Goal: Information Seeking & Learning: Learn about a topic

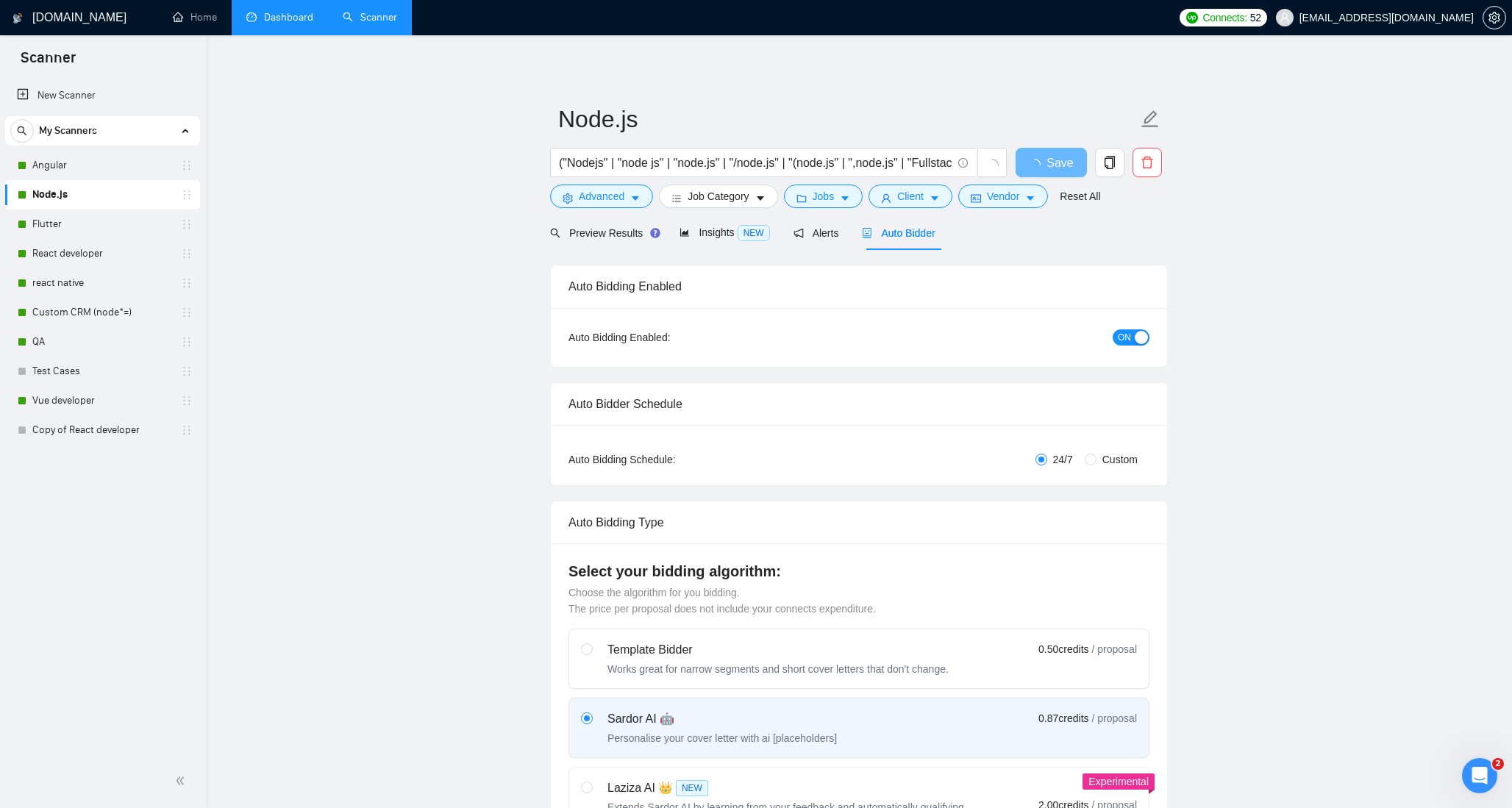
click at [260, 24] on link "Dashboard" at bounding box center [280, 17] width 67 height 12
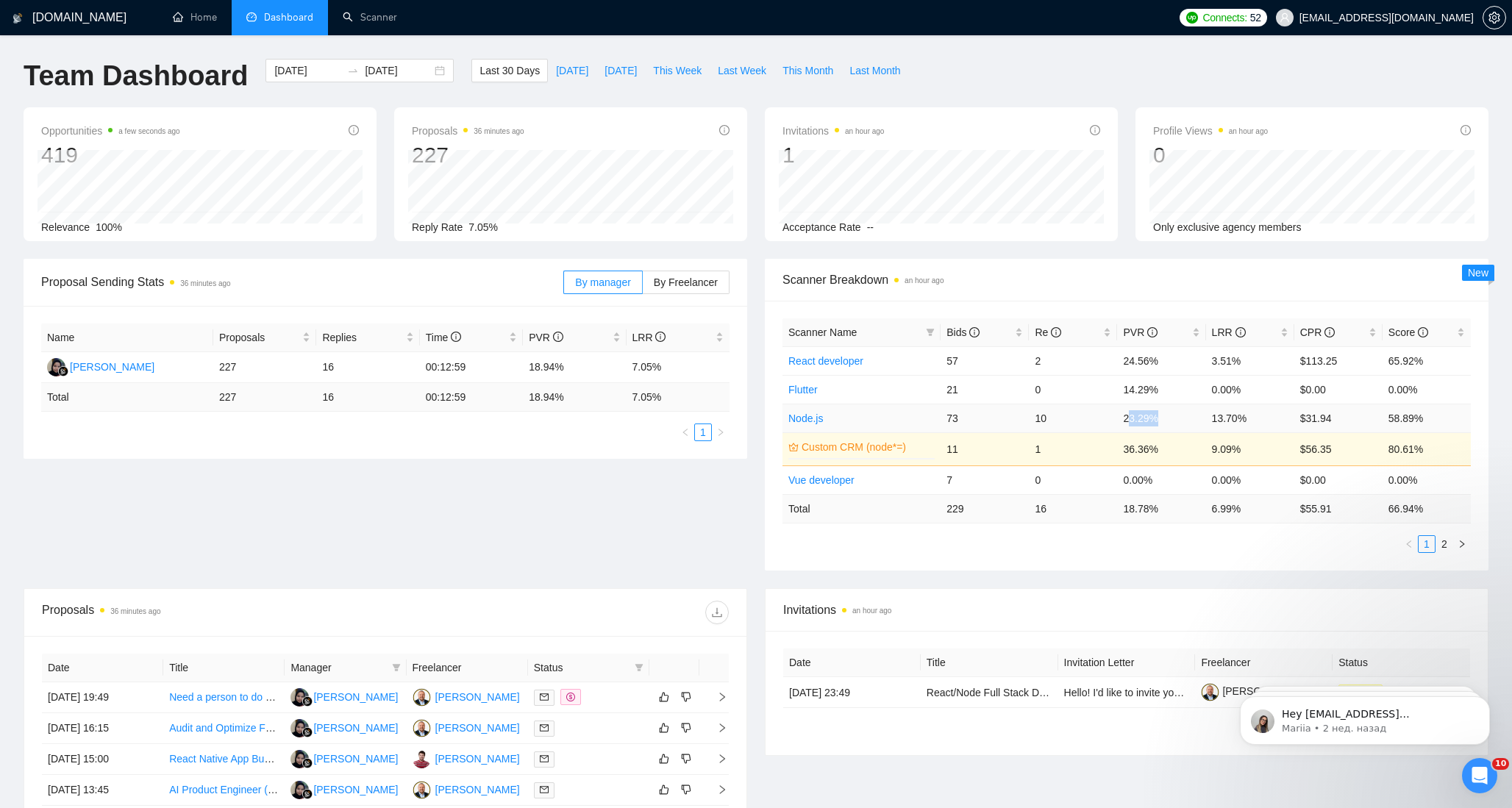
drag, startPoint x: 1129, startPoint y: 417, endPoint x: 1163, endPoint y: 416, distance: 34.0
click at [1163, 416] on td "23.29%" at bounding box center [1160, 417] width 88 height 29
click at [1444, 544] on link "2" at bounding box center [1444, 543] width 17 height 17
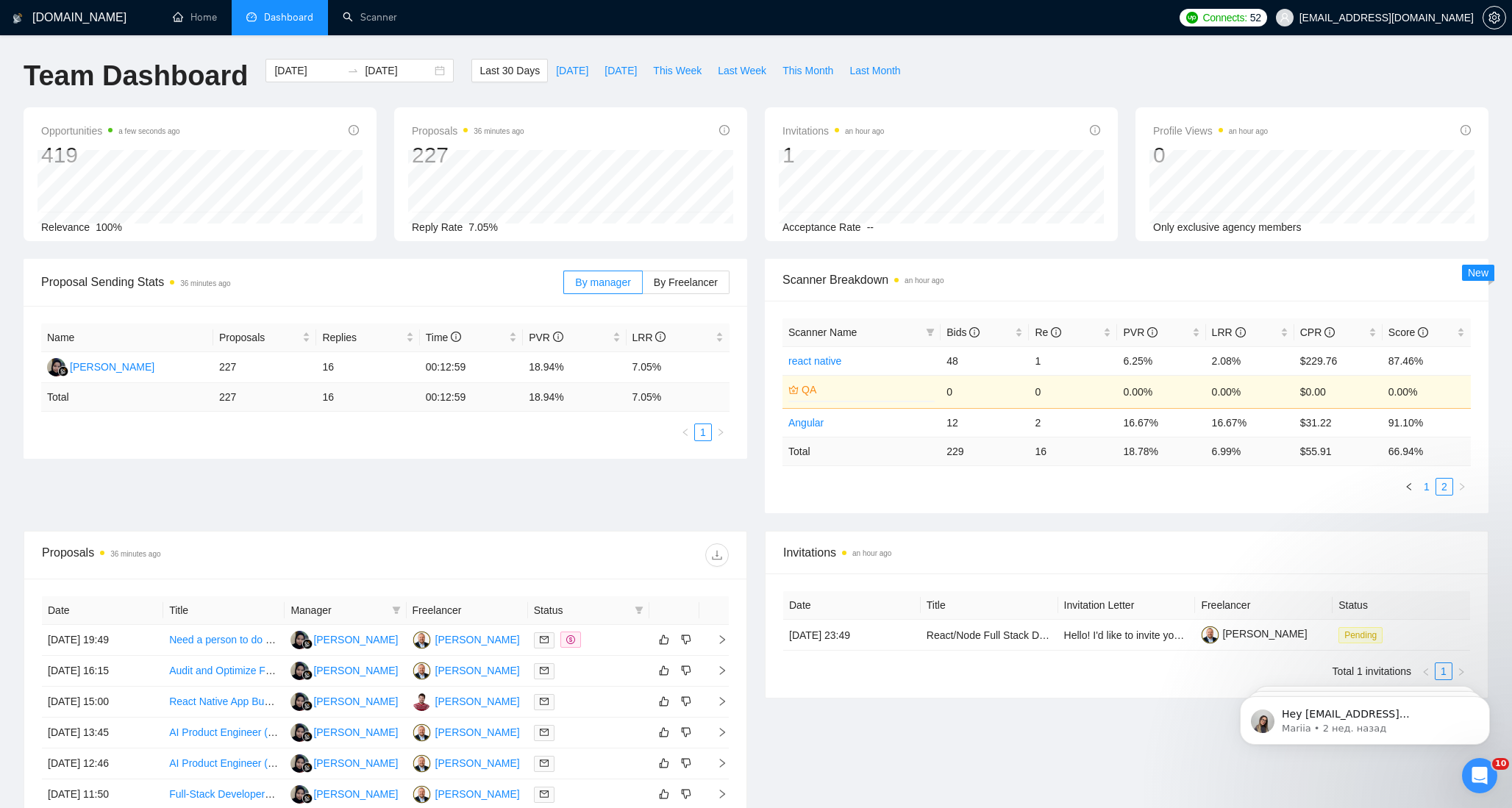
click at [1428, 488] on link "1" at bounding box center [1426, 487] width 17 height 17
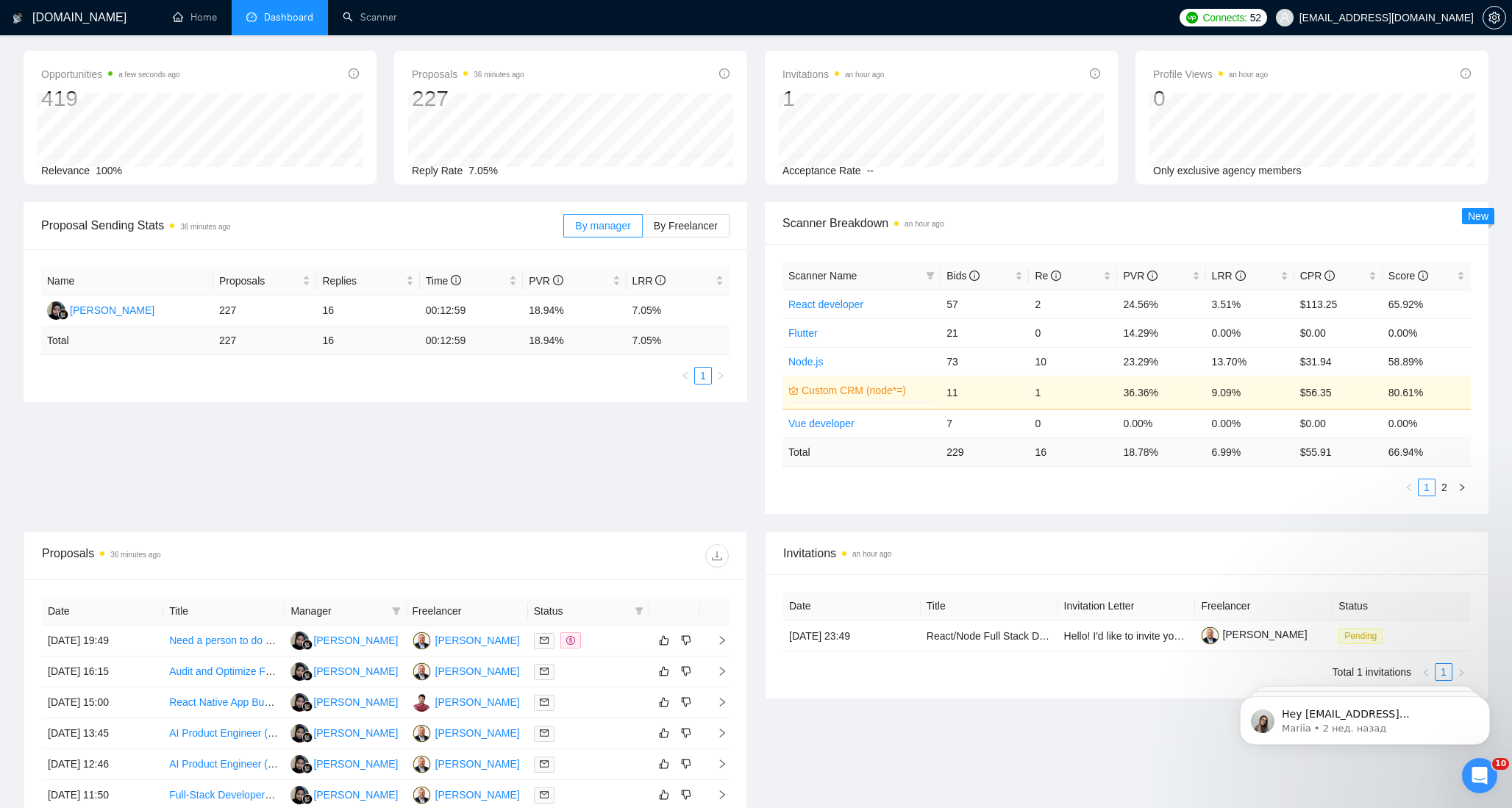
scroll to position [266, 0]
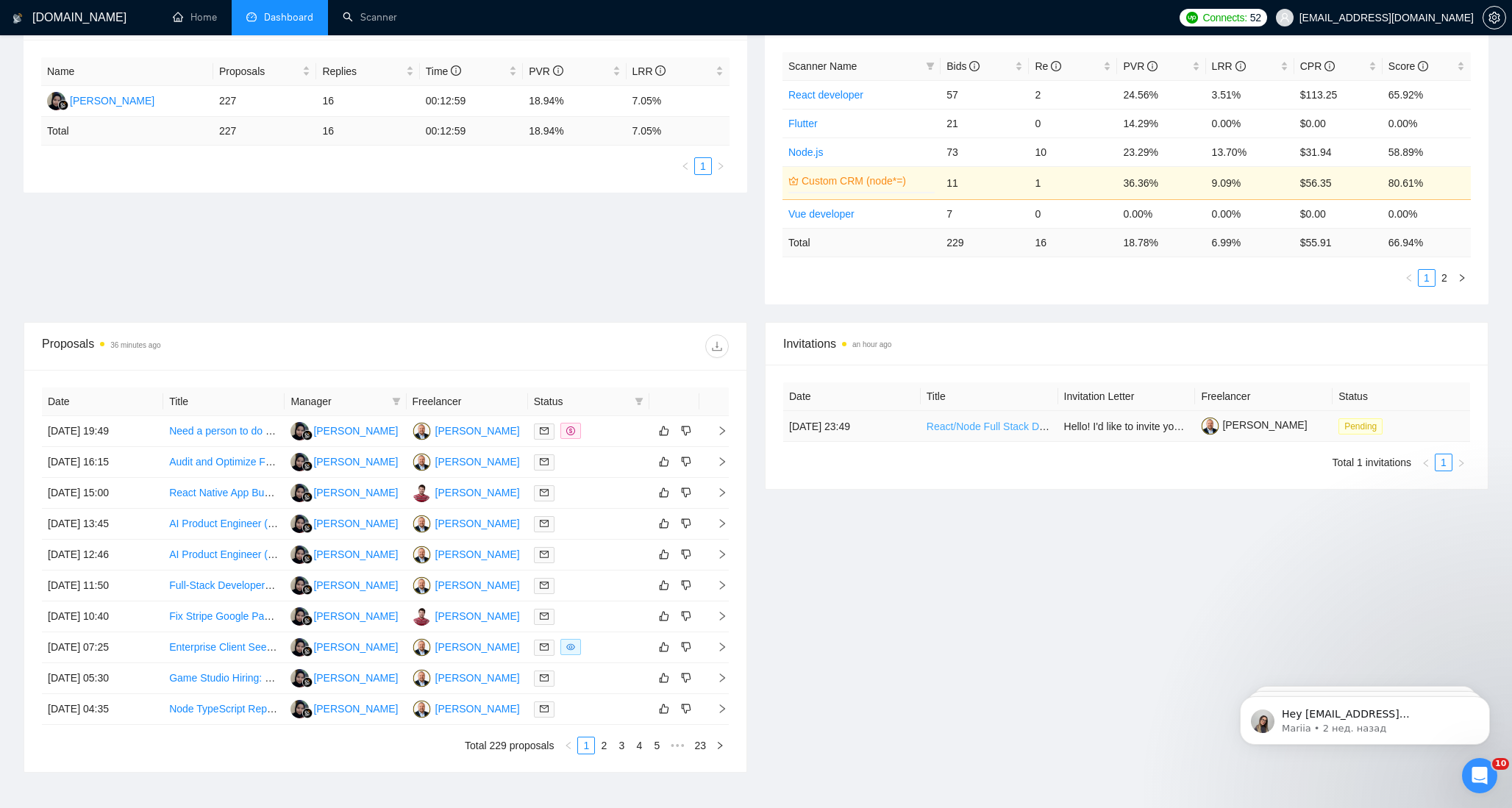
click at [991, 428] on link "React/Node Full Stack Dev Needed ASAP" at bounding box center [1023, 427] width 192 height 12
click at [972, 423] on link "React/Node Full Stack Dev Needed ASAP" at bounding box center [1023, 427] width 192 height 12
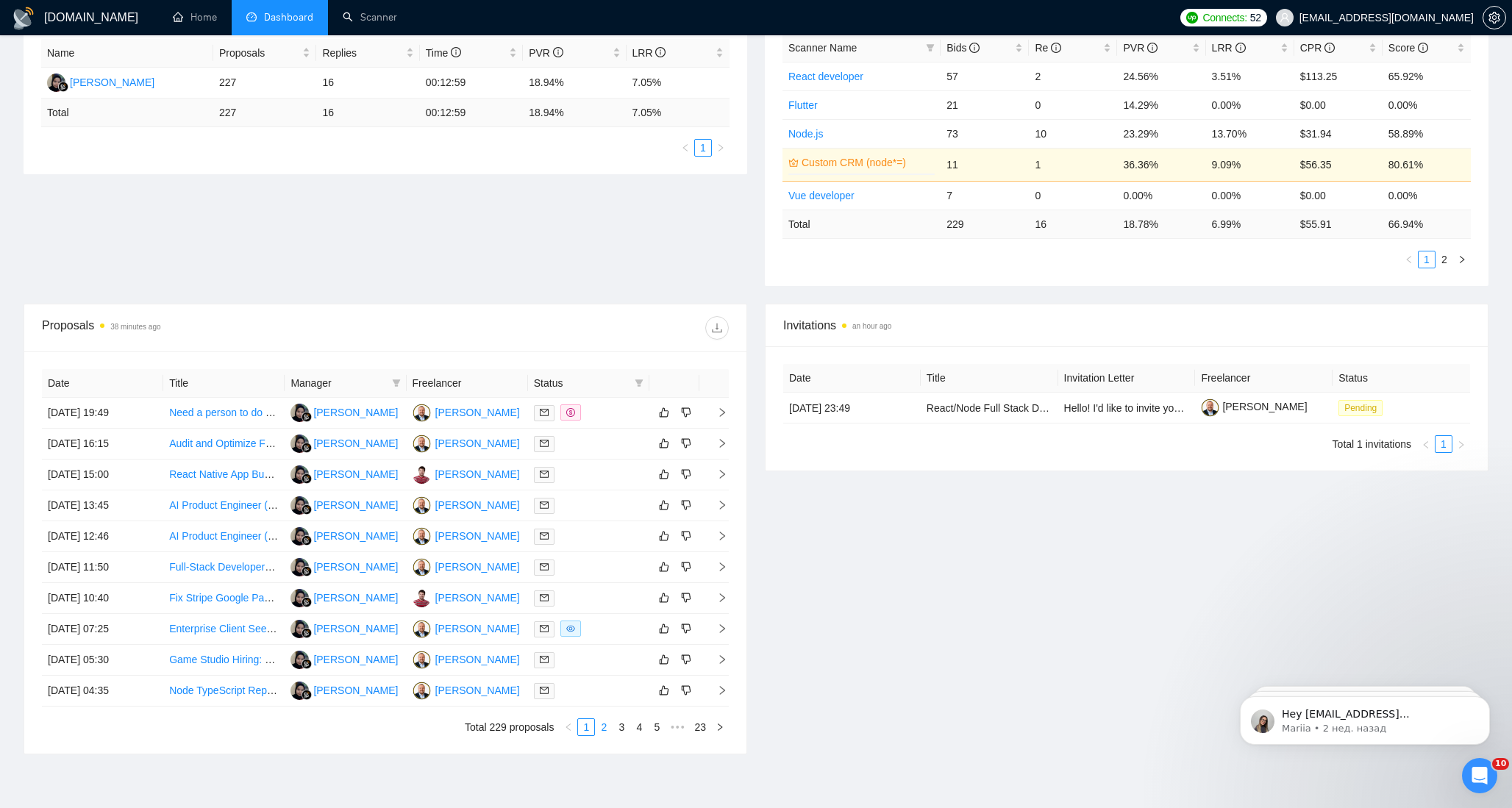
click at [604, 728] on link "2" at bounding box center [604, 727] width 17 height 17
click at [619, 727] on link "3" at bounding box center [621, 727] width 17 height 17
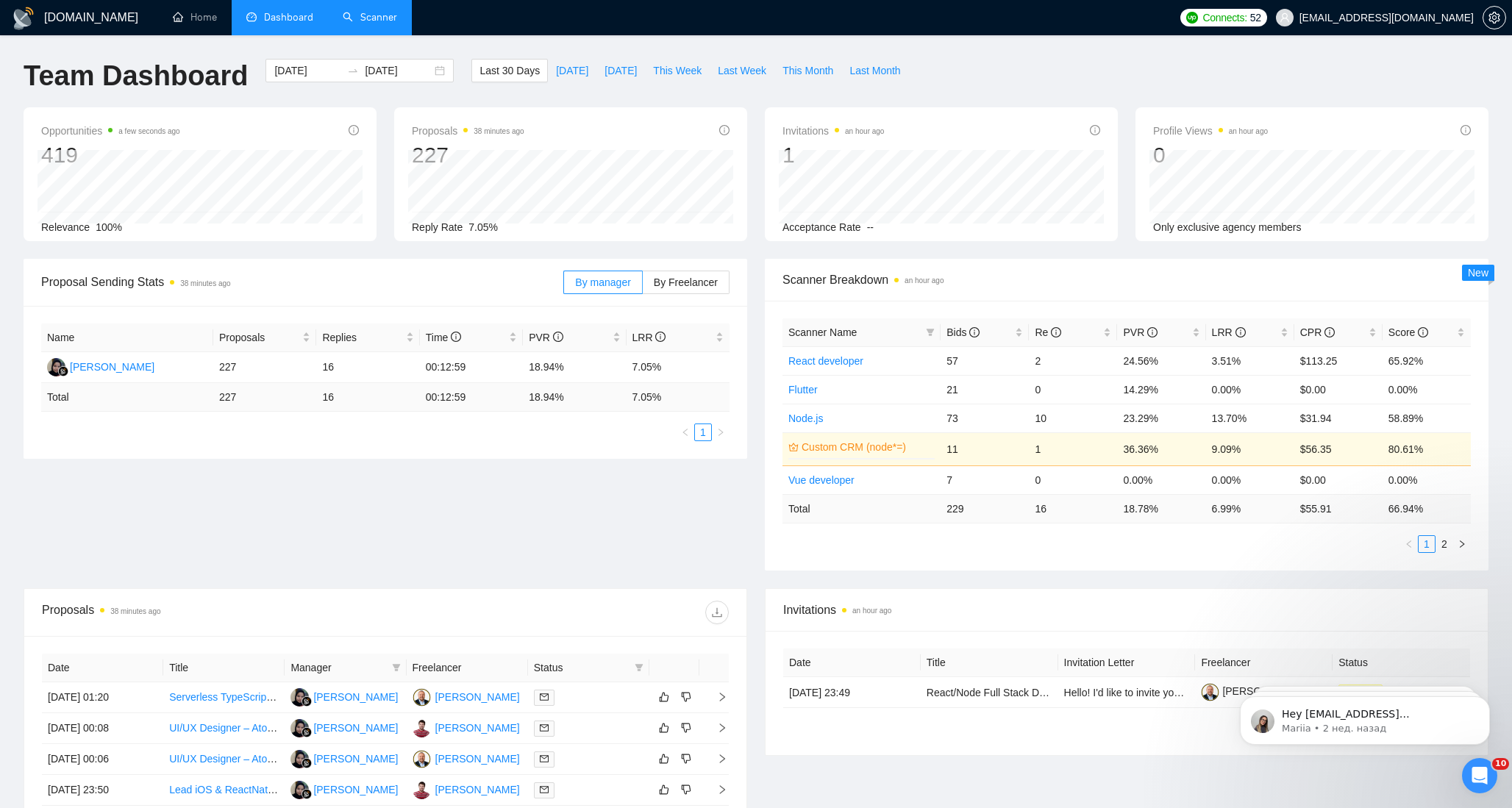
click at [375, 24] on link "Scanner" at bounding box center [369, 17] width 54 height 12
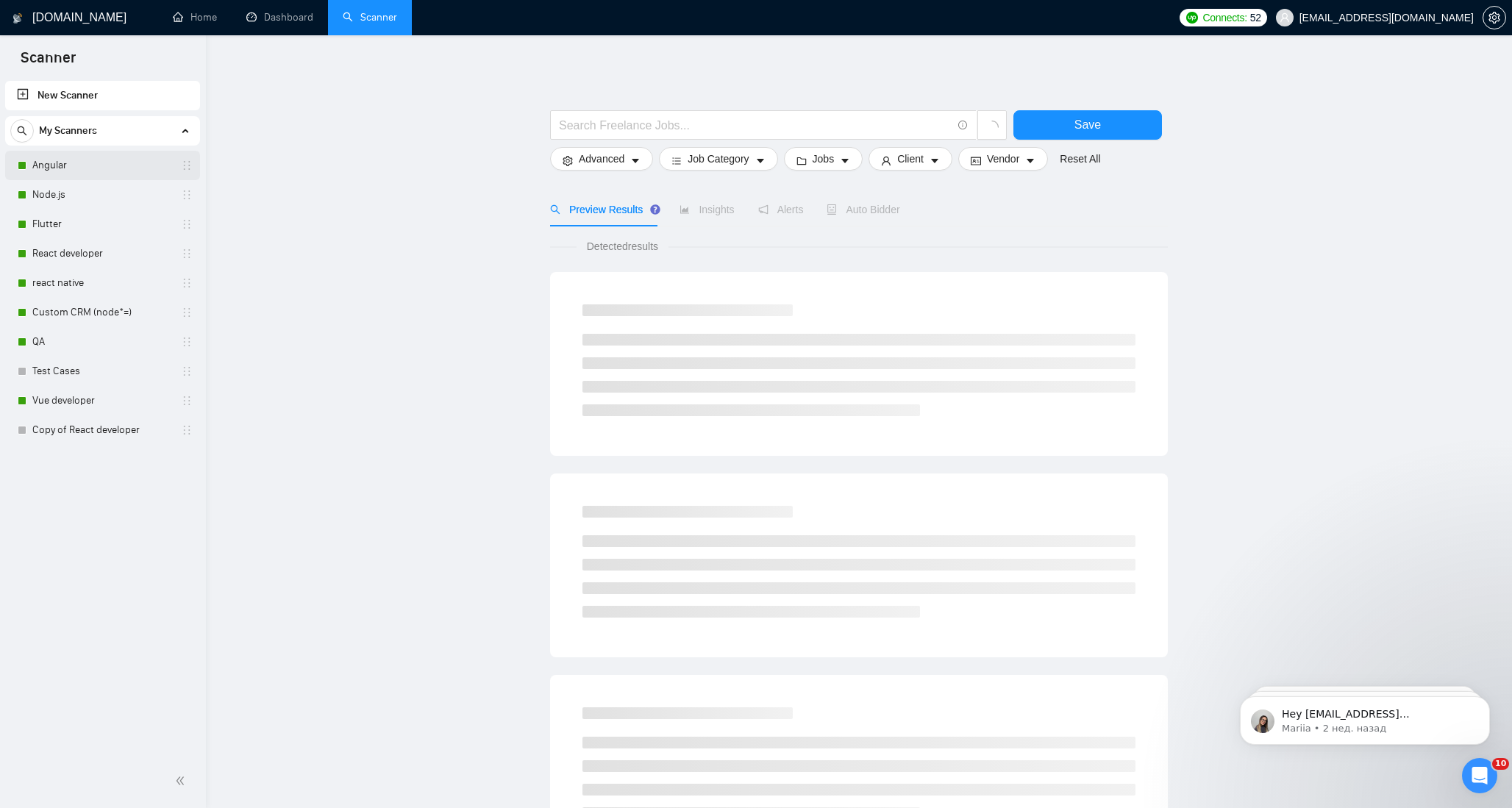
click at [96, 164] on link "Angular" at bounding box center [102, 165] width 139 height 30
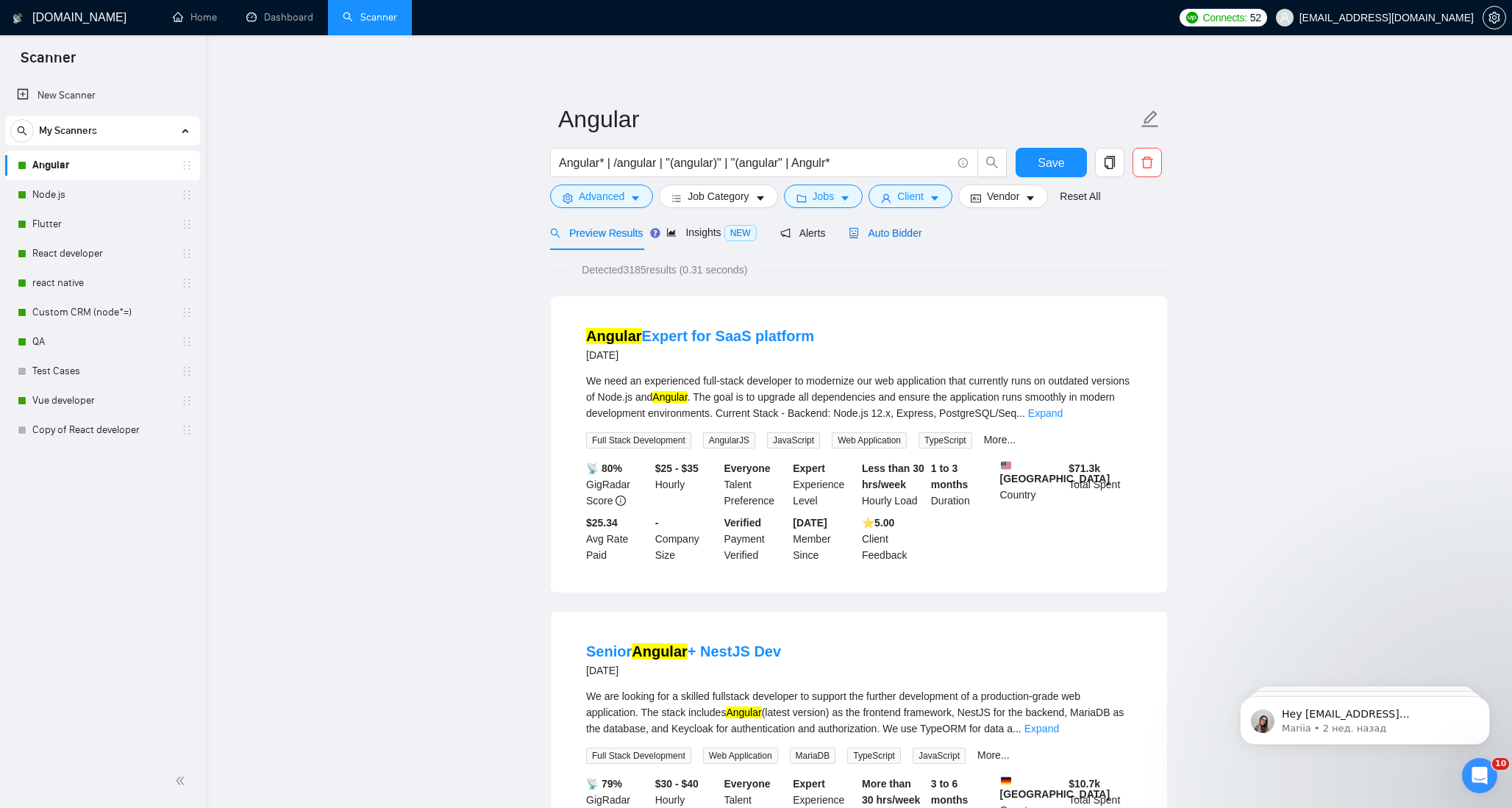
click at [909, 232] on span "Auto Bidder" at bounding box center [885, 233] width 73 height 12
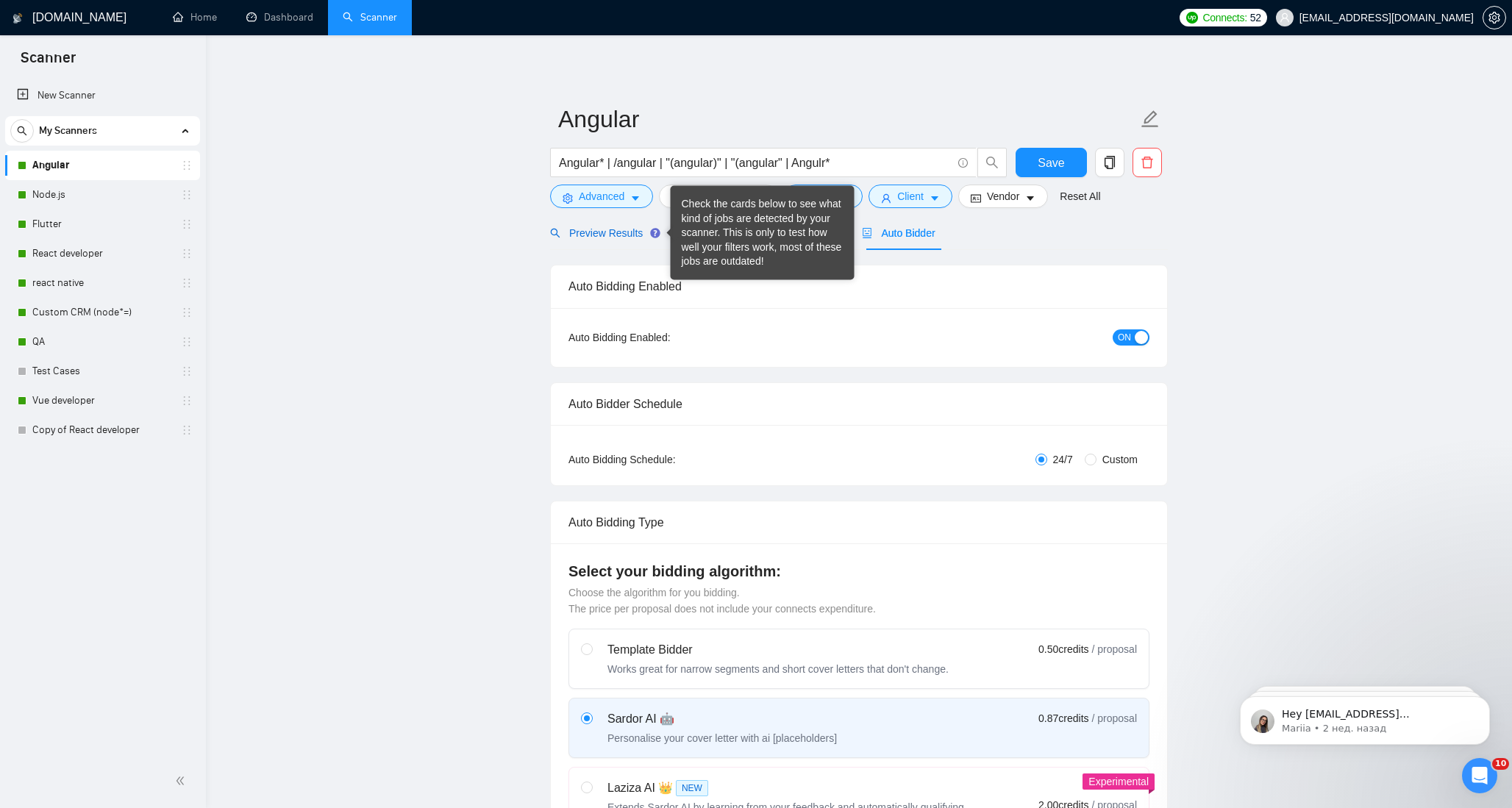
click at [571, 228] on span "Preview Results" at bounding box center [603, 233] width 106 height 12
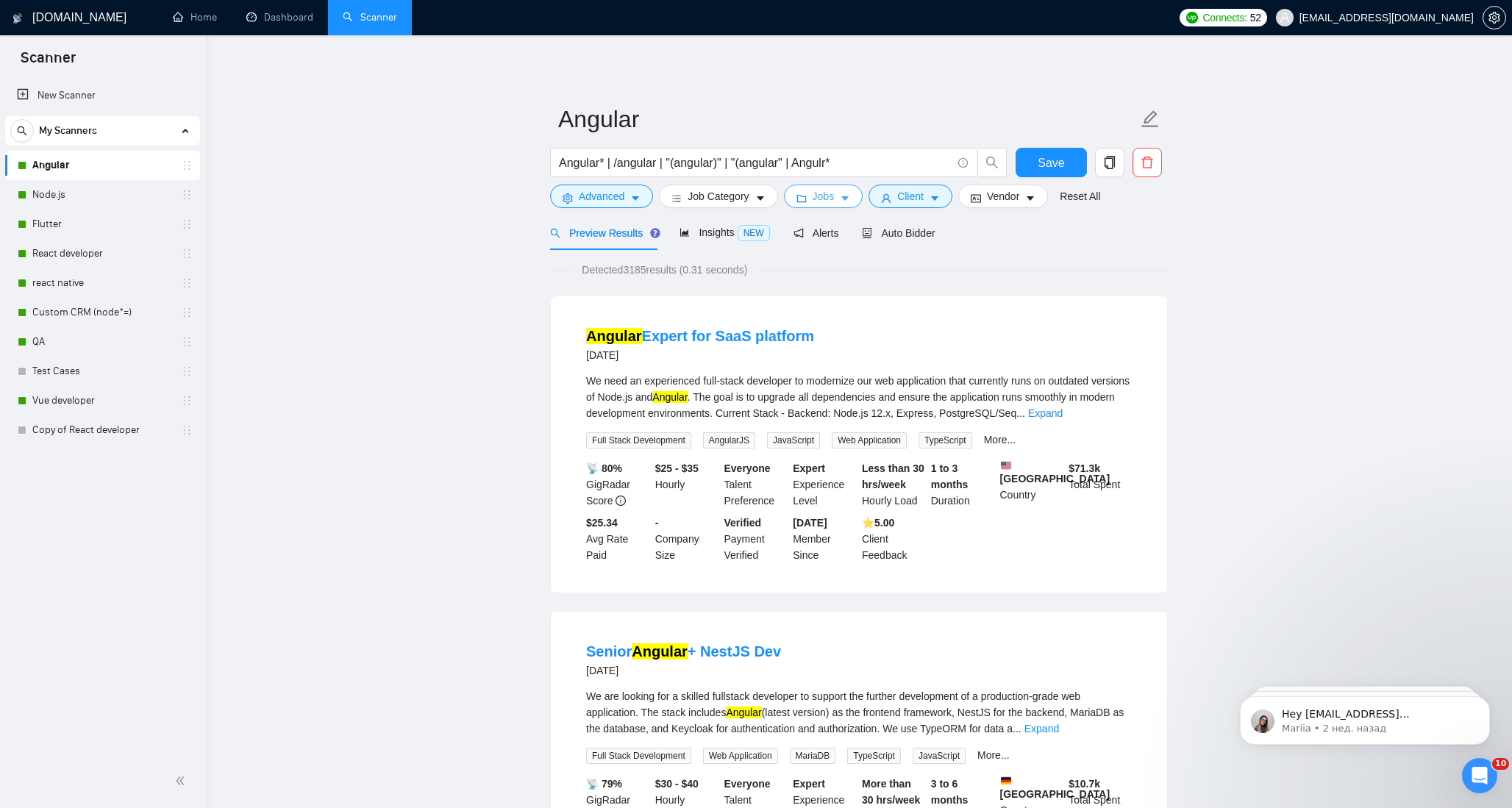
click at [844, 199] on icon "caret-down" at bounding box center [845, 199] width 10 height 10
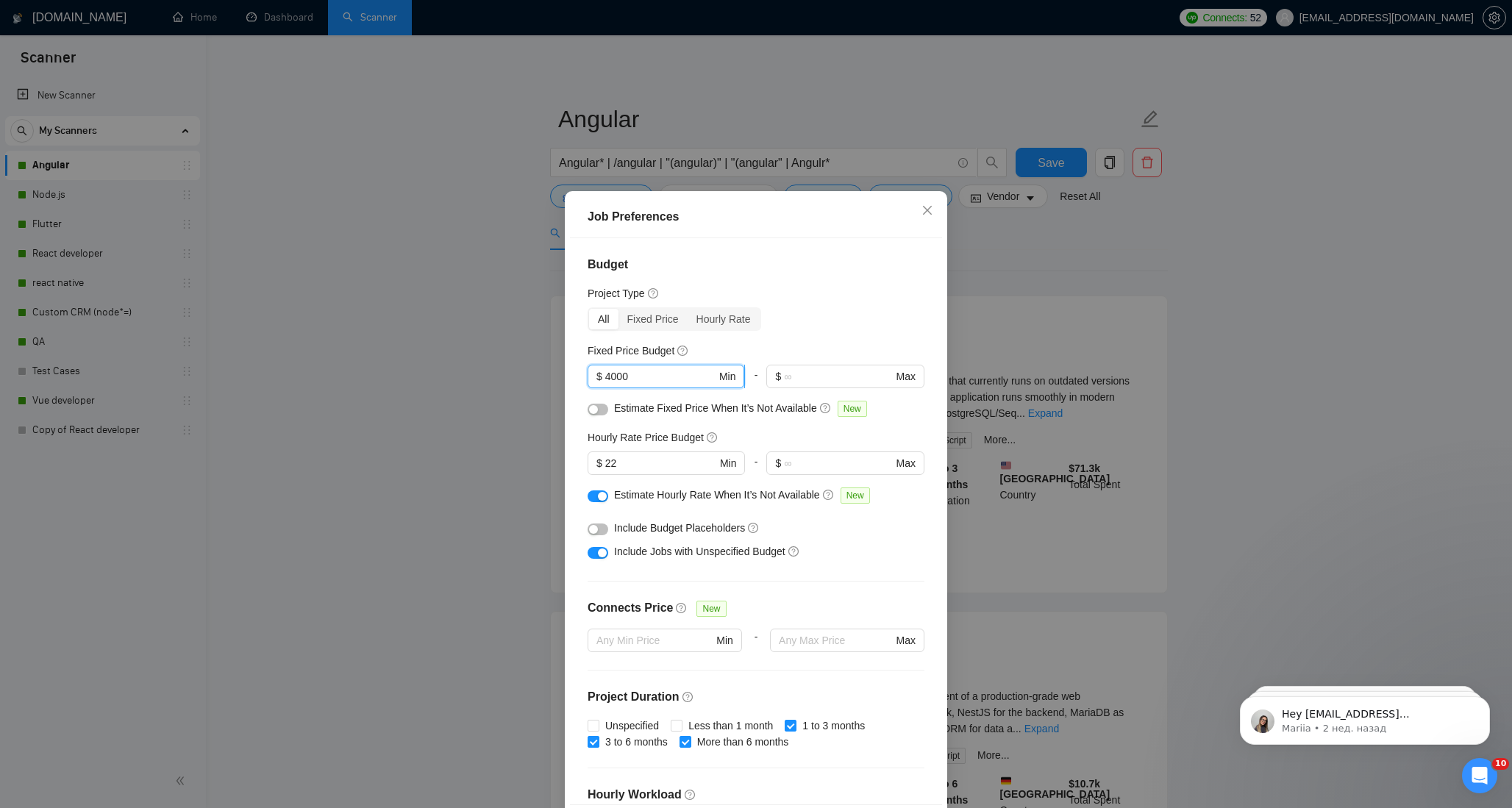
drag, startPoint x: 611, startPoint y: 375, endPoint x: 602, endPoint y: 375, distance: 9.0
click at [602, 375] on span "$ 4000 Min" at bounding box center [665, 376] width 157 height 24
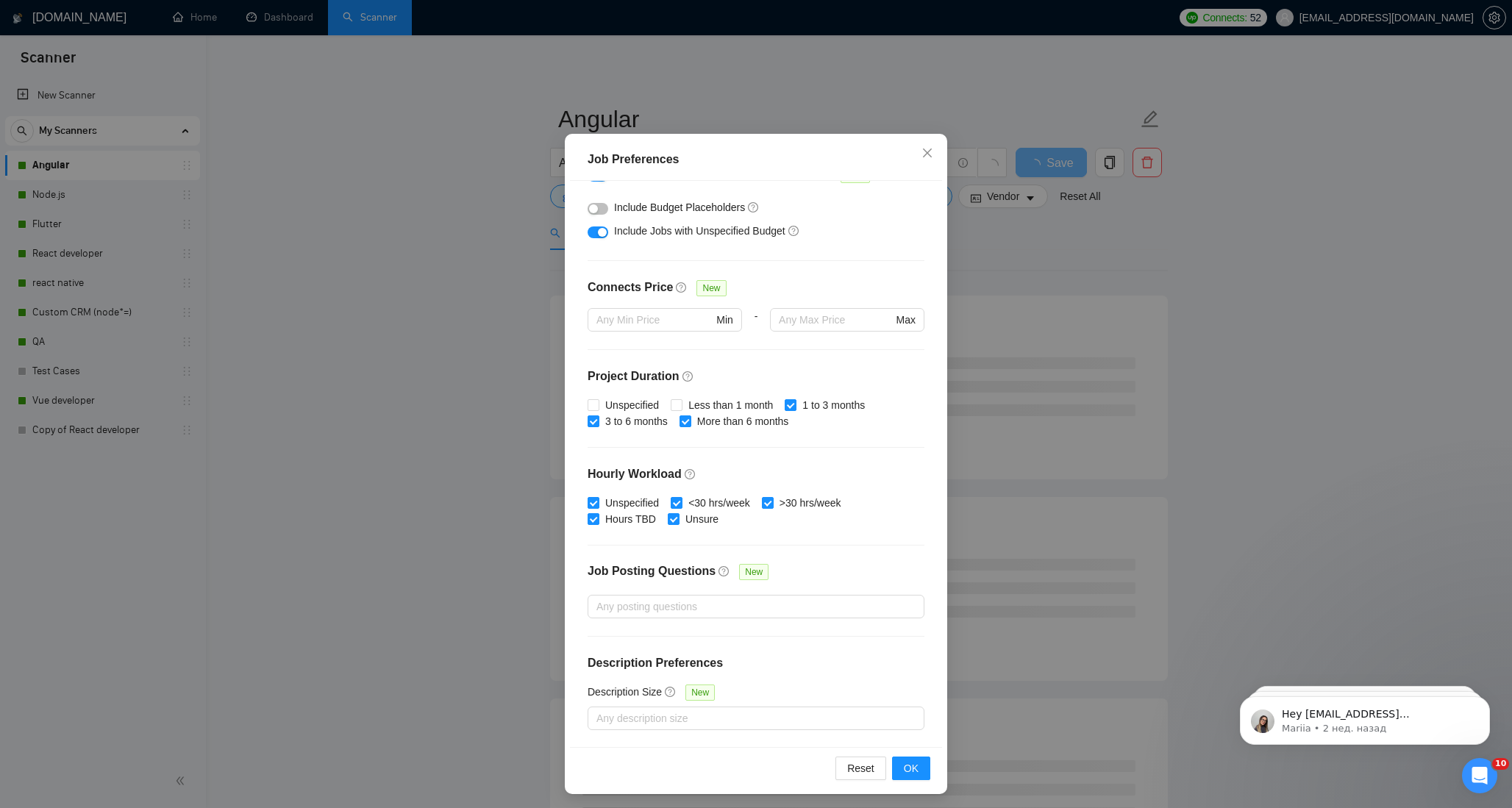
scroll to position [60, 0]
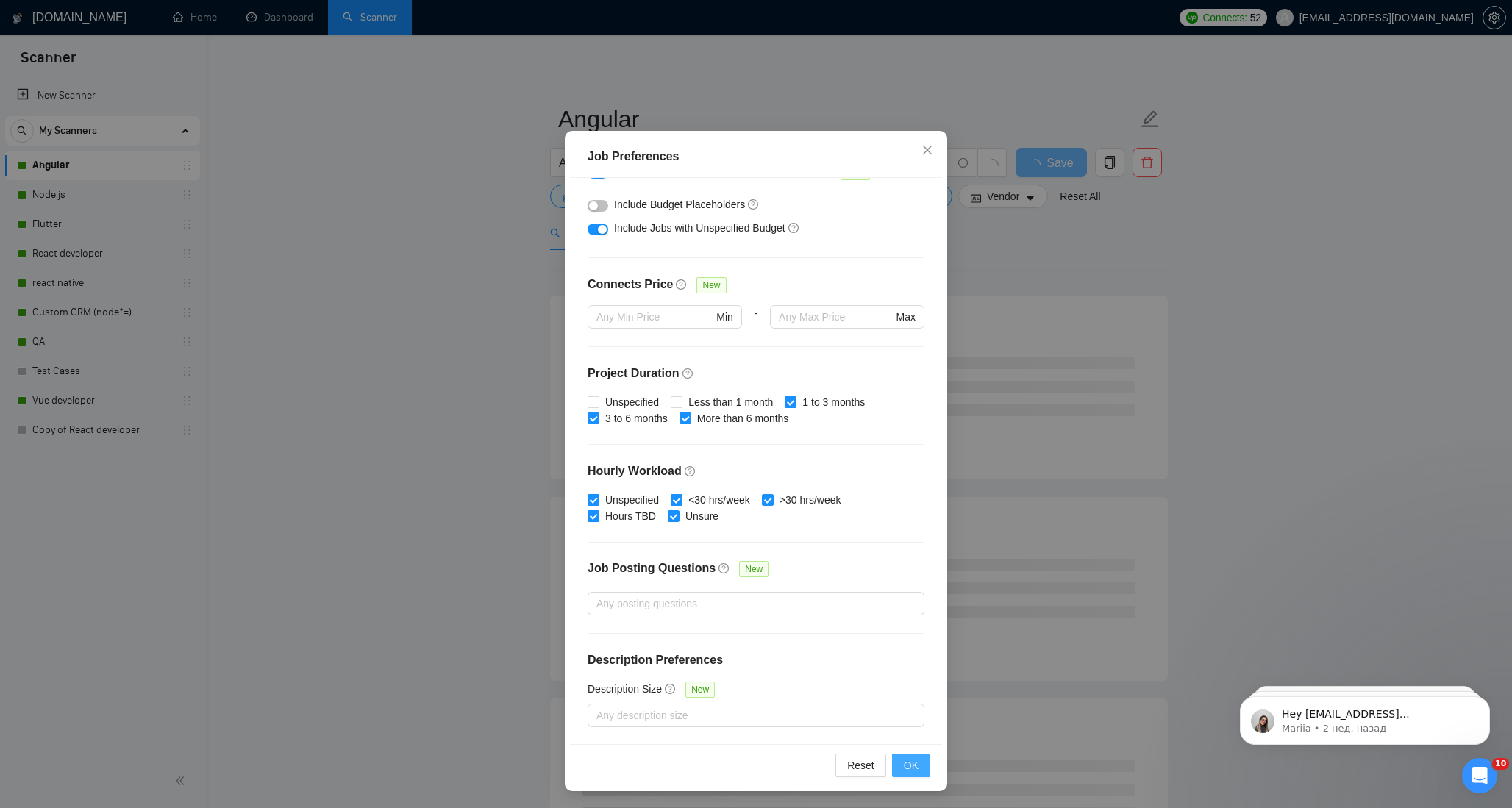
type input "2000"
click at [913, 758] on span "OK" at bounding box center [910, 764] width 15 height 17
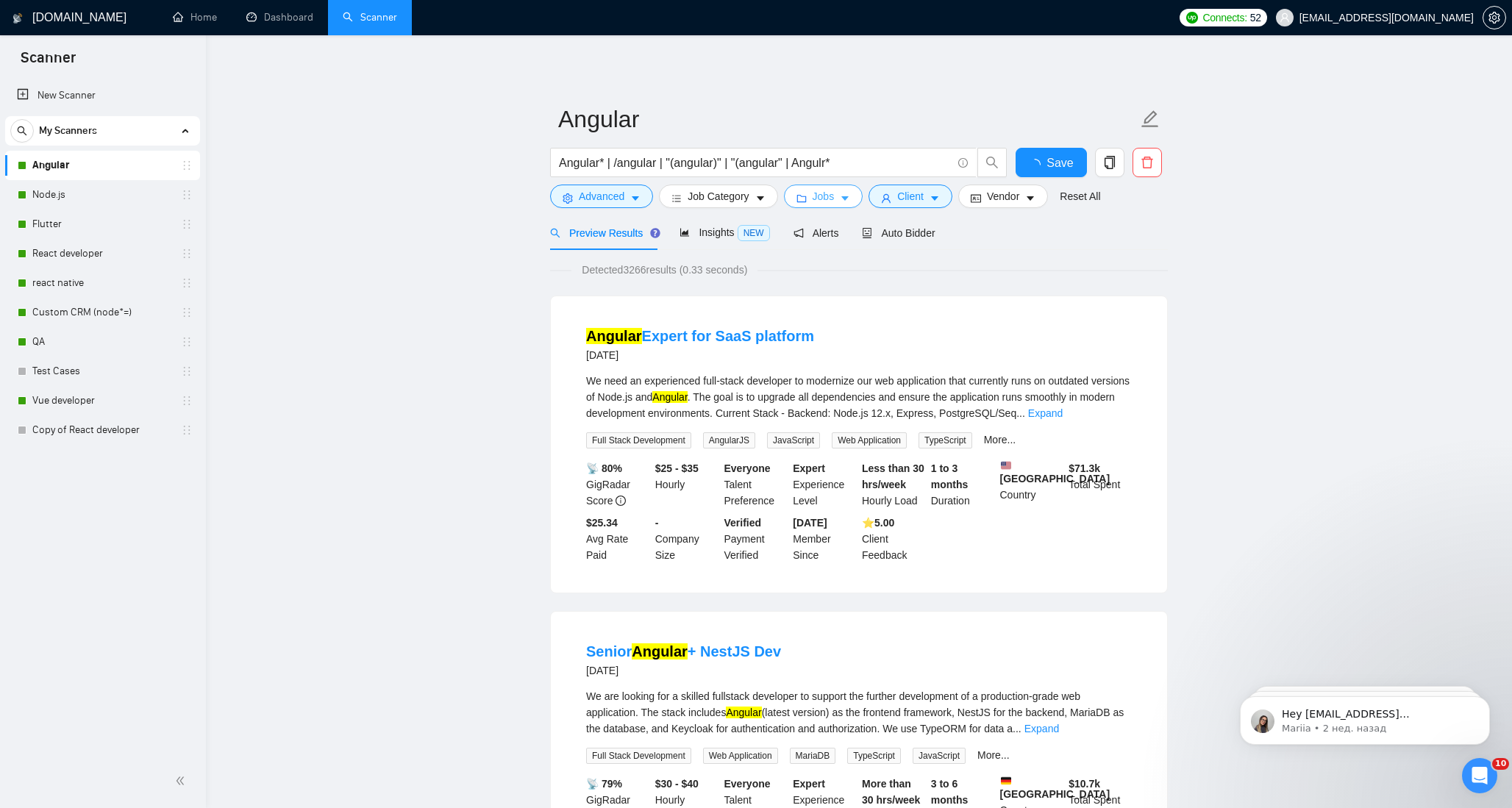
scroll to position [0, 0]
click at [842, 200] on button "Jobs" at bounding box center [823, 196] width 79 height 24
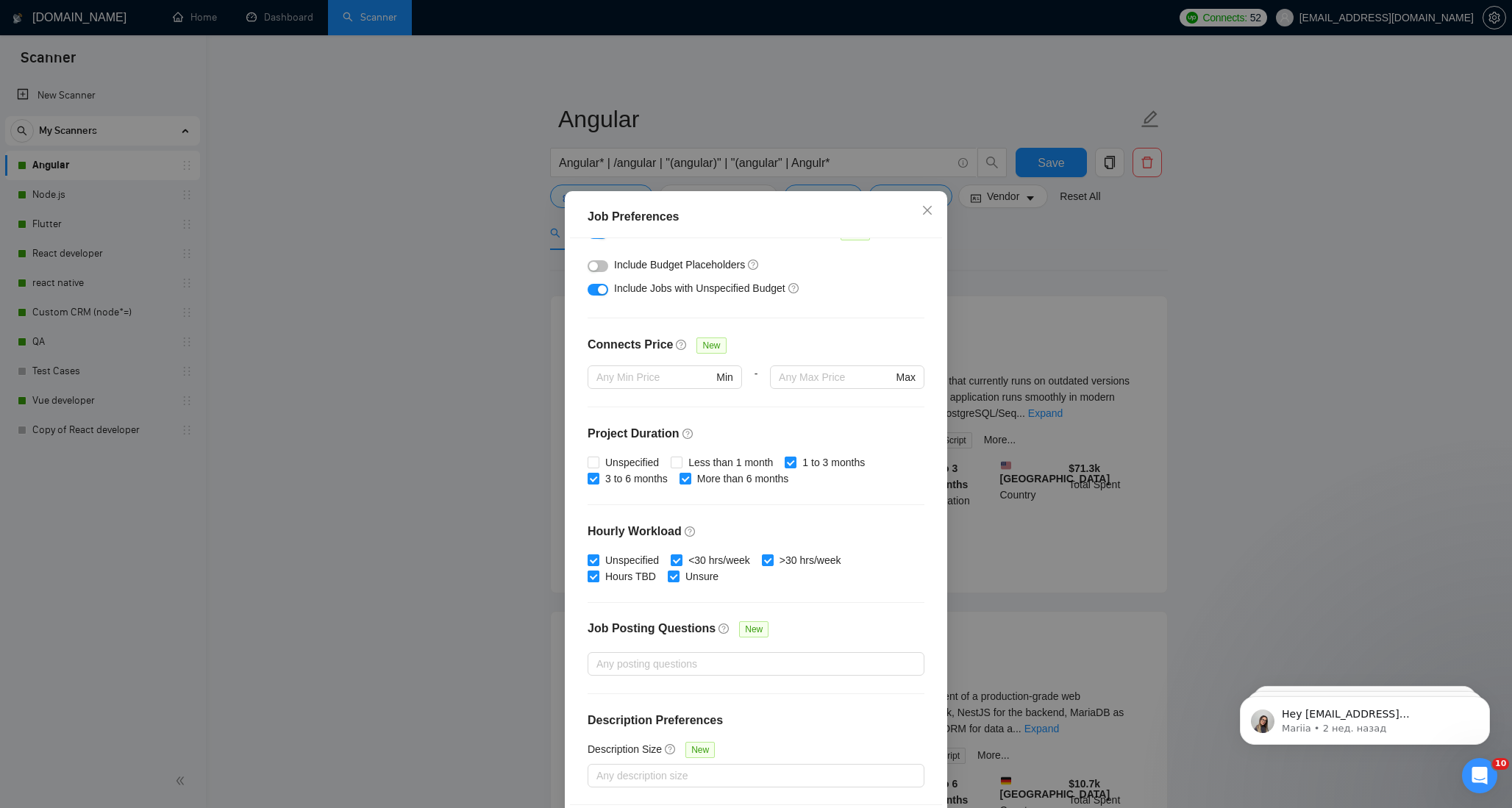
drag, startPoint x: 593, startPoint y: 559, endPoint x: 597, endPoint y: 580, distance: 21.4
click at [594, 559] on input "Unspecified" at bounding box center [592, 560] width 10 height 10
checkbox input "false"
click at [597, 580] on input "Hours TBD" at bounding box center [592, 576] width 10 height 10
checkbox input "false"
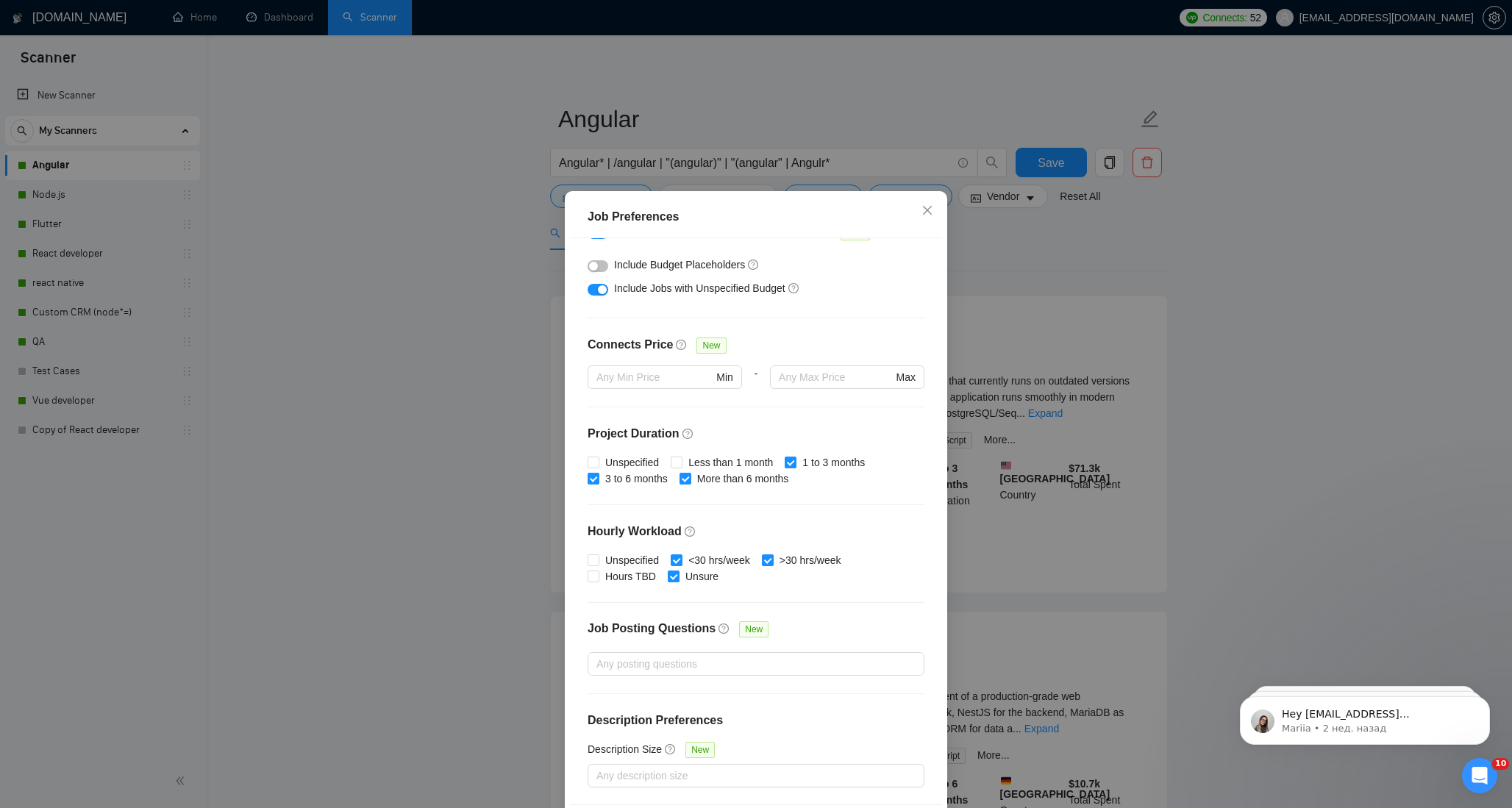
click at [679, 578] on span at bounding box center [674, 576] width 12 height 12
click at [678, 578] on input "Unsure" at bounding box center [673, 576] width 10 height 10
checkbox input "false"
click at [681, 556] on input "<30 hrs/week" at bounding box center [676, 560] width 10 height 10
checkbox input "false"
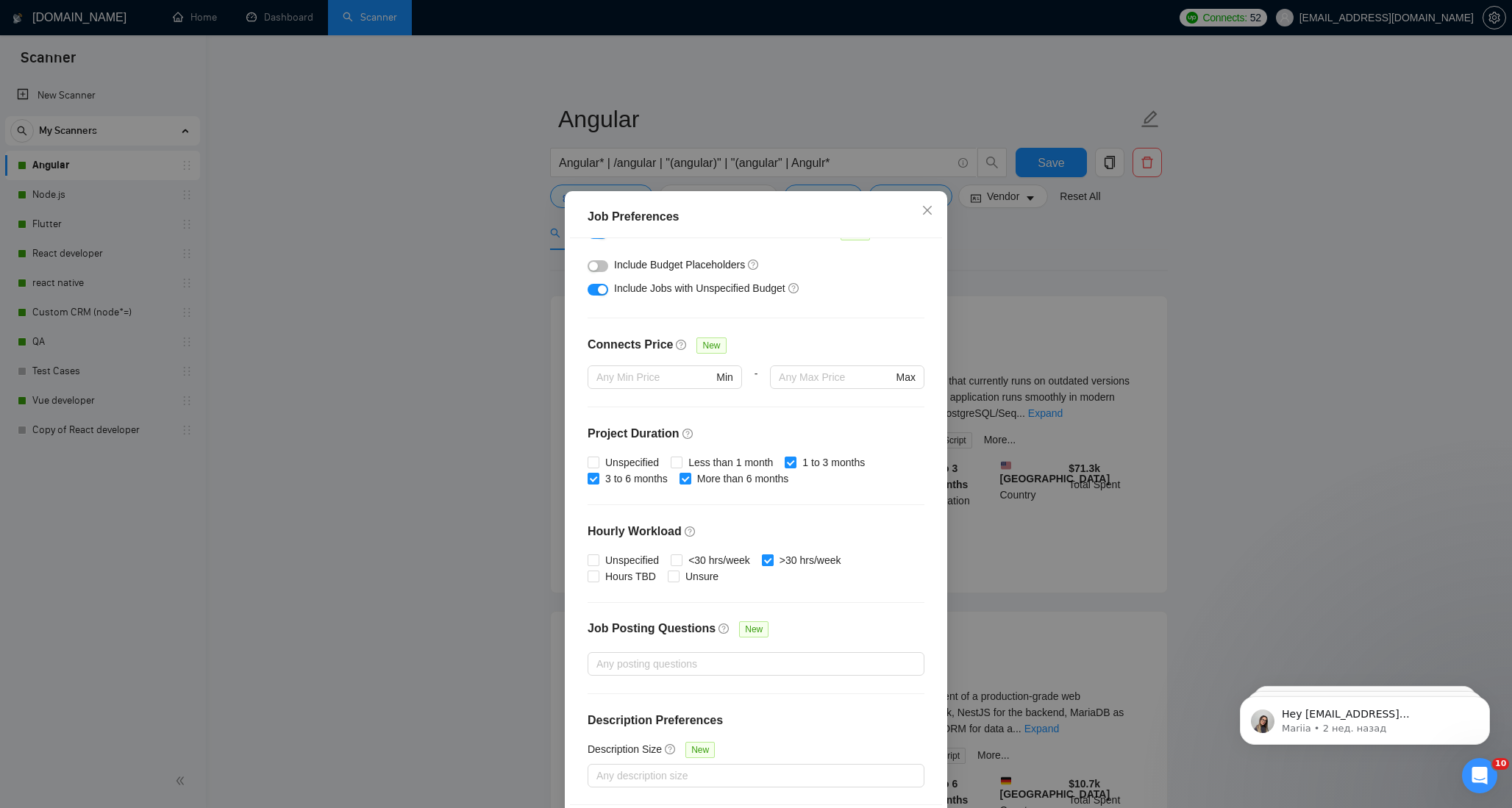
click at [772, 555] on input ">30 hrs/week" at bounding box center [767, 560] width 10 height 10
checkbox input "false"
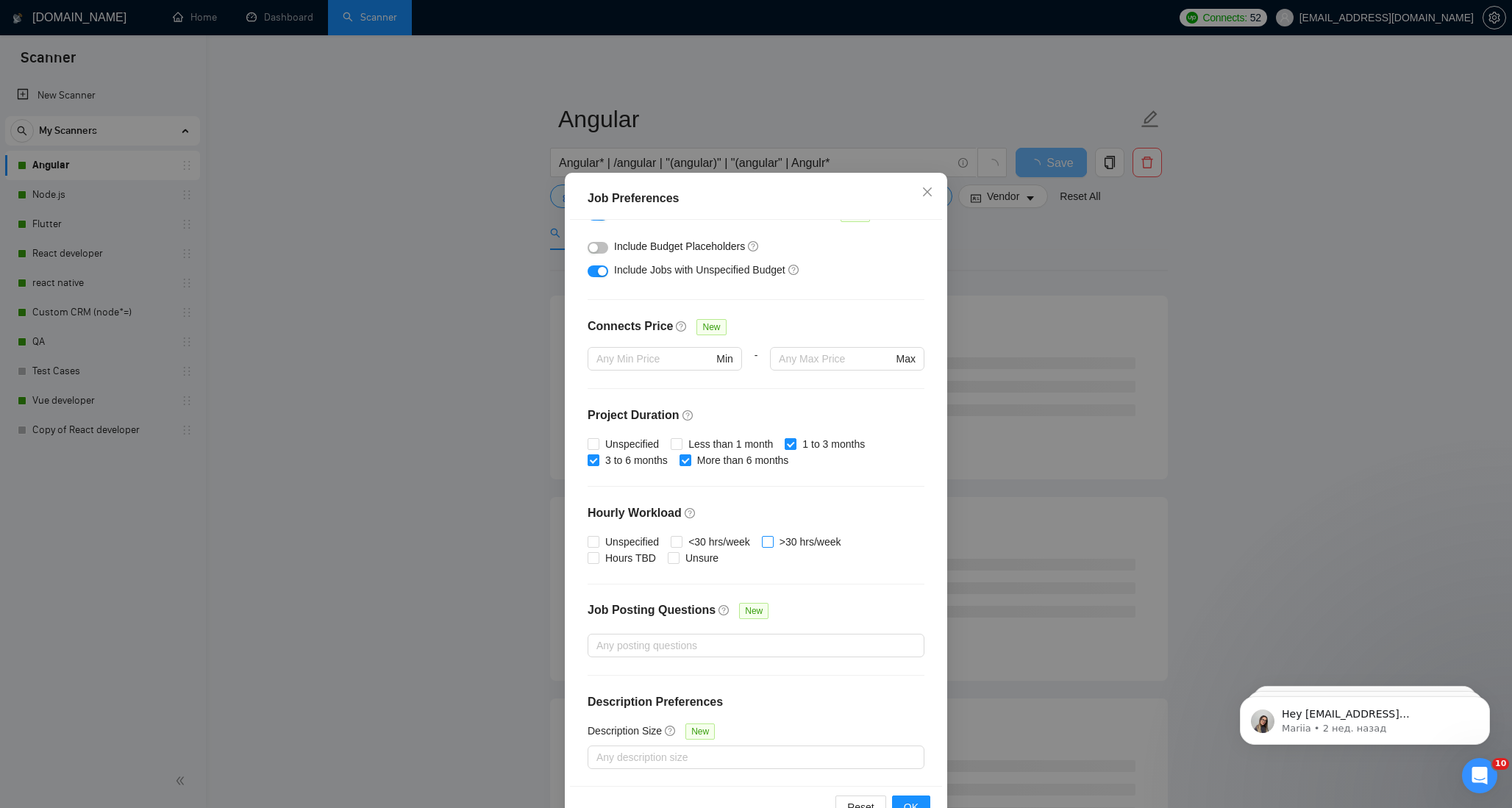
scroll to position [60, 0]
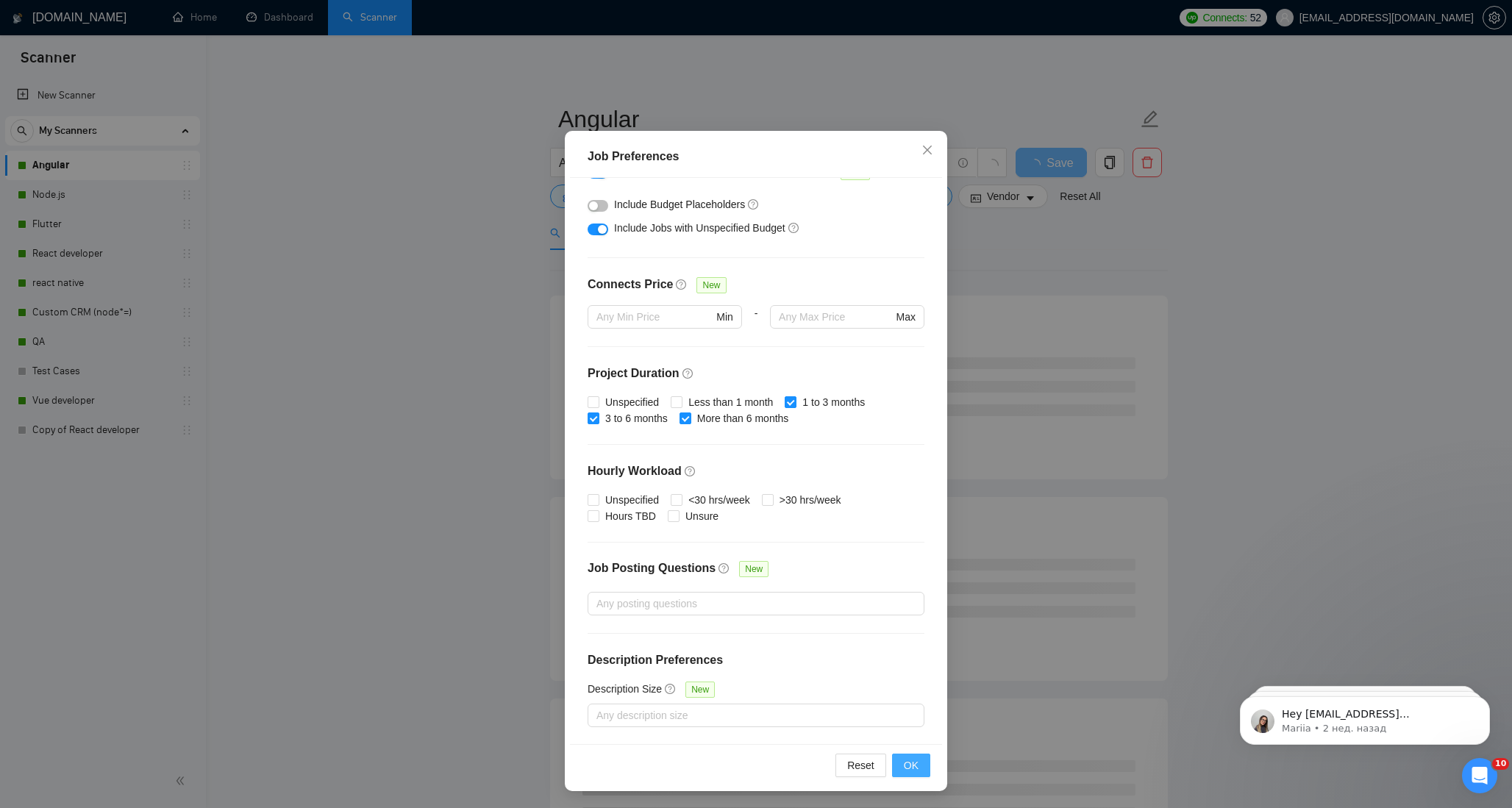
click at [908, 764] on span "OK" at bounding box center [910, 764] width 15 height 17
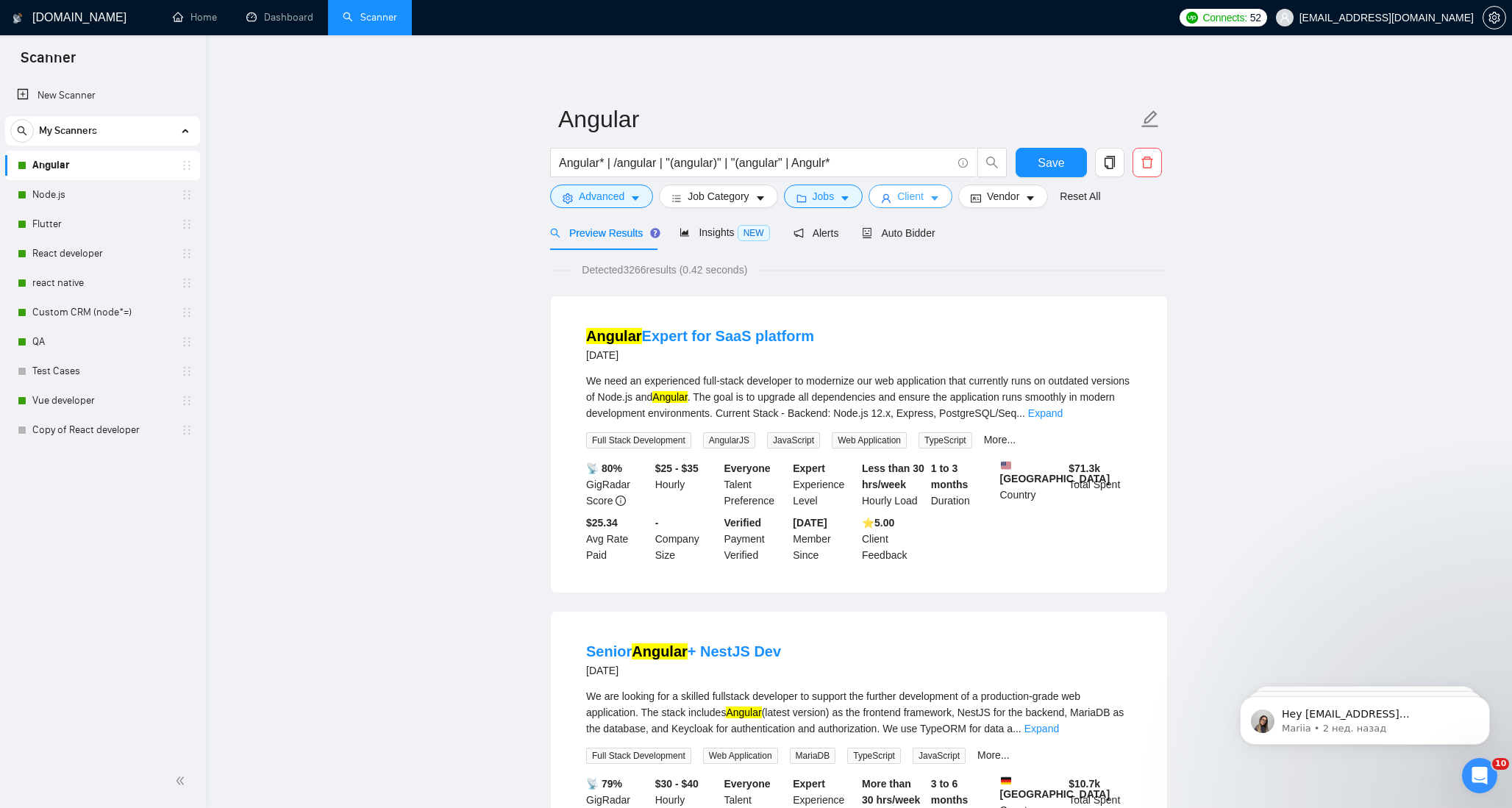
click at [923, 193] on span "Client" at bounding box center [910, 196] width 26 height 17
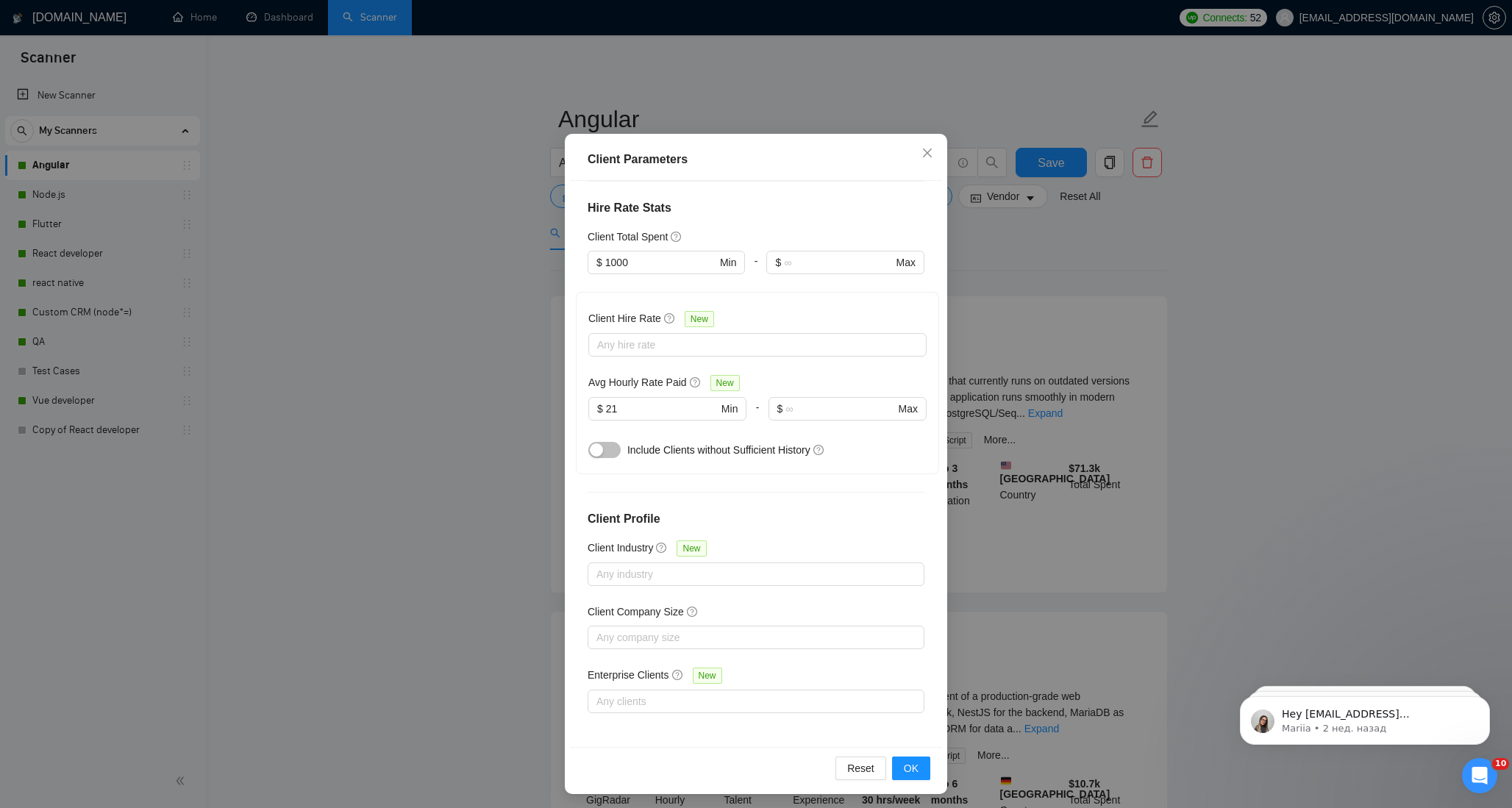
scroll to position [60, 0]
click at [606, 444] on button "button" at bounding box center [604, 447] width 32 height 17
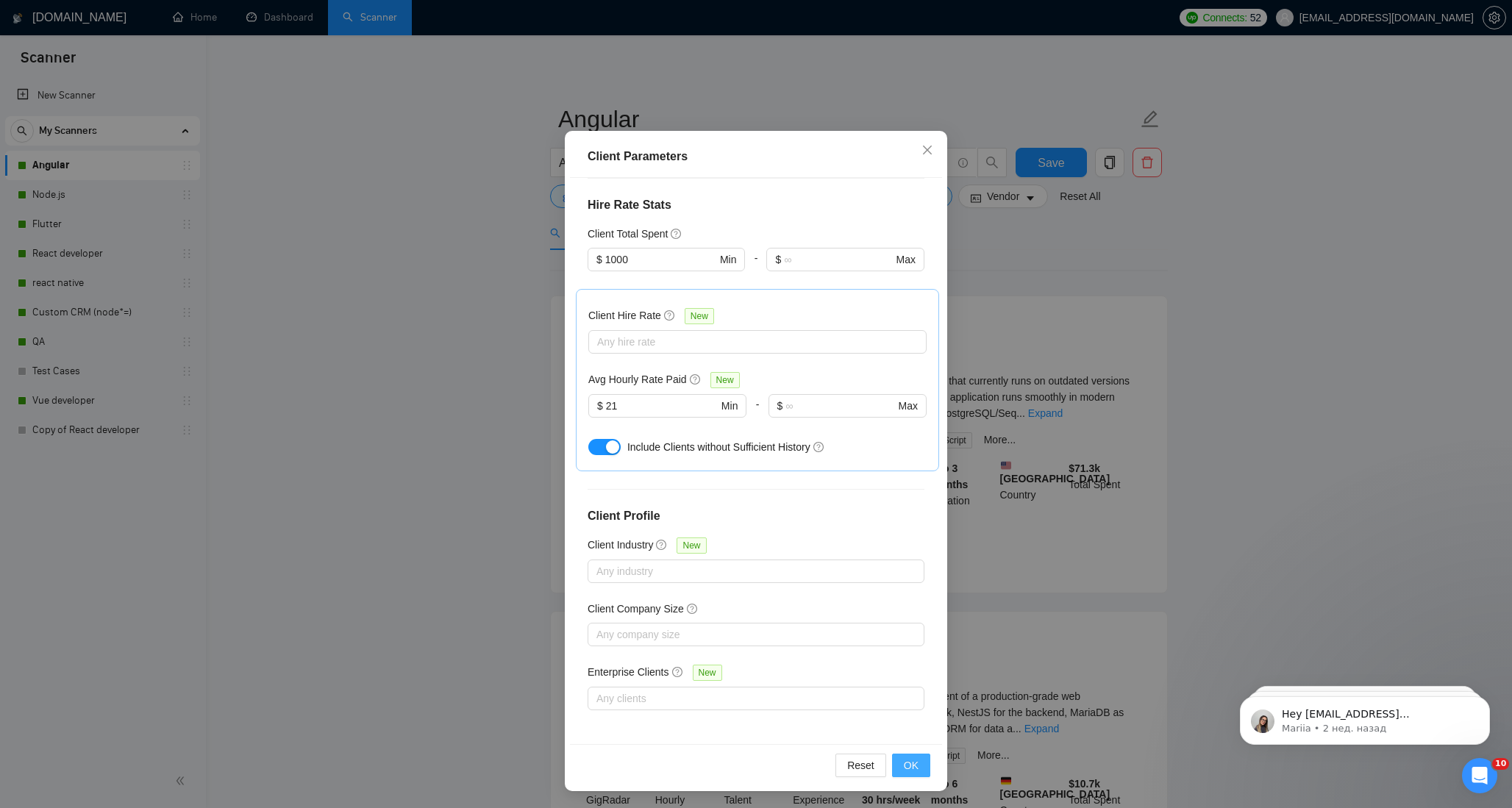
click at [914, 764] on span "OK" at bounding box center [910, 764] width 15 height 17
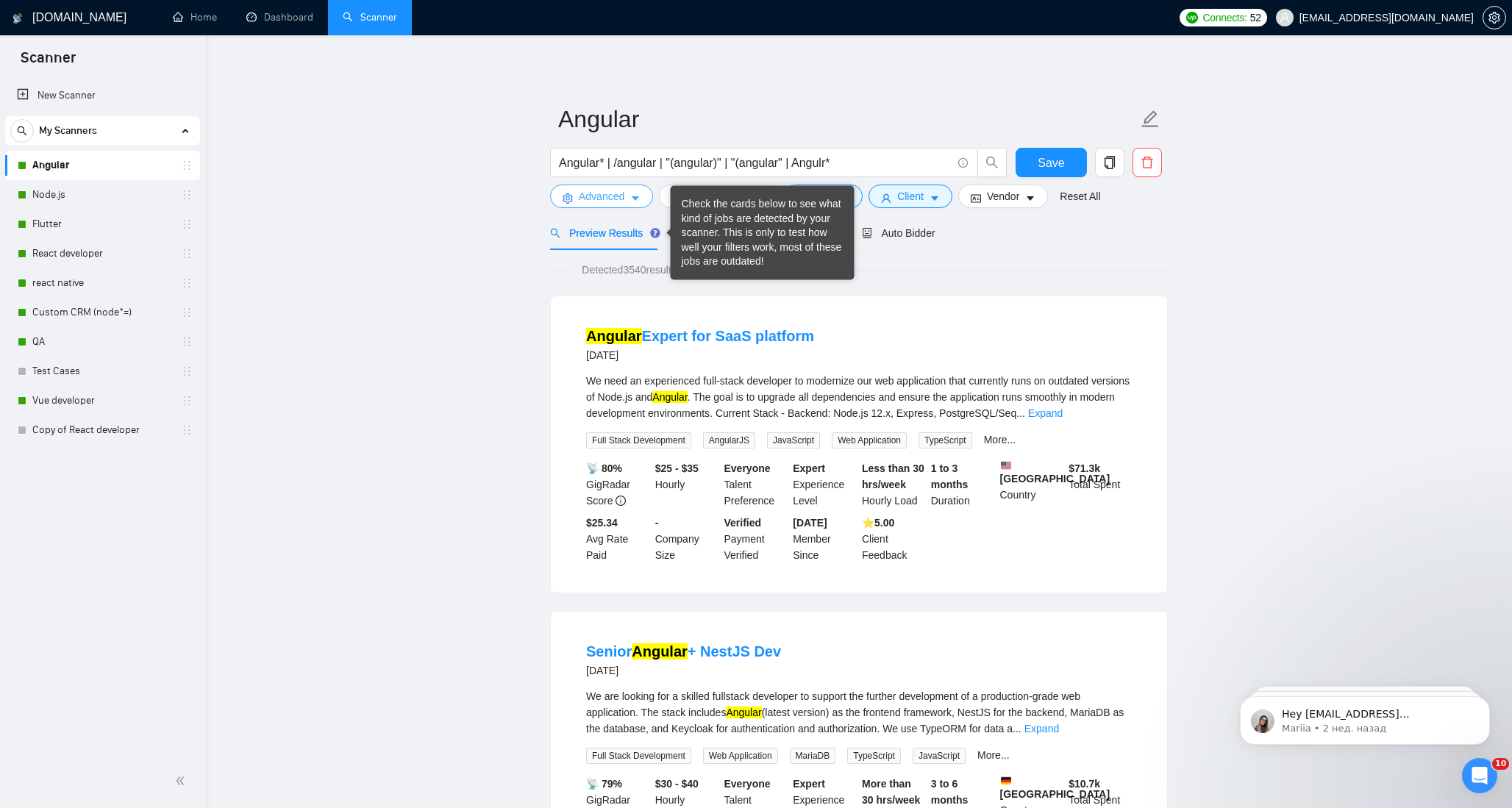
click at [639, 196] on icon "caret-down" at bounding box center [635, 199] width 10 height 10
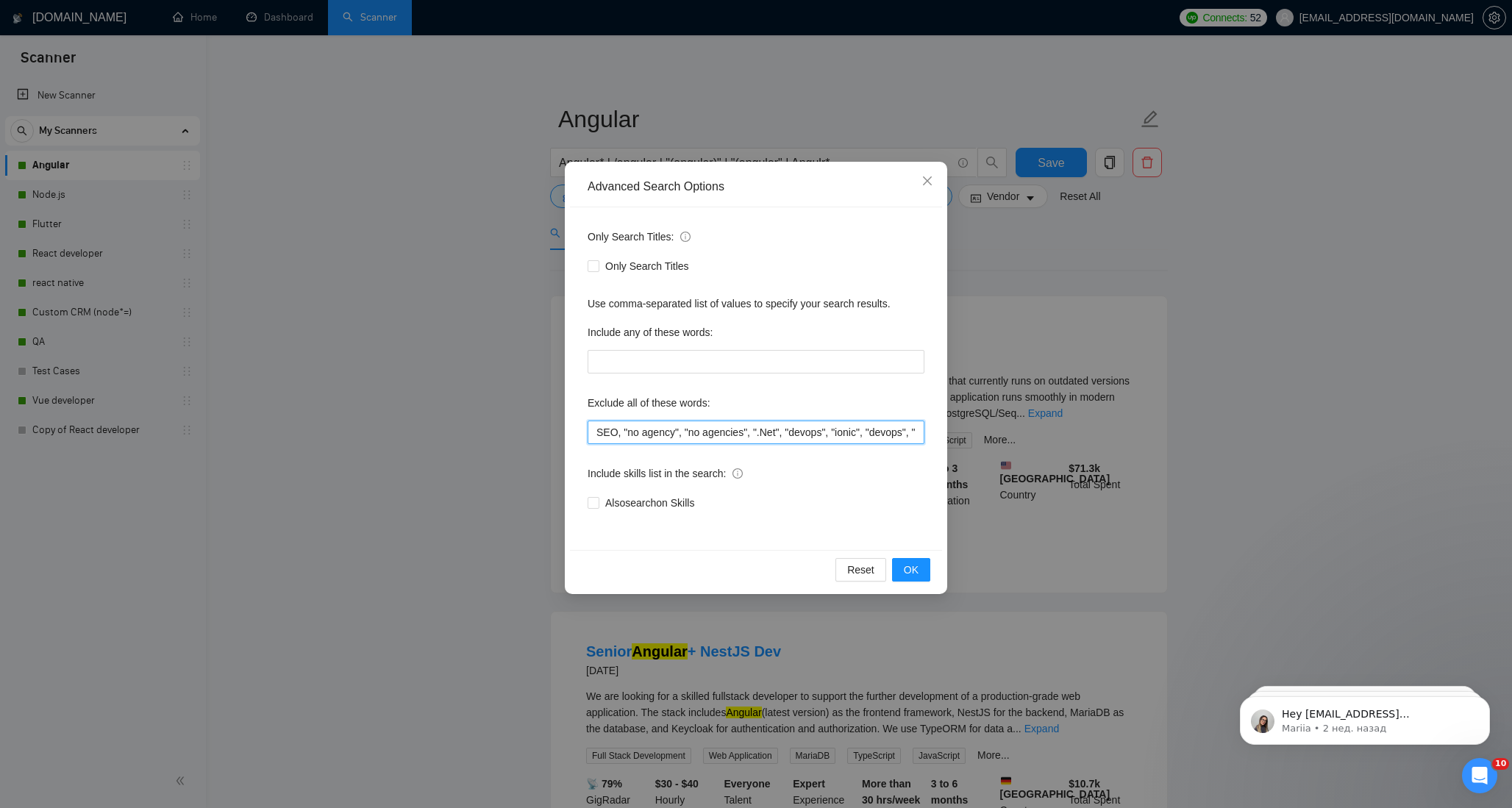
click at [705, 430] on input "SEO, "no agency", "no agencies", ".Net", "devops", "ionic", "devops", "automati…" at bounding box center [755, 432] width 337 height 24
drag, startPoint x: 620, startPoint y: 431, endPoint x: 579, endPoint y: 431, distance: 41.0
click at [579, 431] on div "Only Search Titles: Only Search Titles Use comma-separated list of values to sp…" at bounding box center [755, 378] width 372 height 342
type input ""no agency", "no agencies", ".Net", "devops", "ionic", "devops", "automation", …"
click at [908, 565] on span "OK" at bounding box center [910, 569] width 15 height 17
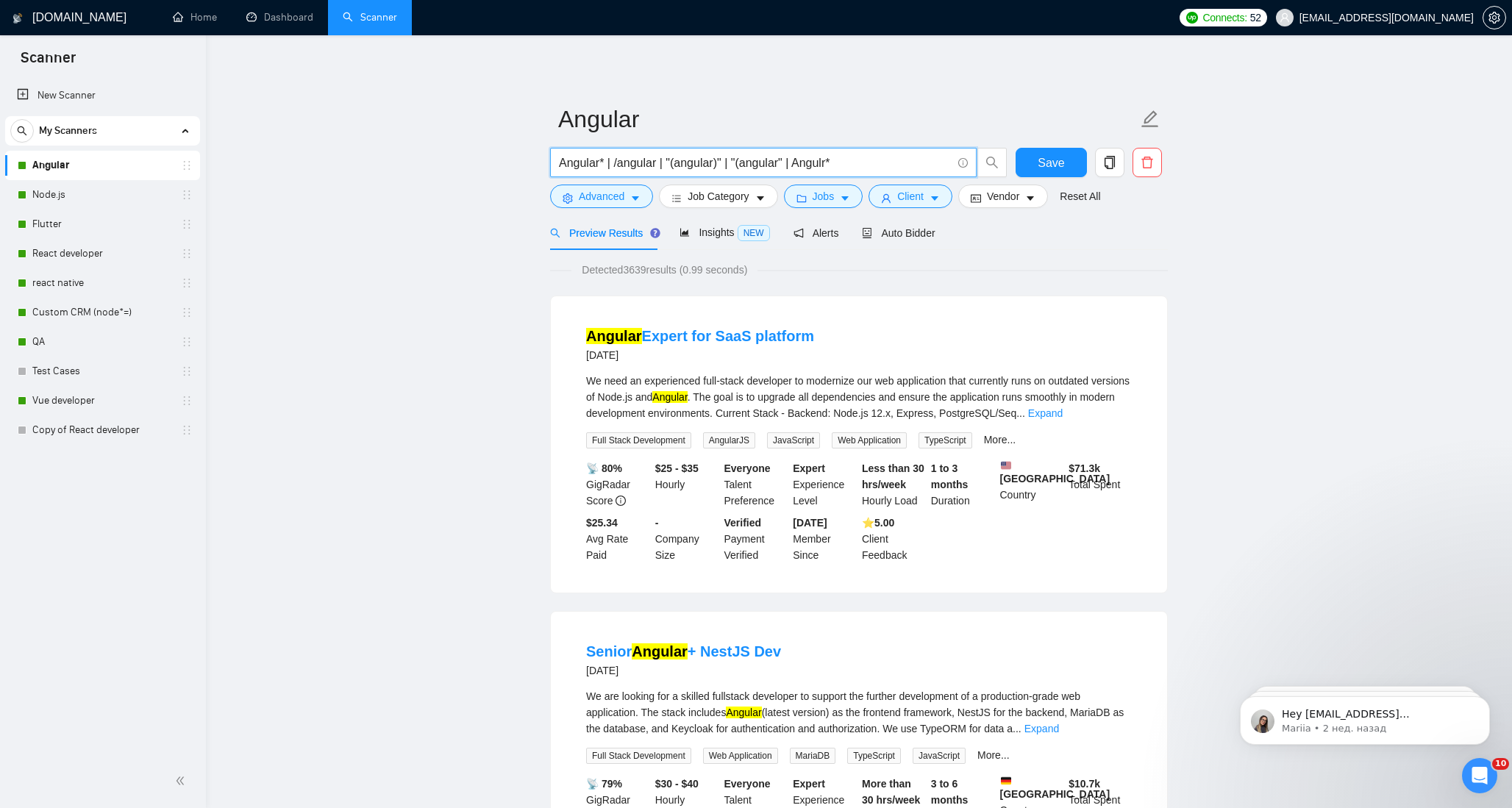
drag, startPoint x: 606, startPoint y: 161, endPoint x: 942, endPoint y: 163, distance: 336.0
click at [942, 163] on input "Angular* | /angular | "(angular)" | "(angular" | Angulr*" at bounding box center [755, 162] width 393 height 18
click at [566, 273] on div "Detected 3639 results (0.99 seconds)" at bounding box center [858, 270] width 618 height 17
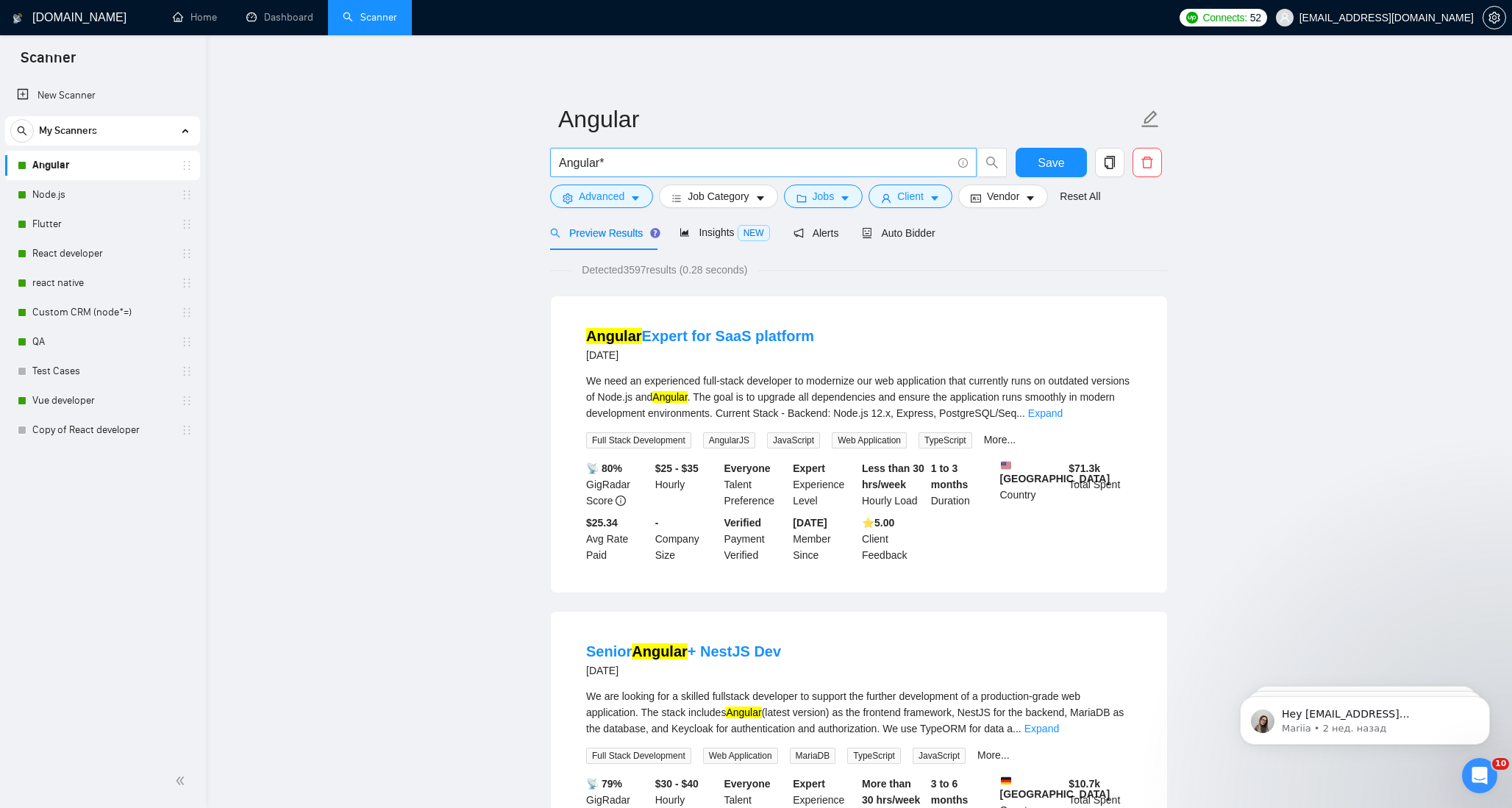
click at [625, 158] on input "Angular*" at bounding box center [755, 162] width 393 height 18
paste input "| /angular | "(angular)" | "(angular" | Angulr*"
click at [608, 163] on input "Angular* | /angular | "(angular)" | "(angular" | Angulr*" at bounding box center [755, 162] width 393 height 18
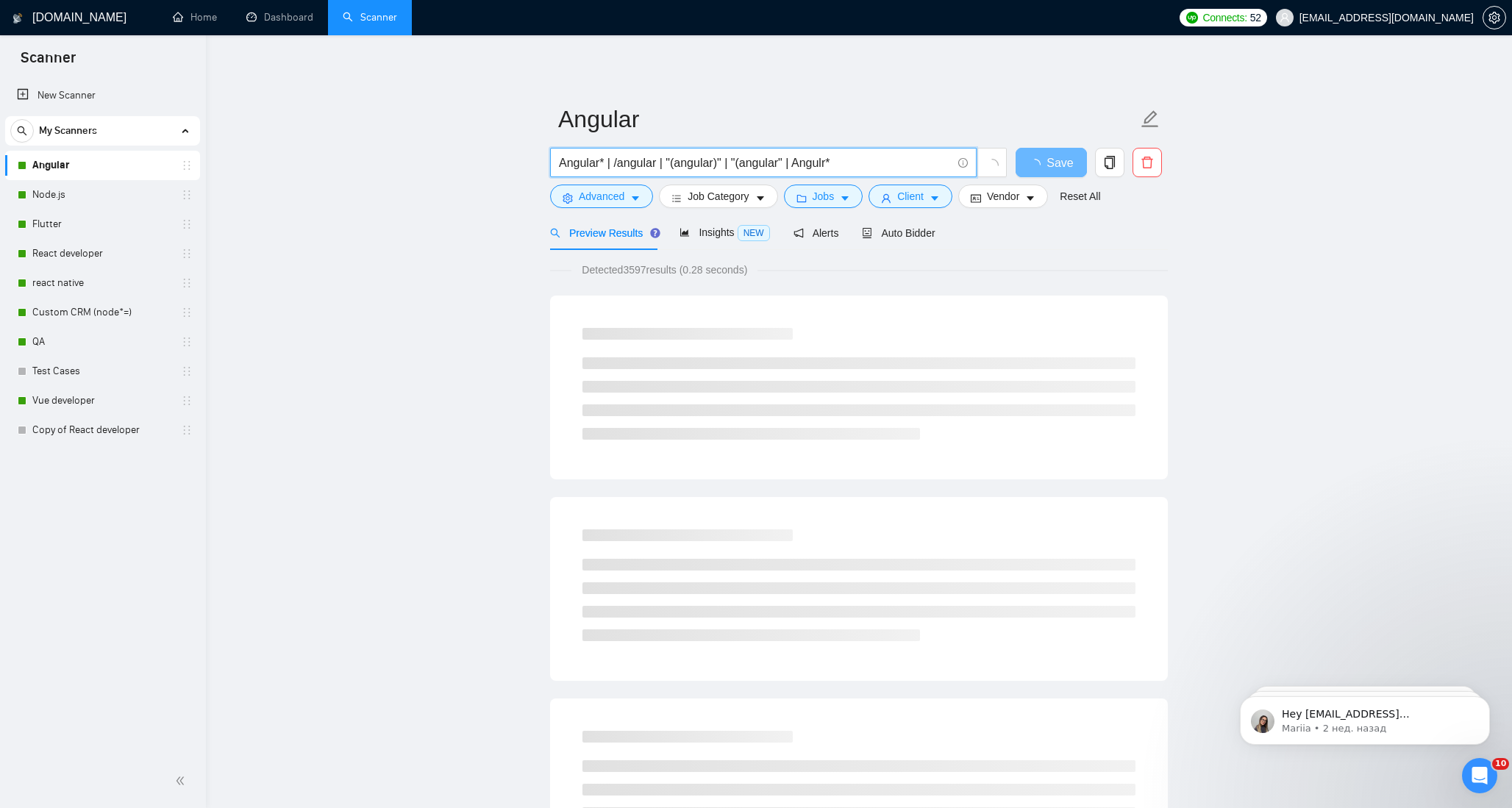
type input "Angular* | /angular | "(angular)" | "(angular" | Angulr*"
click at [597, 199] on span "Advanced" at bounding box center [601, 196] width 45 height 17
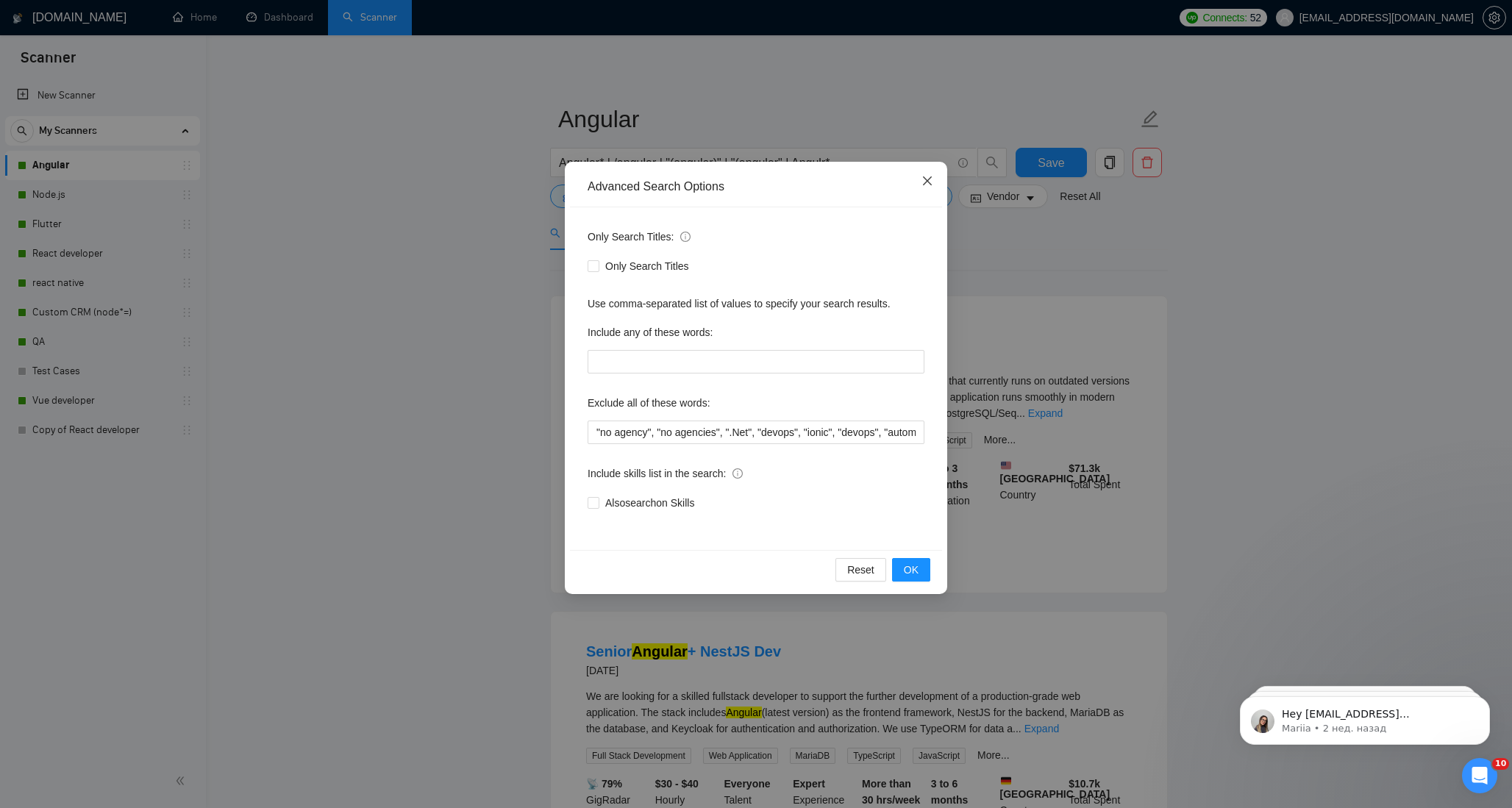
click at [926, 181] on icon "close" at bounding box center [927, 181] width 9 height 9
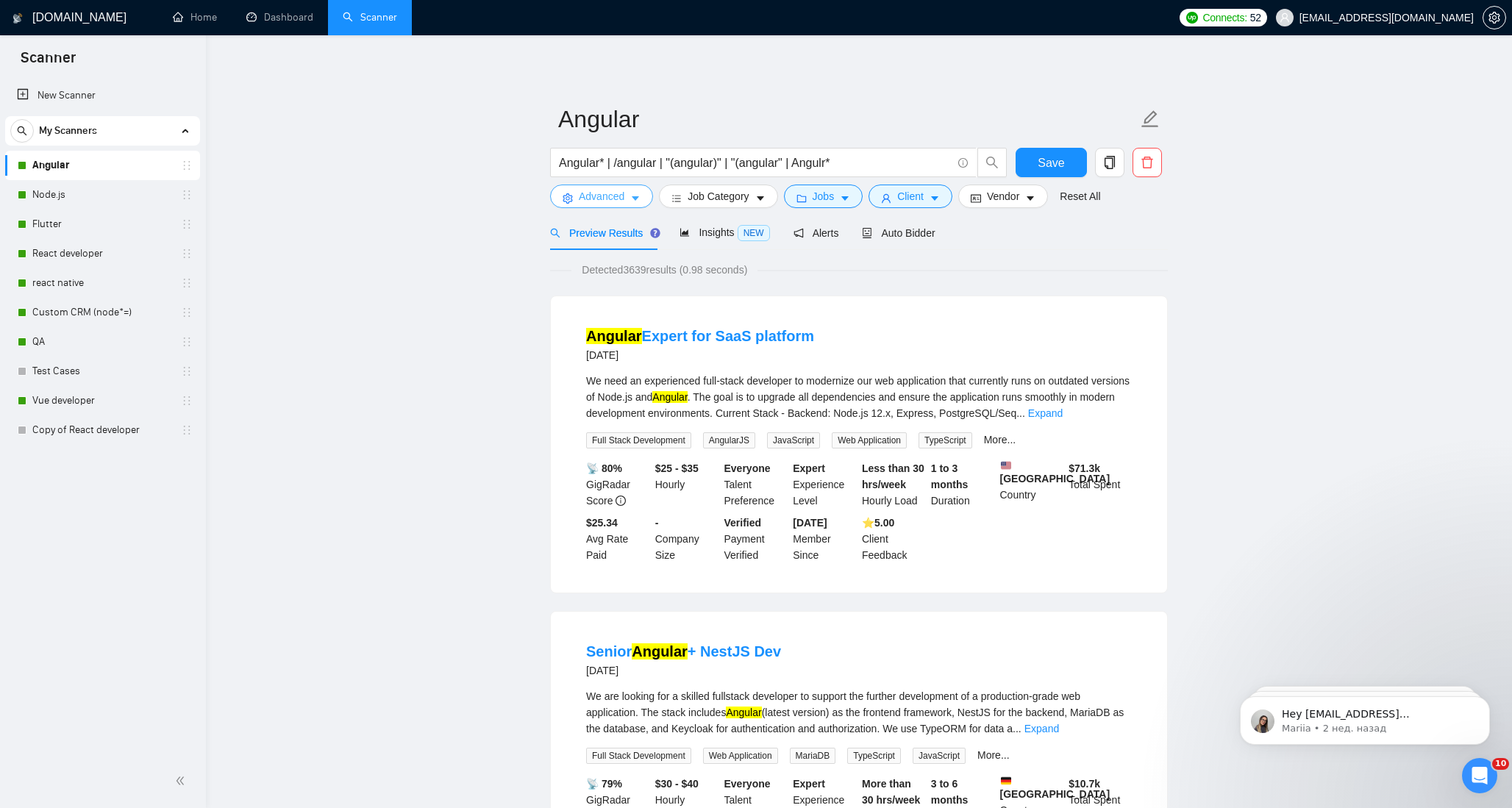
click at [611, 196] on span "Advanced" at bounding box center [601, 196] width 45 height 17
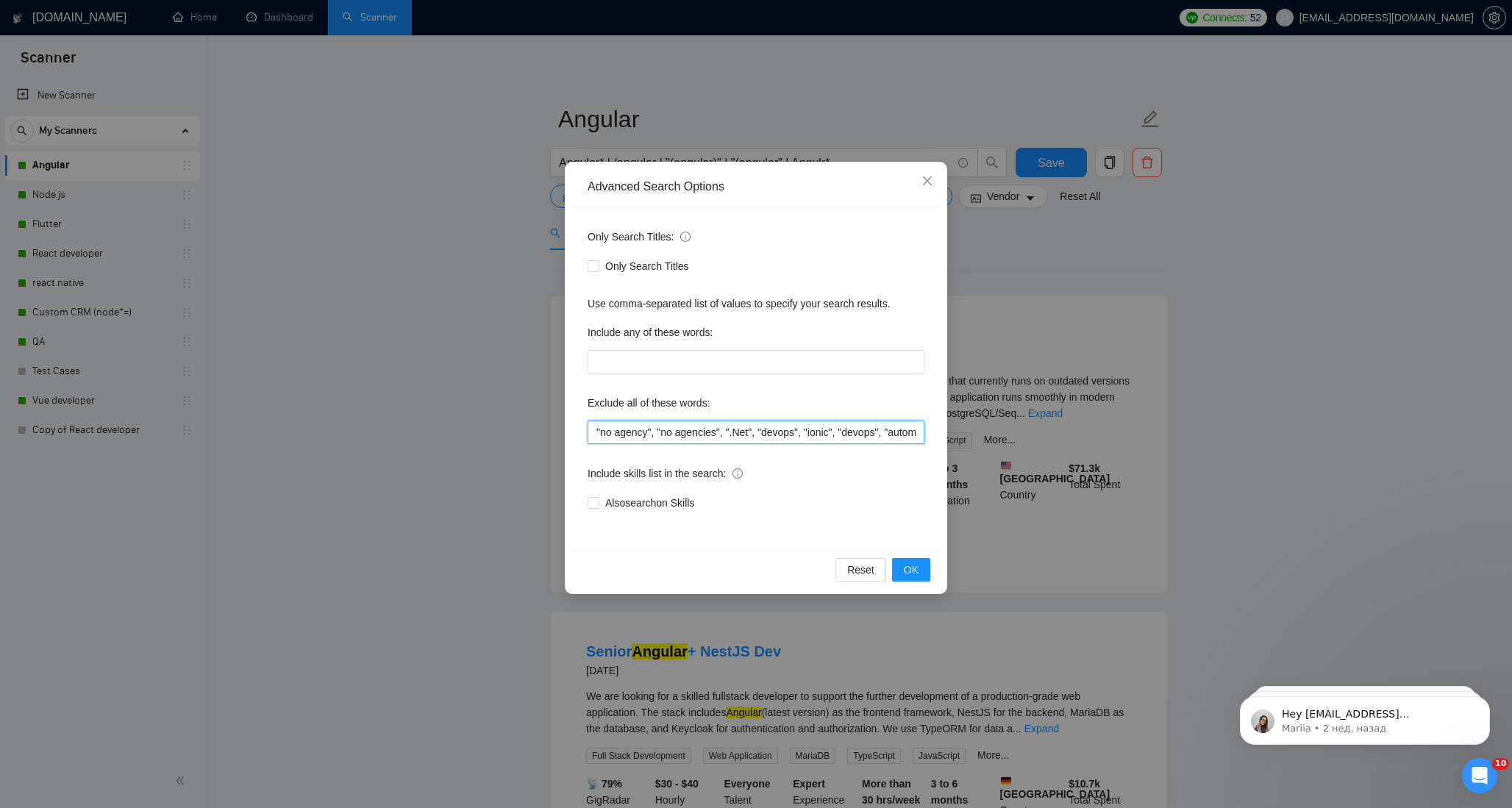
click at [700, 428] on input ""no agency", "no agencies", ".Net", "devops", "ionic", "devops", "automation", …" at bounding box center [755, 432] width 337 height 24
click at [928, 182] on icon "close" at bounding box center [927, 181] width 9 height 9
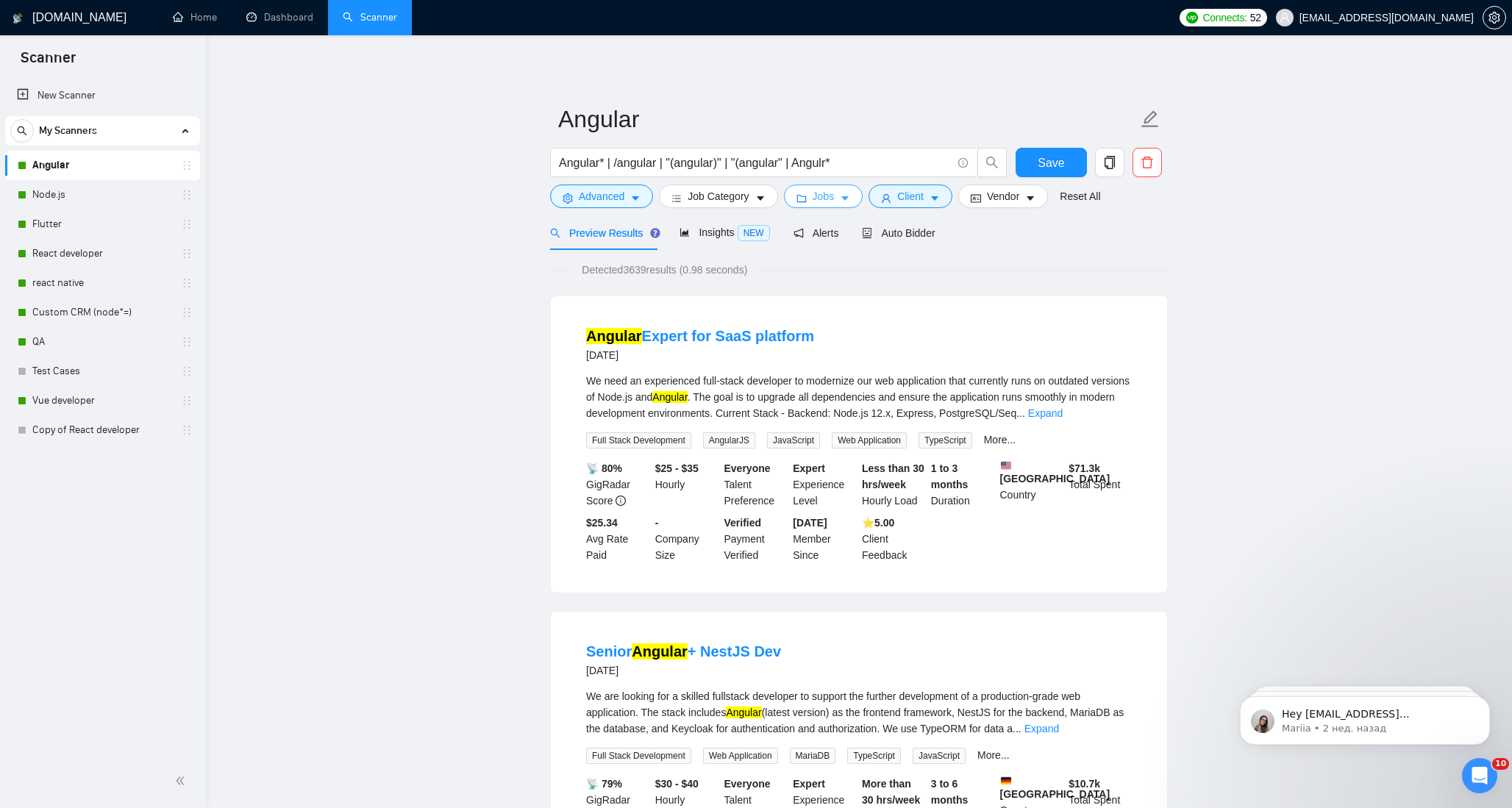
click at [827, 196] on span "Jobs" at bounding box center [823, 196] width 22 height 17
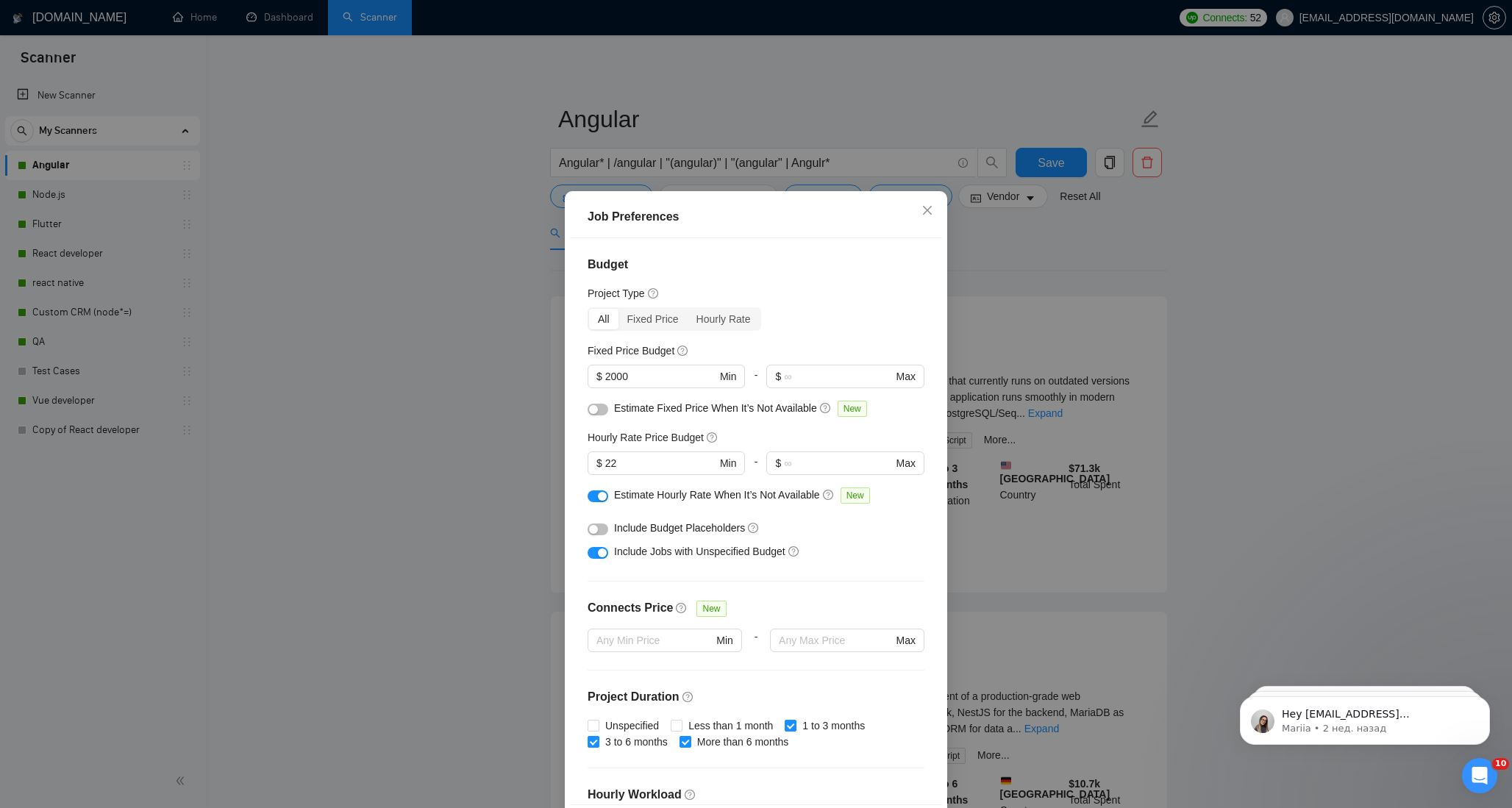
click at [603, 553] on div "button" at bounding box center [602, 553] width 9 height 9
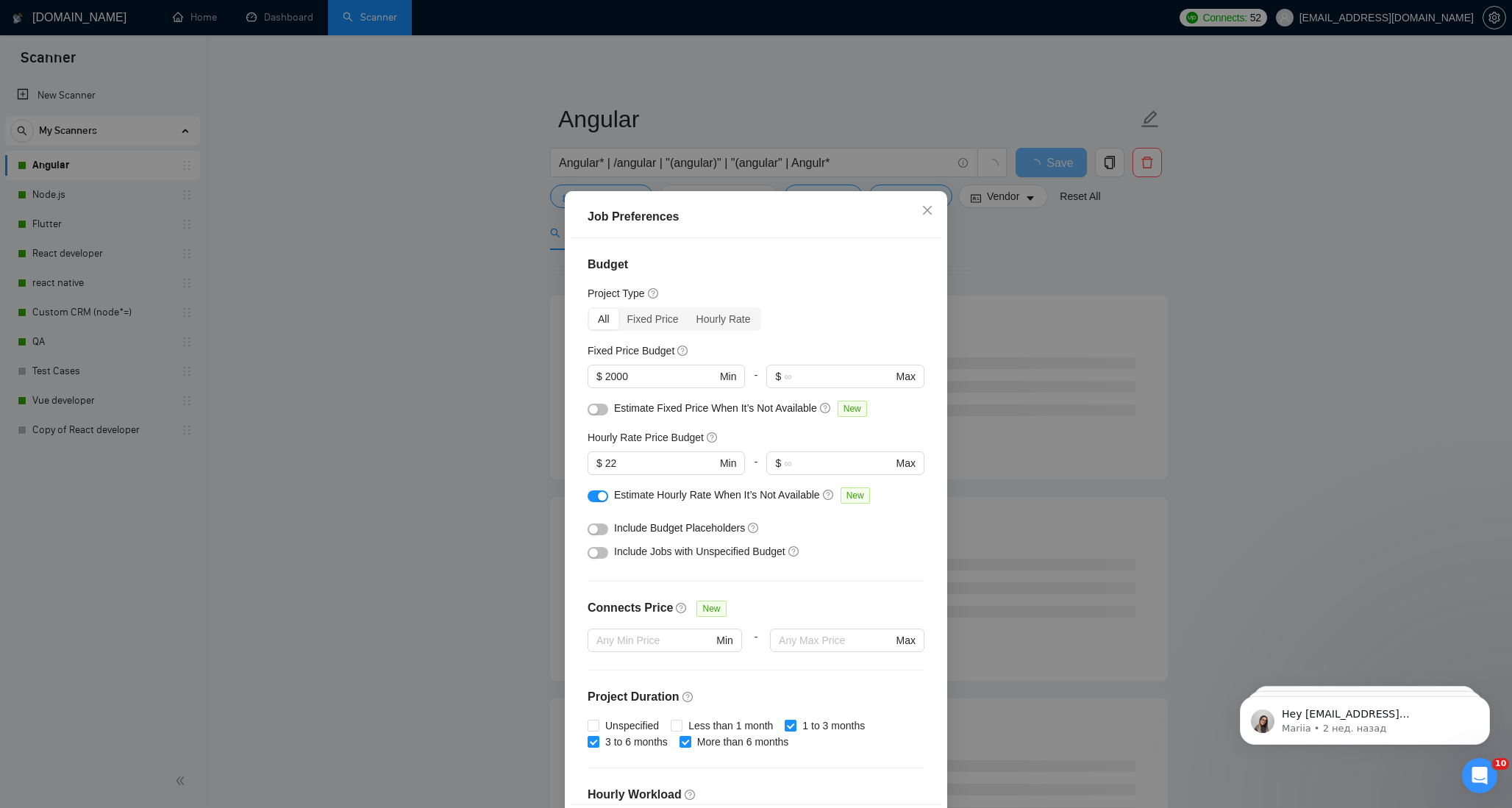
click at [604, 501] on button "button" at bounding box center [597, 496] width 21 height 12
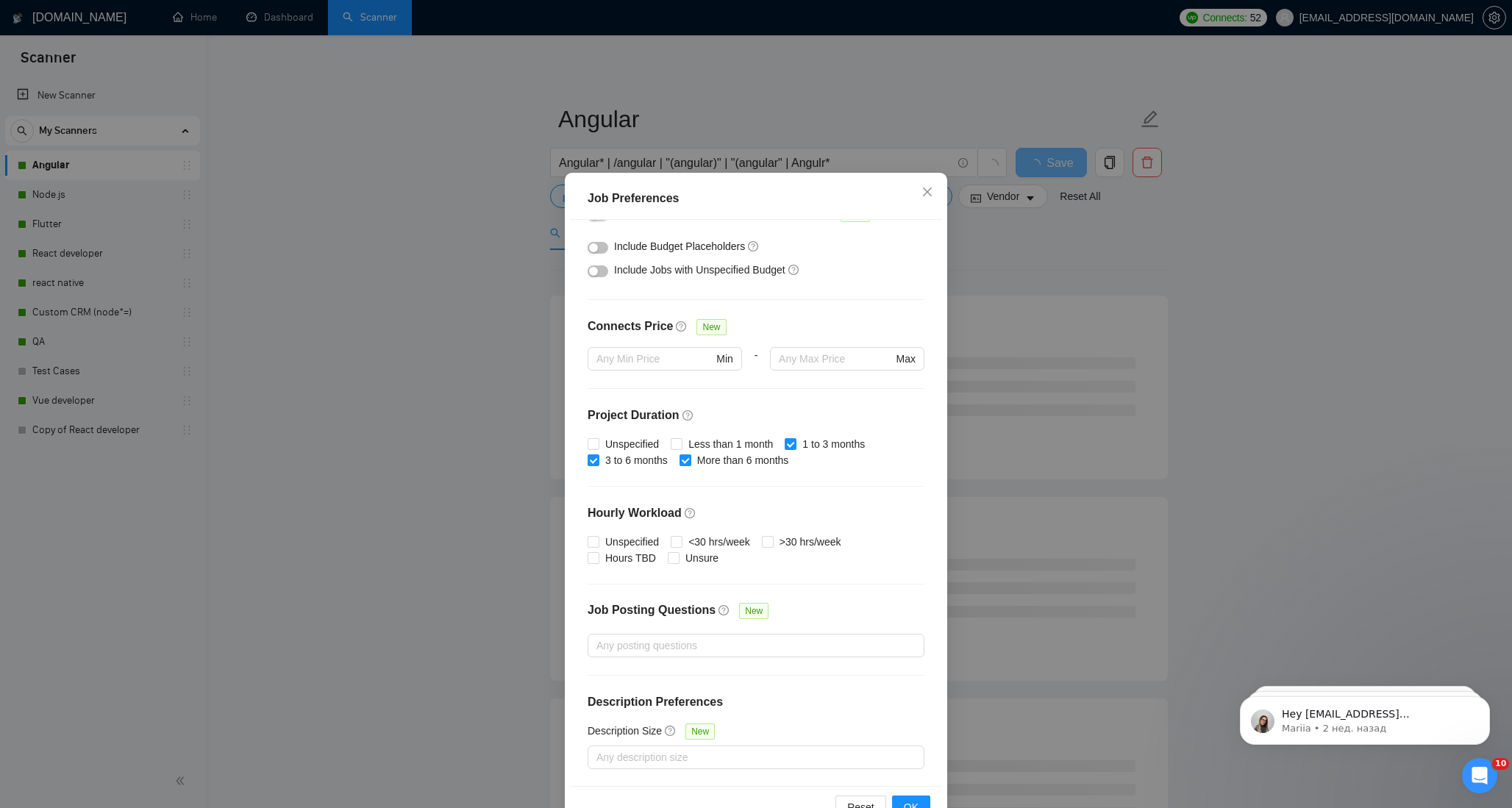
scroll to position [60, 0]
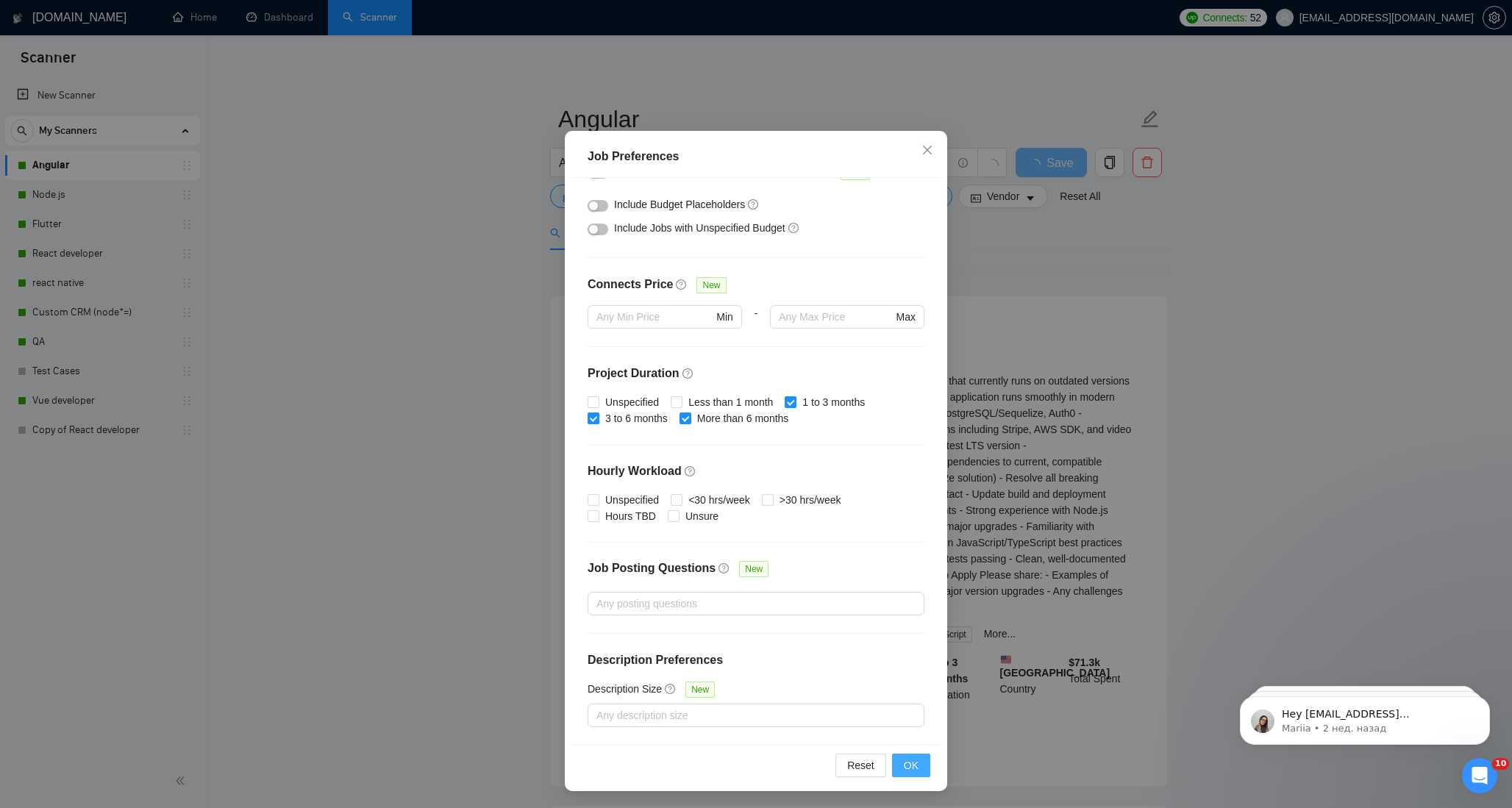
click at [925, 768] on button "OK" at bounding box center [911, 764] width 38 height 24
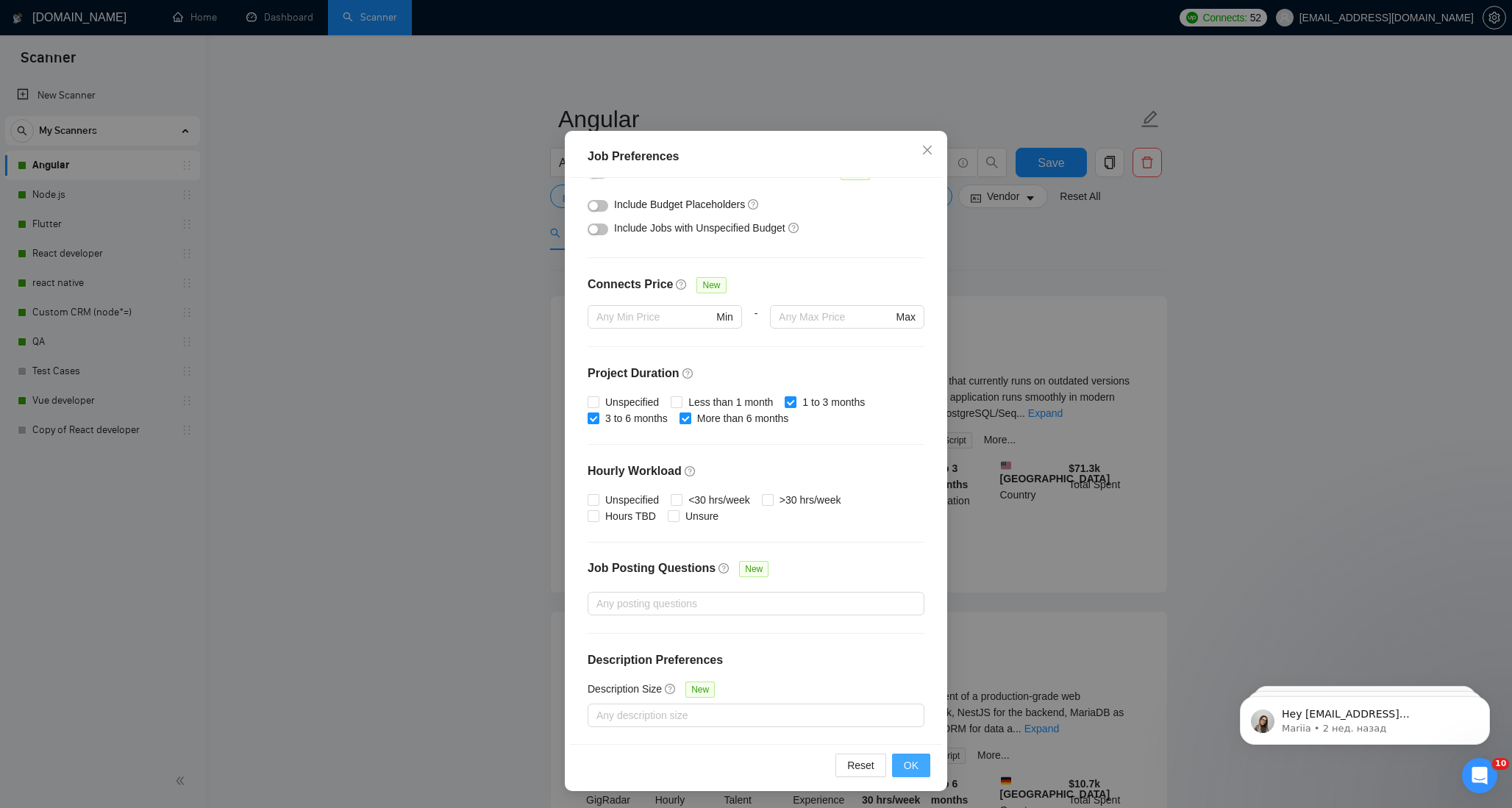
scroll to position [0, 0]
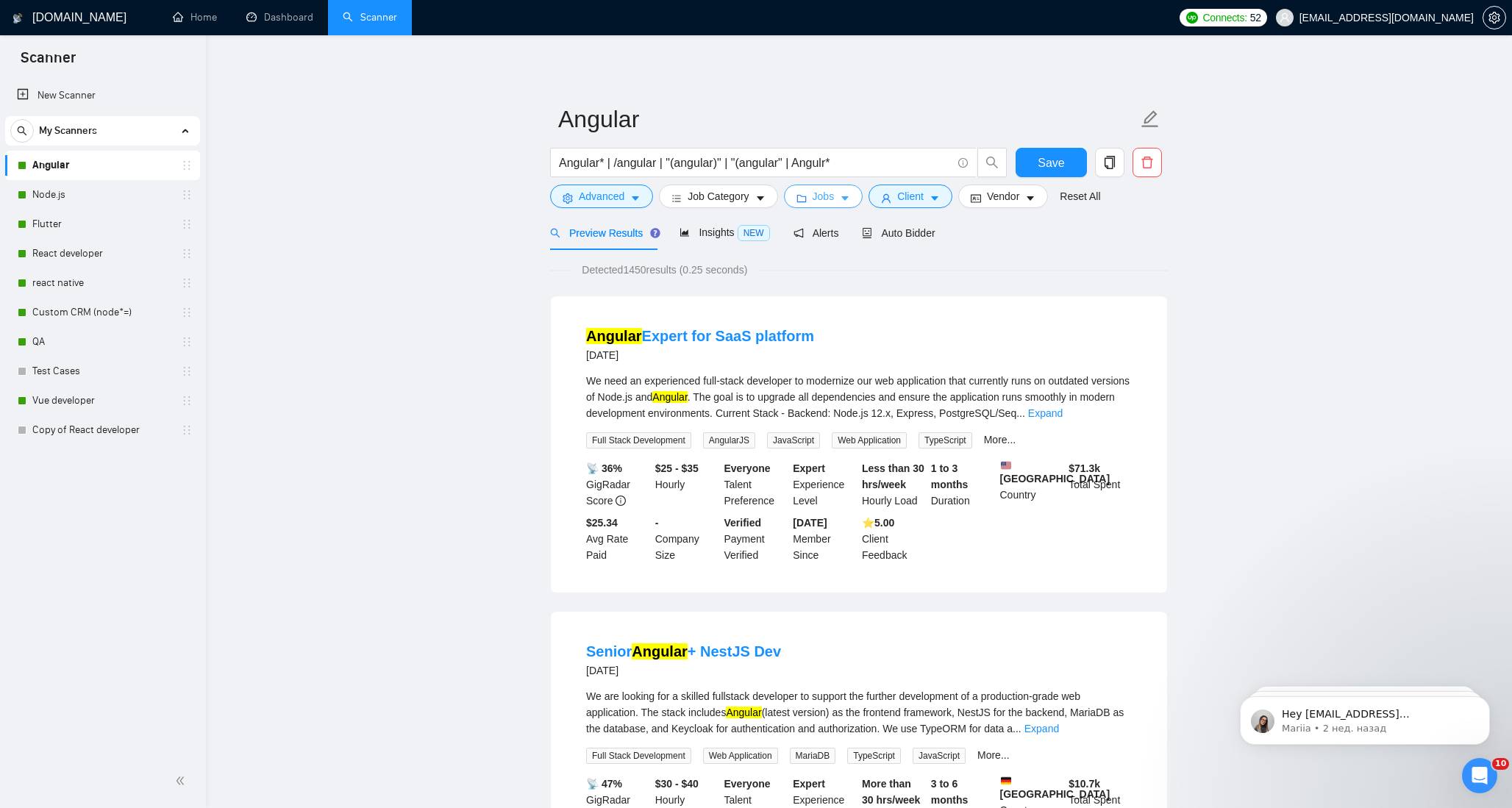
click at [840, 192] on button "Jobs" at bounding box center [823, 196] width 79 height 24
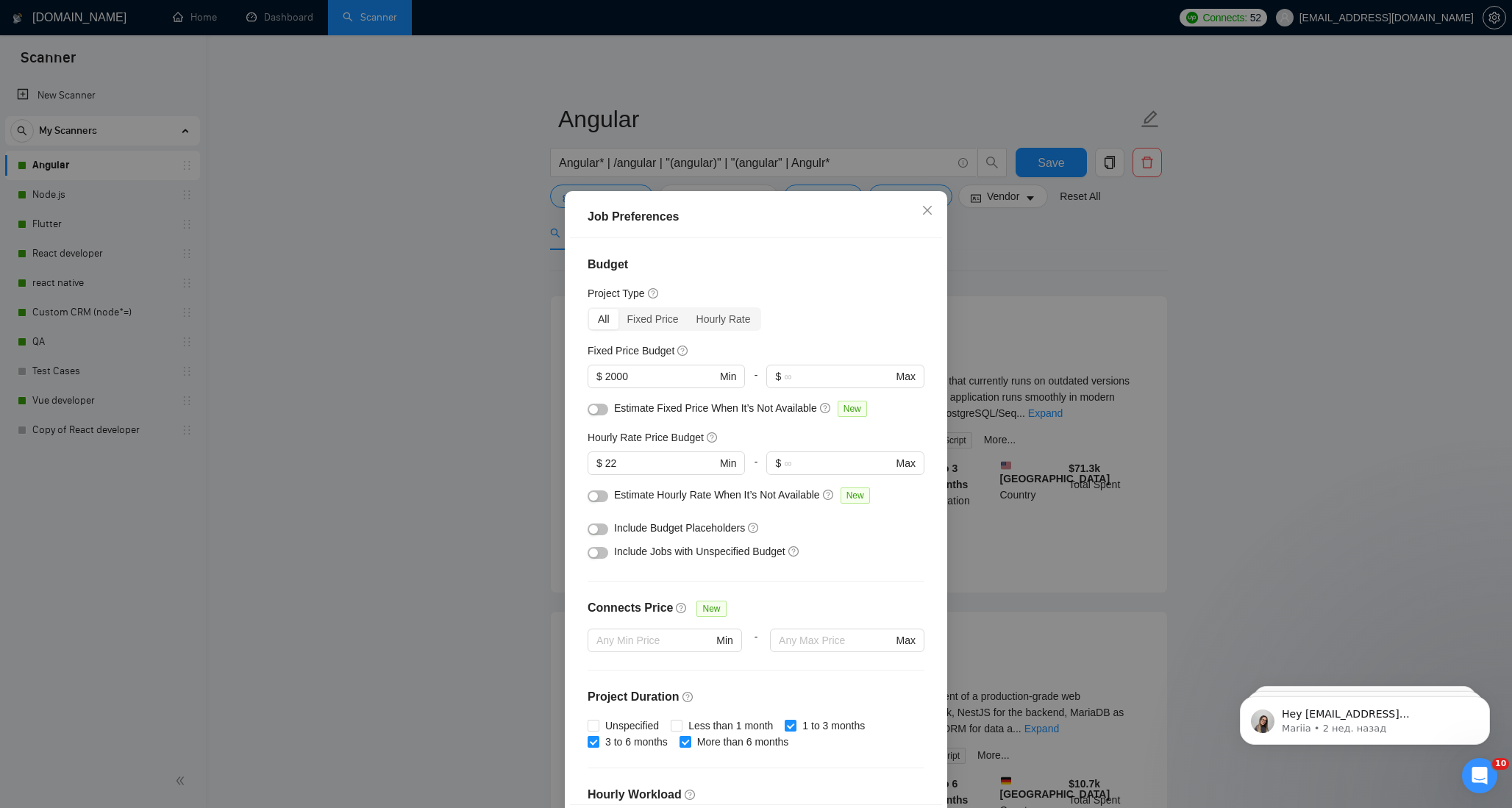
click at [600, 497] on button "button" at bounding box center [597, 496] width 21 height 12
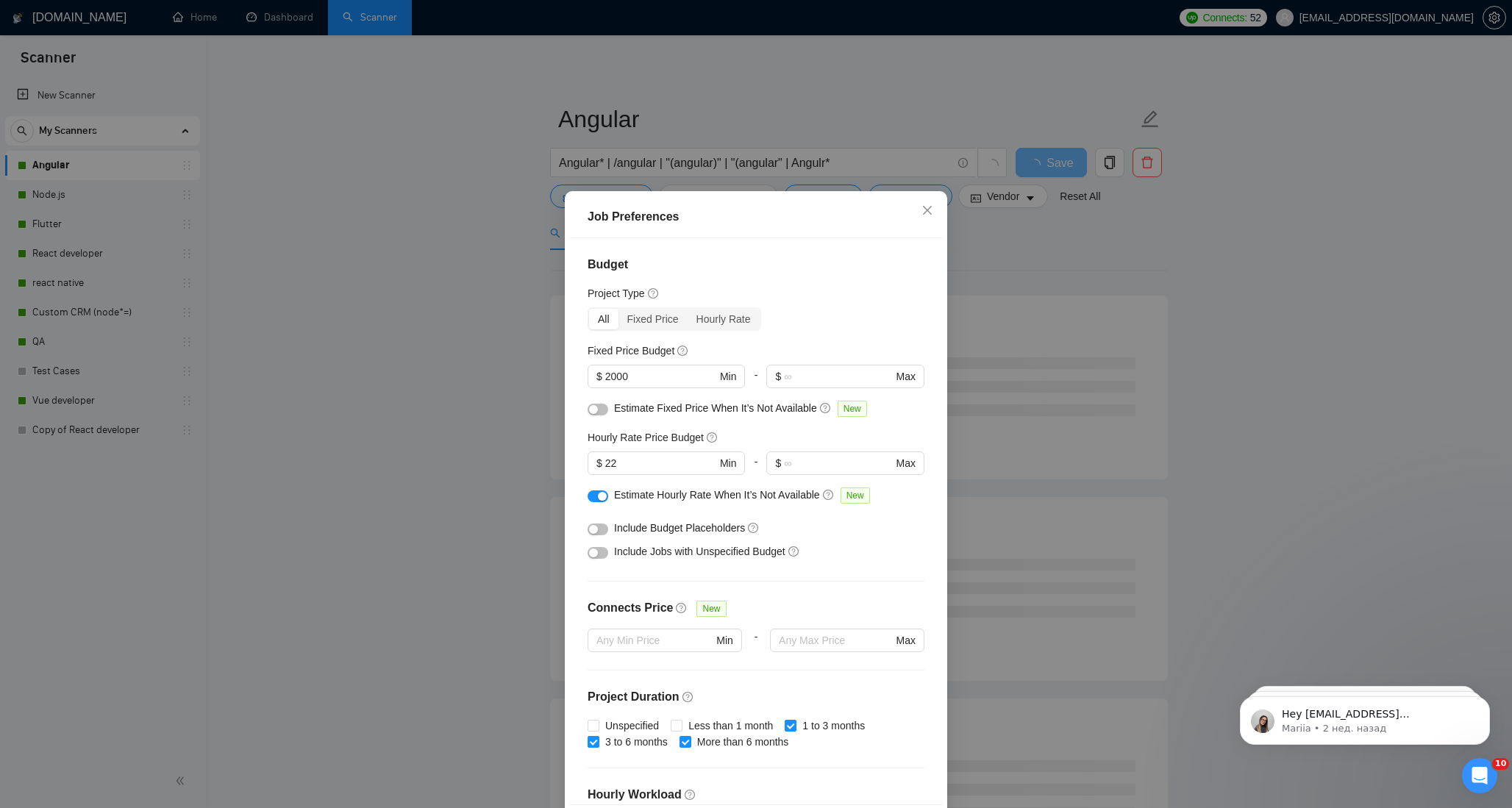
click at [601, 550] on button "button" at bounding box center [597, 553] width 21 height 12
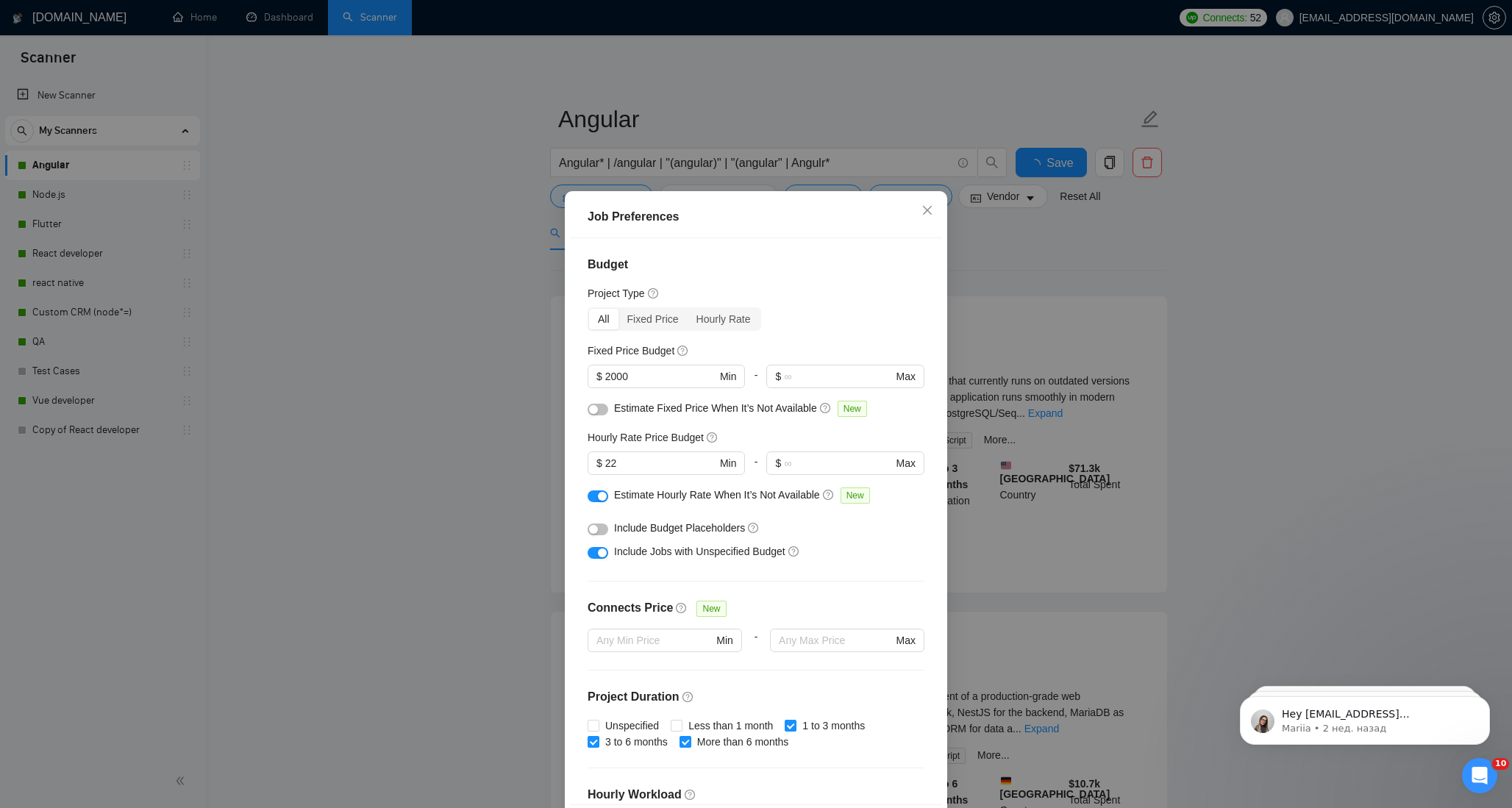
click at [602, 527] on button "button" at bounding box center [597, 529] width 21 height 12
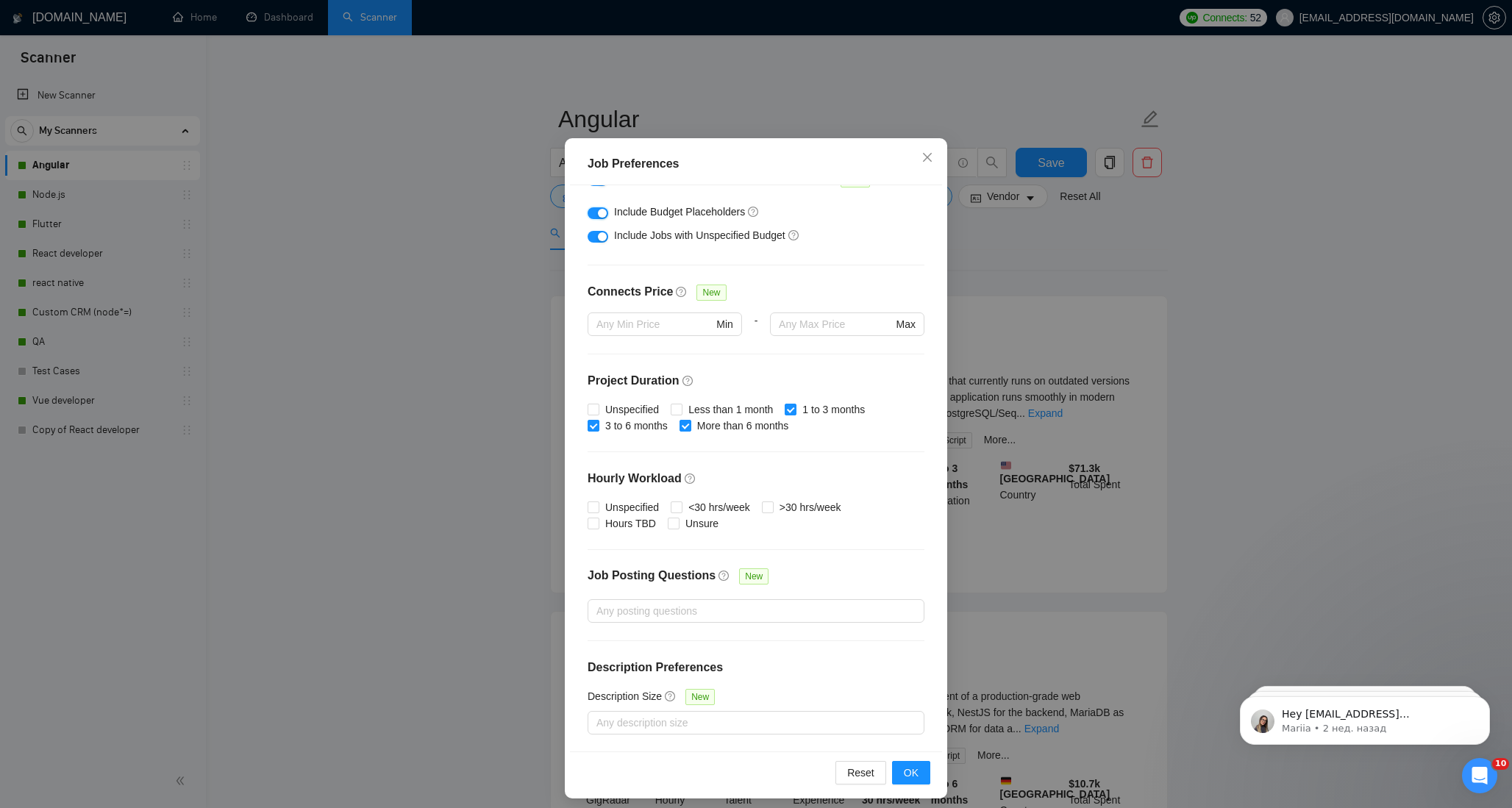
scroll to position [60, 0]
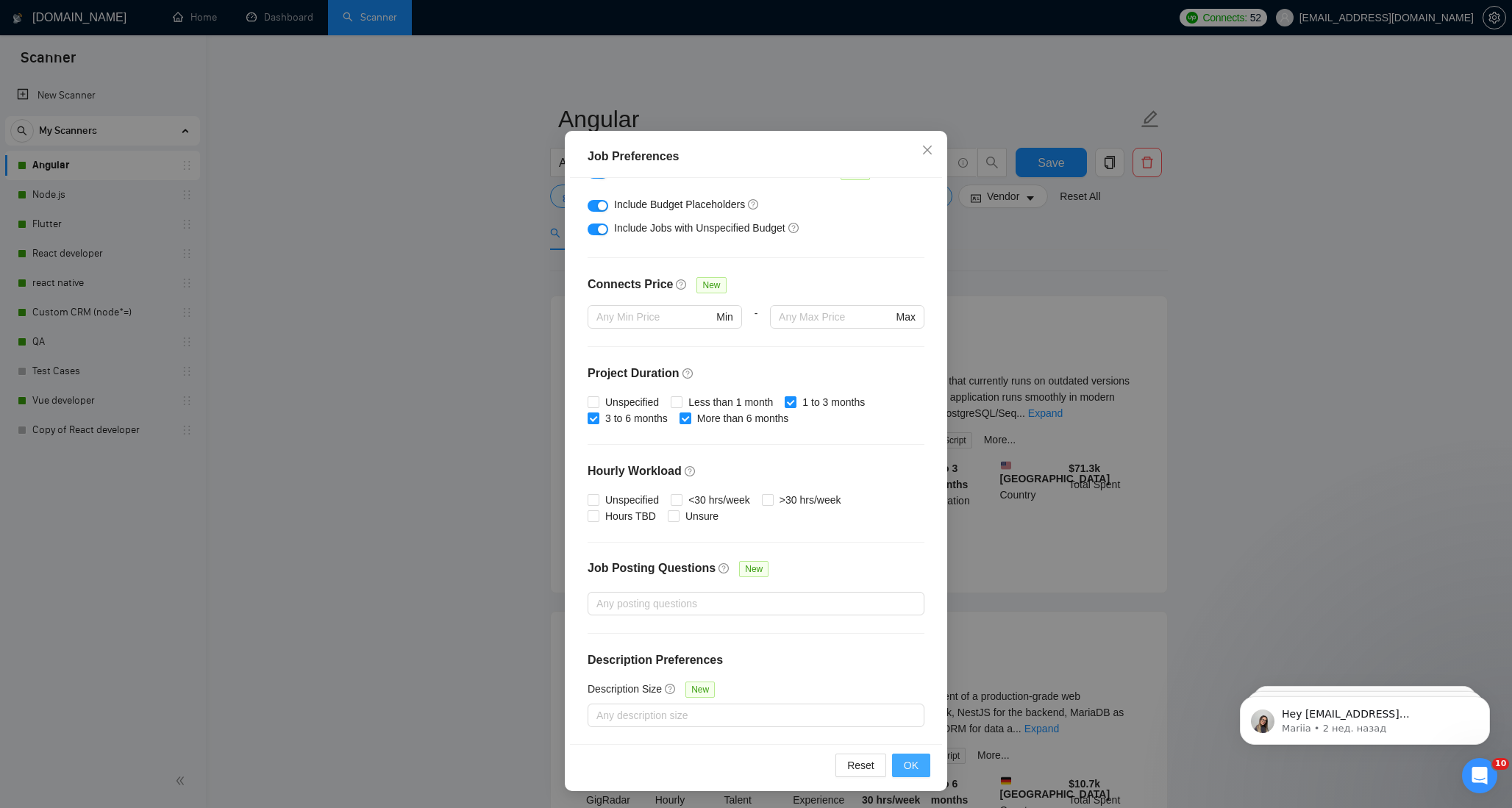
click at [913, 771] on span "OK" at bounding box center [910, 764] width 15 height 17
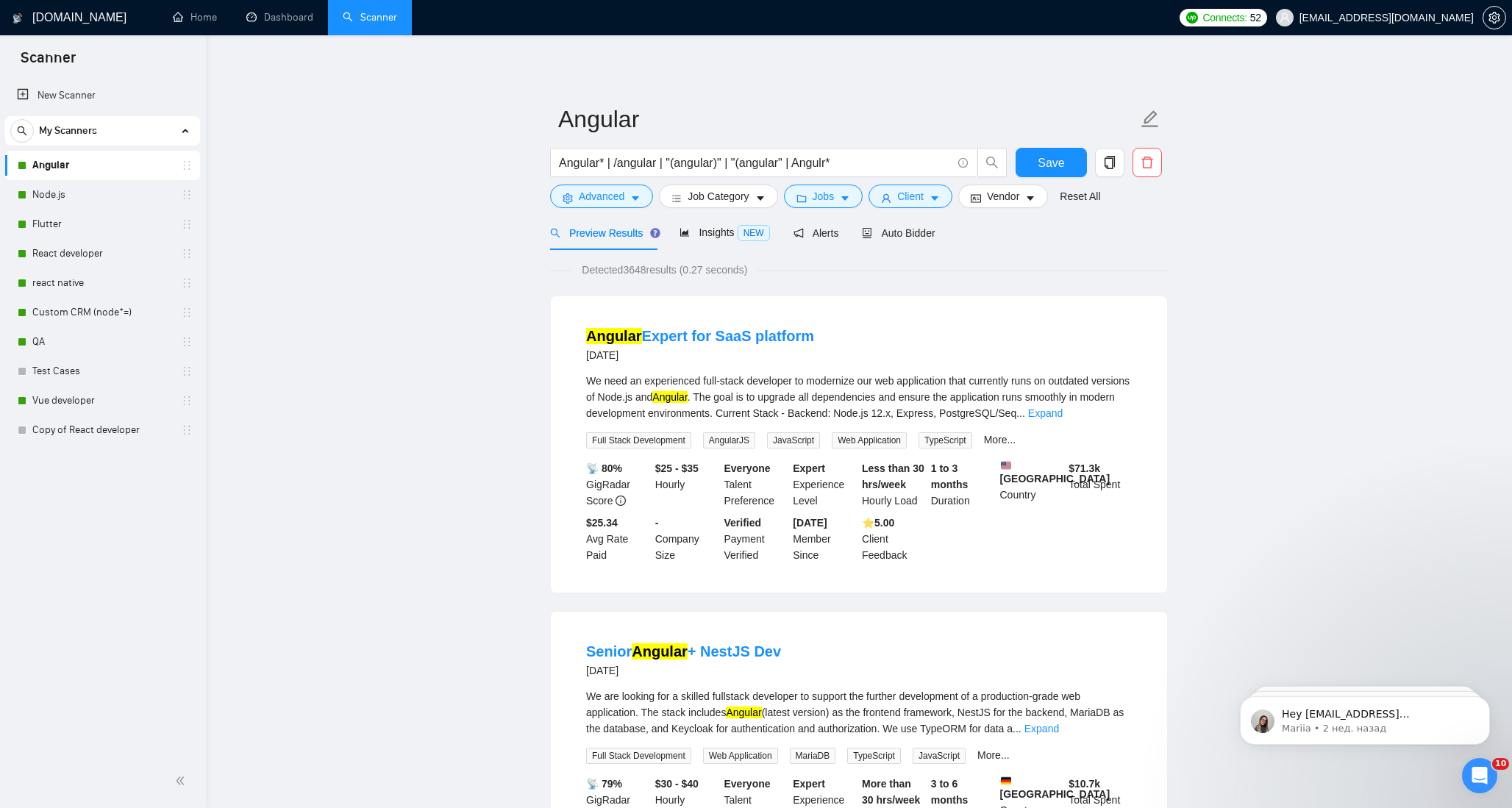
scroll to position [0, 0]
click at [936, 199] on icon "caret-down" at bounding box center [935, 199] width 10 height 10
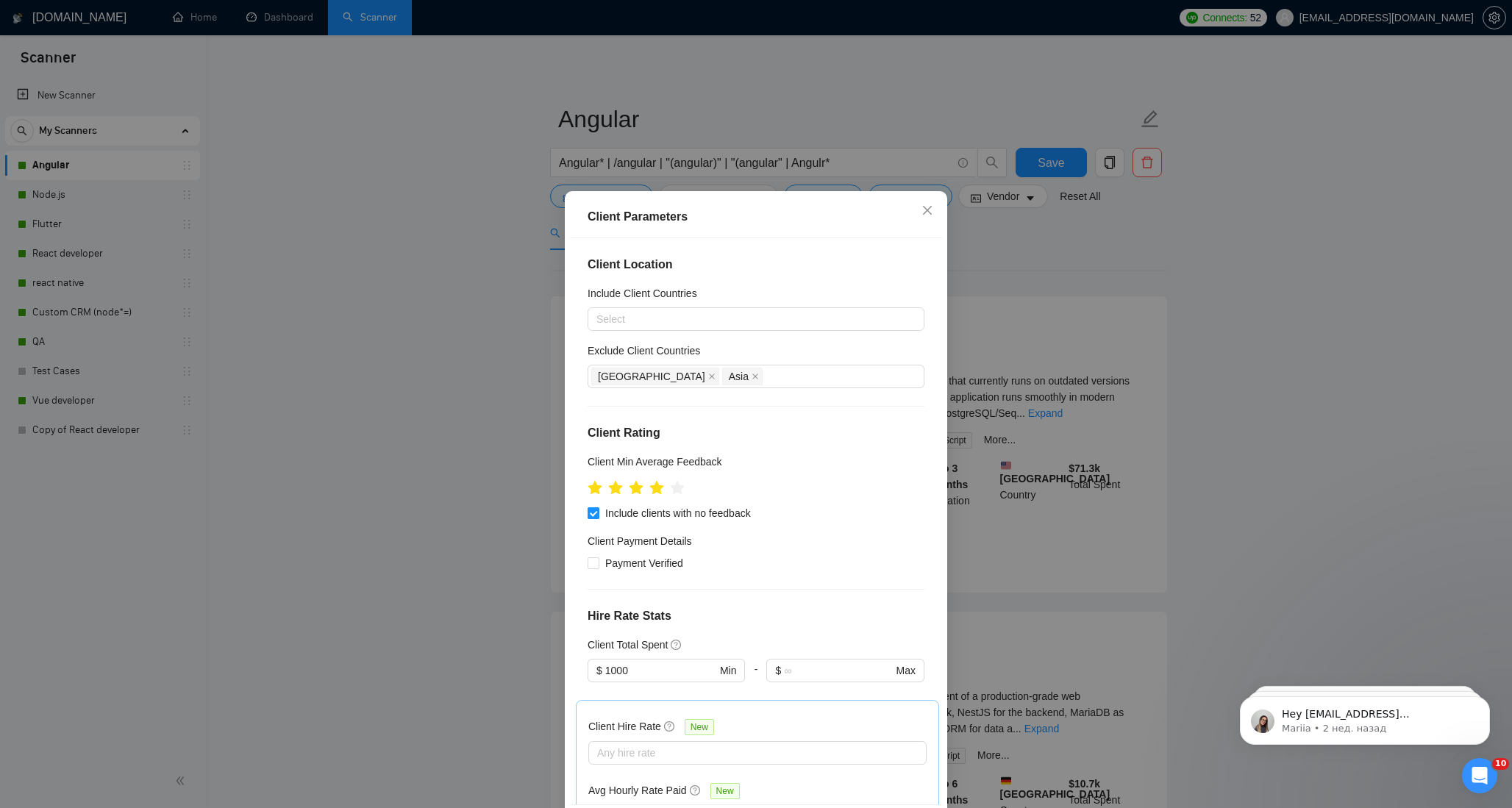
click at [597, 514] on span at bounding box center [593, 513] width 12 height 12
click at [597, 514] on input "Include clients with no feedback" at bounding box center [592, 512] width 10 height 10
checkbox input "false"
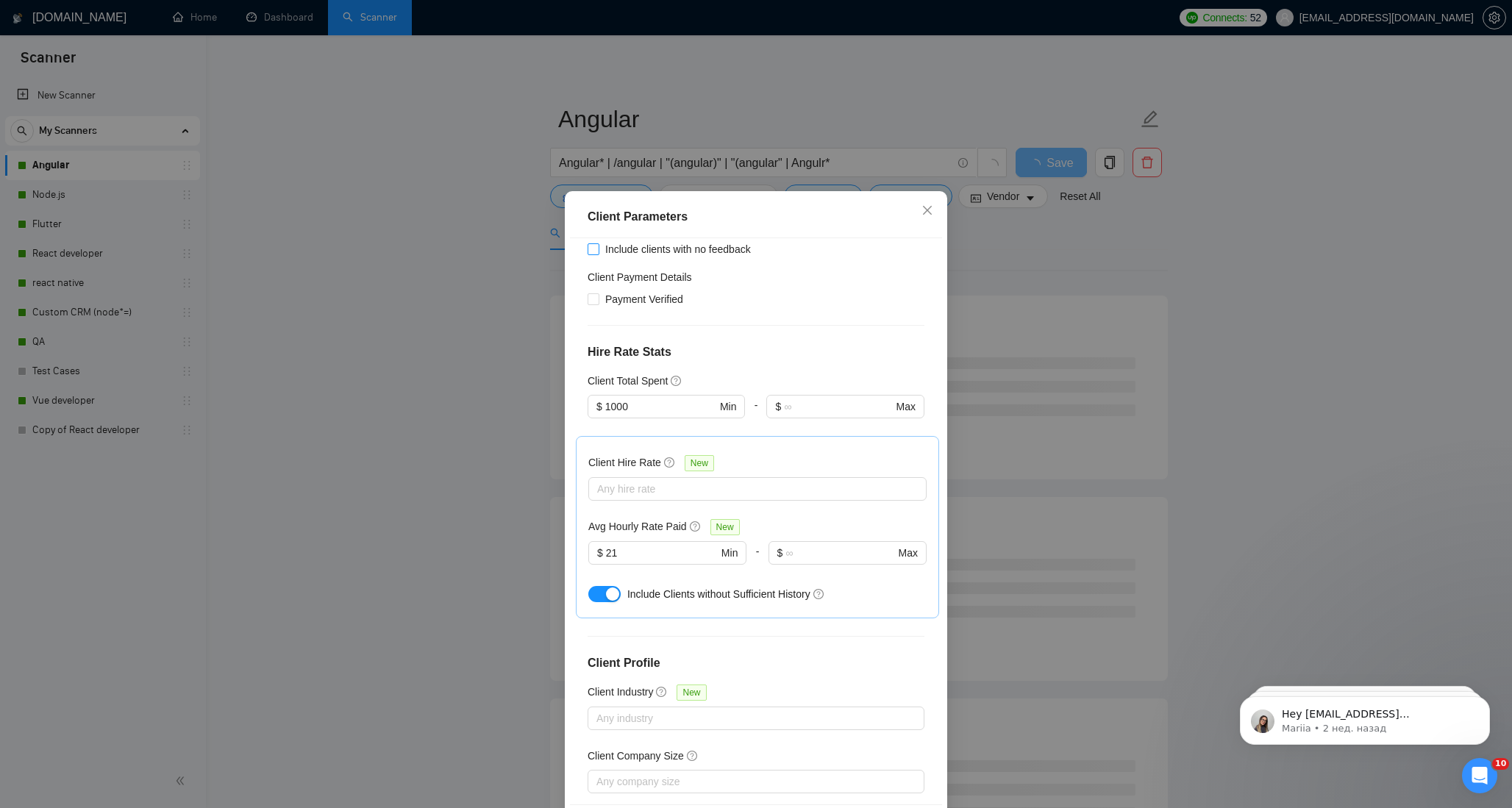
scroll to position [266, 0]
click at [610, 581] on div at bounding box center [607, 591] width 39 height 24
click at [603, 593] on button "button" at bounding box center [604, 591] width 32 height 17
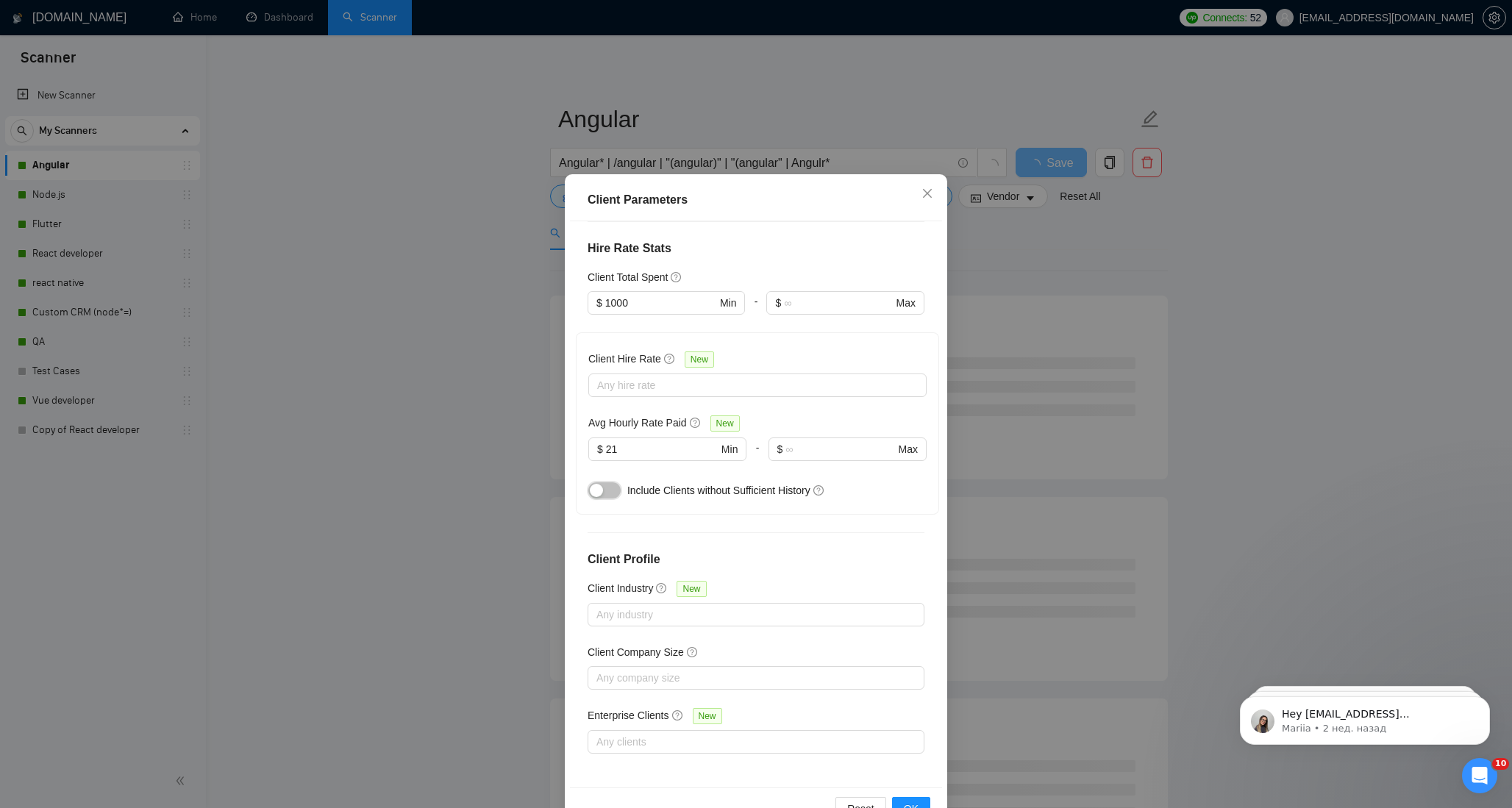
scroll to position [60, 0]
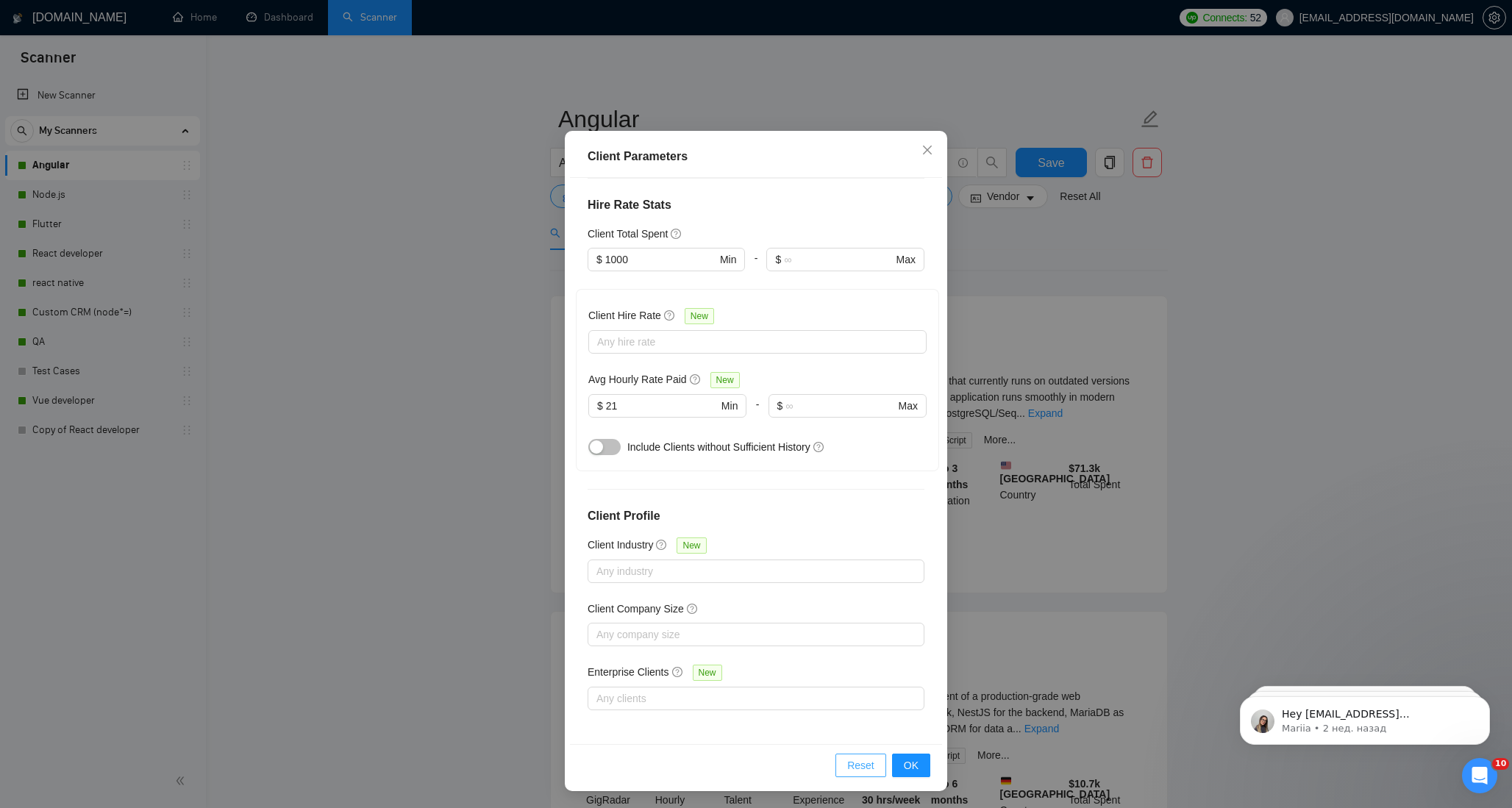
click at [864, 762] on span "Reset" at bounding box center [860, 764] width 27 height 17
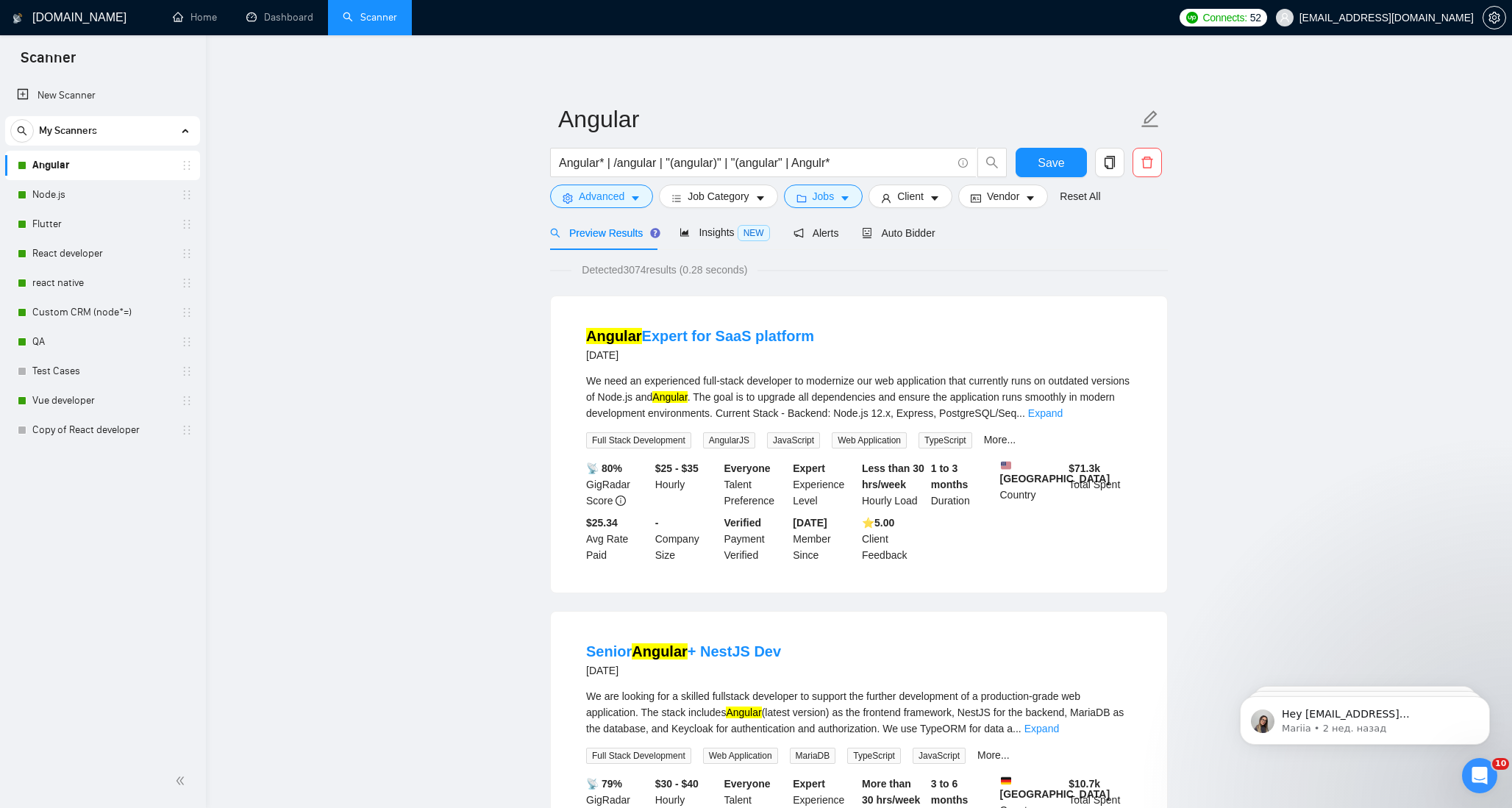
scroll to position [0, 0]
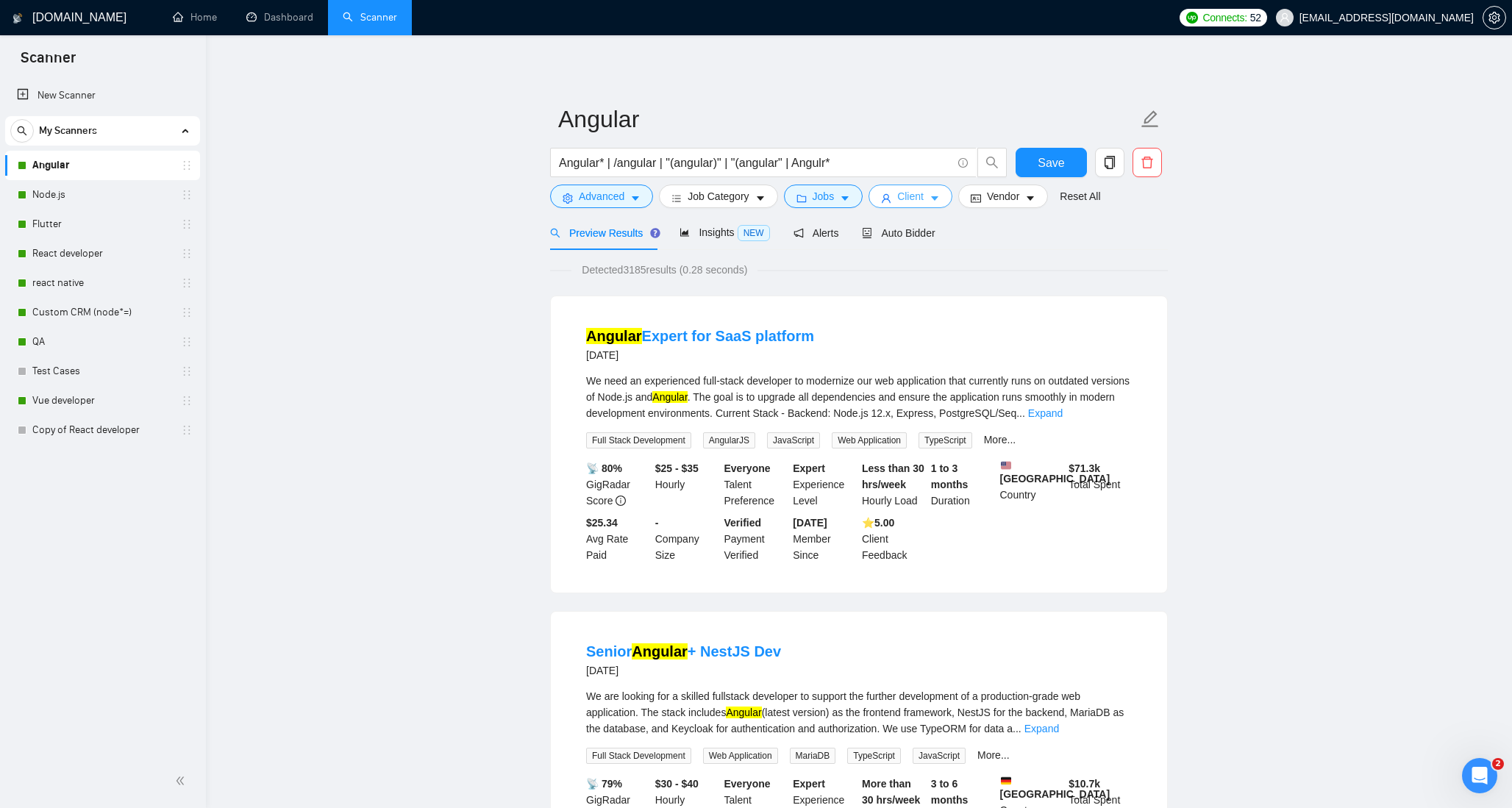
click at [917, 188] on span "Client" at bounding box center [910, 196] width 26 height 17
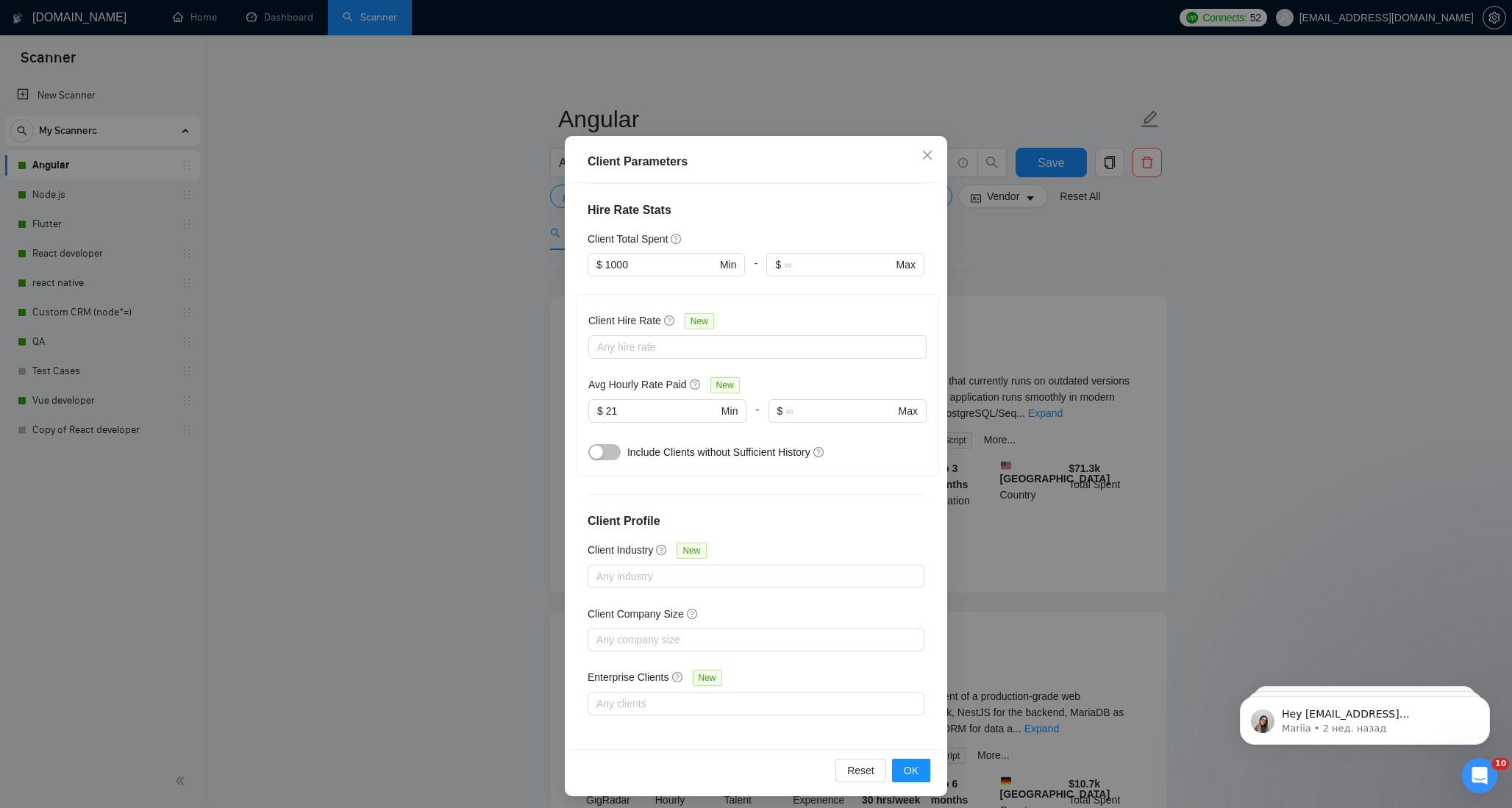
scroll to position [60, 0]
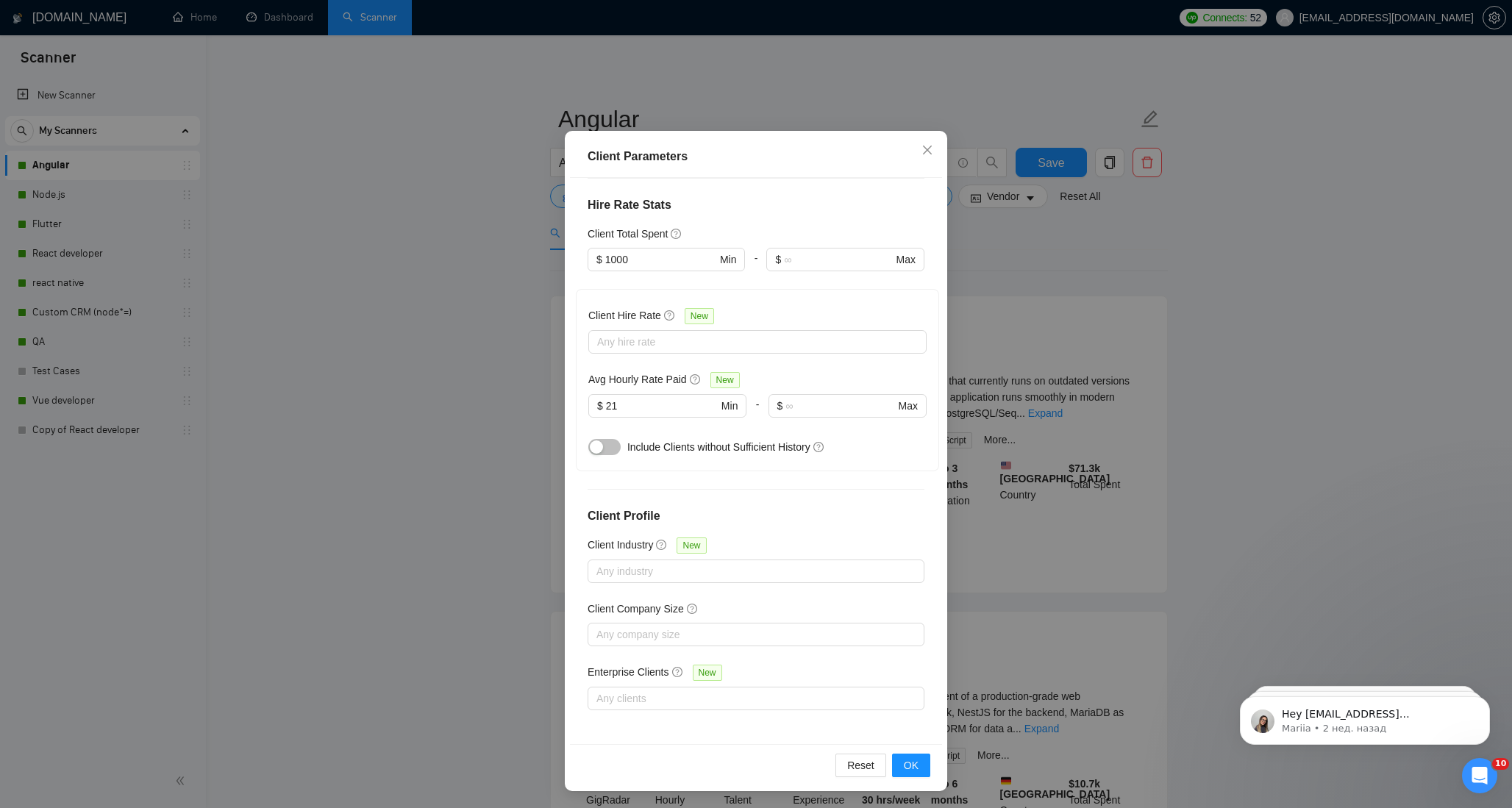
click at [834, 765] on div "Reset OK" at bounding box center [755, 764] width 372 height 42
click at [847, 766] on span "Reset" at bounding box center [860, 764] width 27 height 17
checkbox input "false"
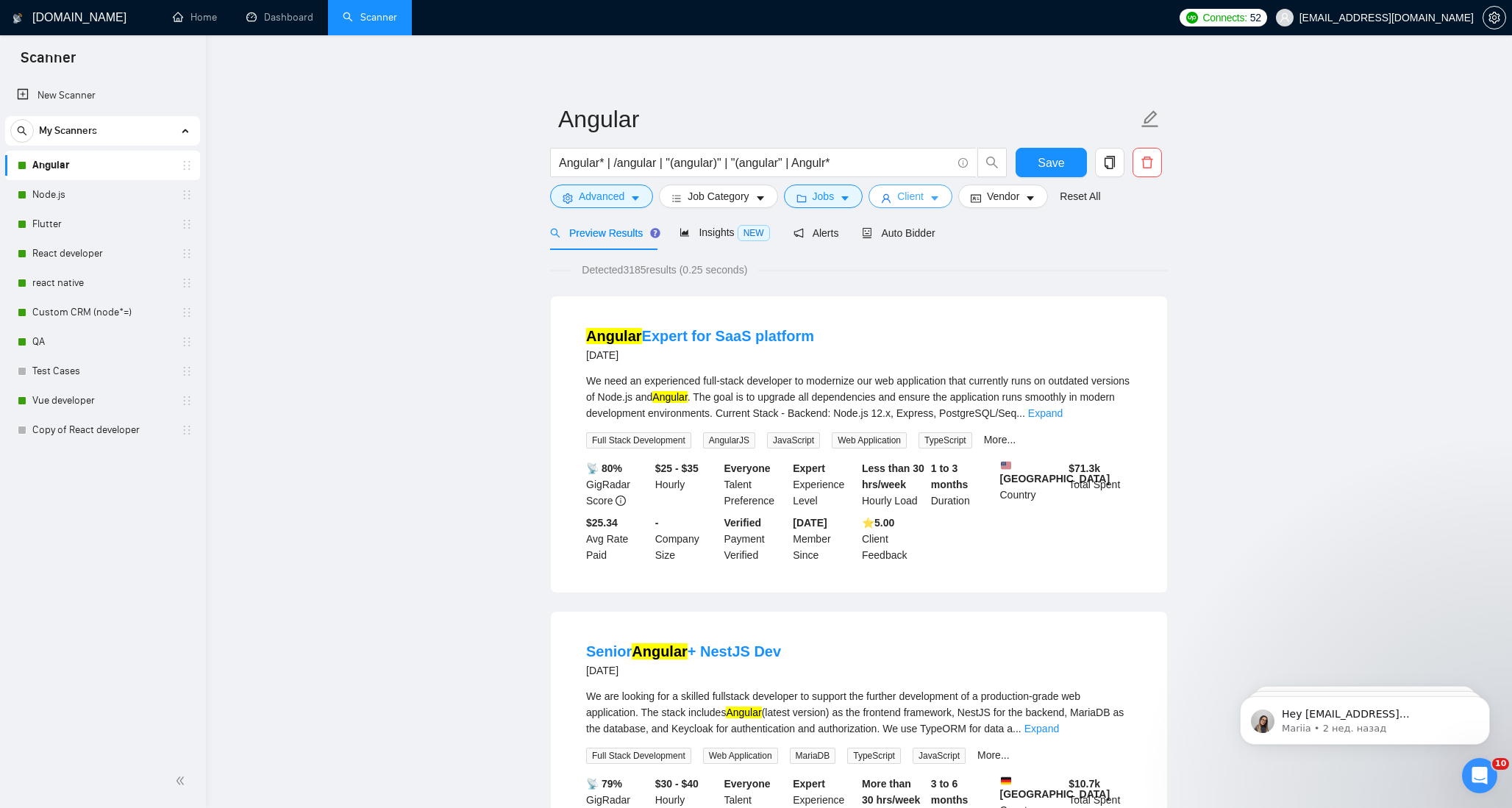
click at [938, 198] on icon "caret-down" at bounding box center [935, 199] width 7 height 4
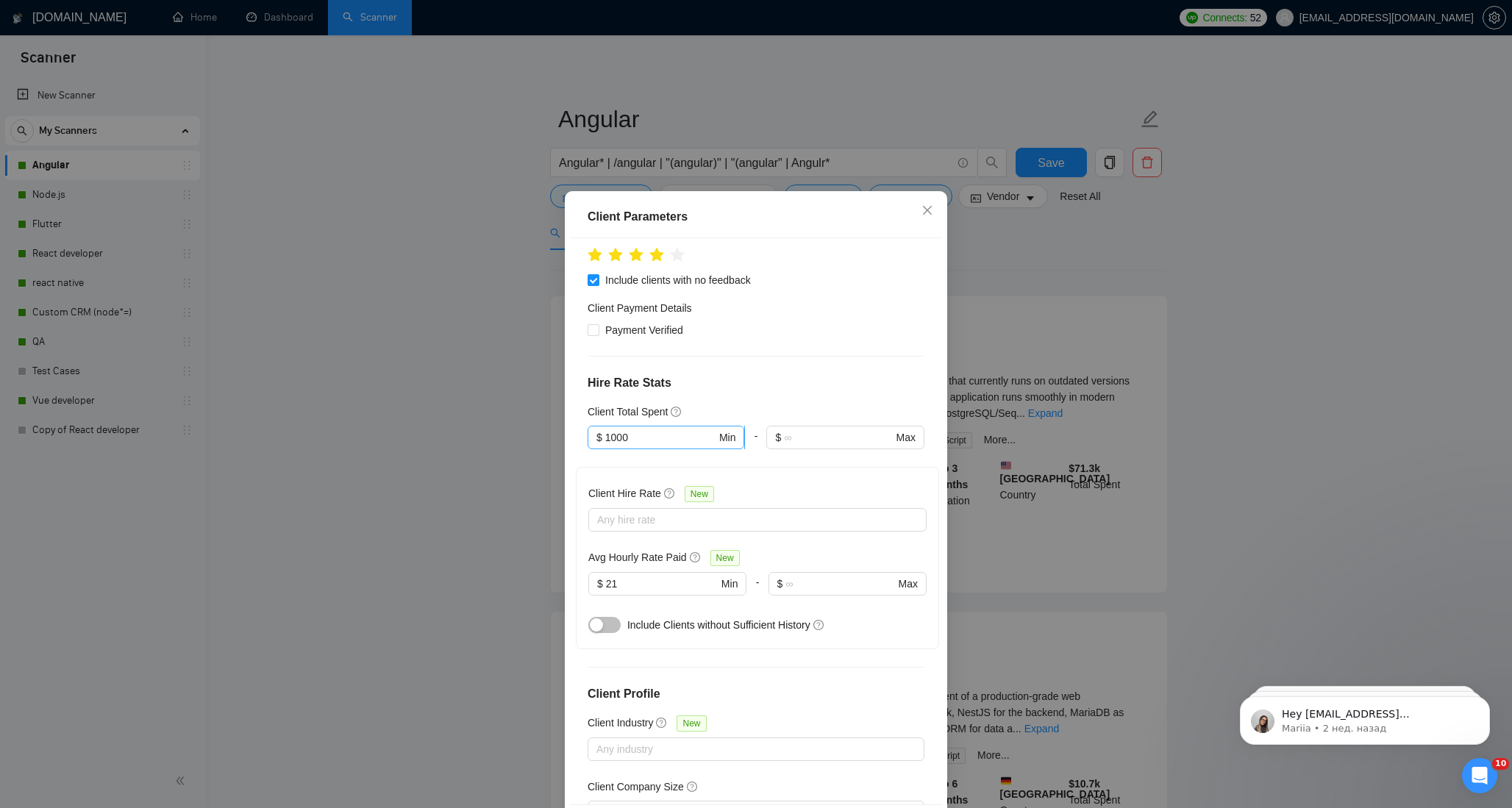
scroll to position [242, 0]
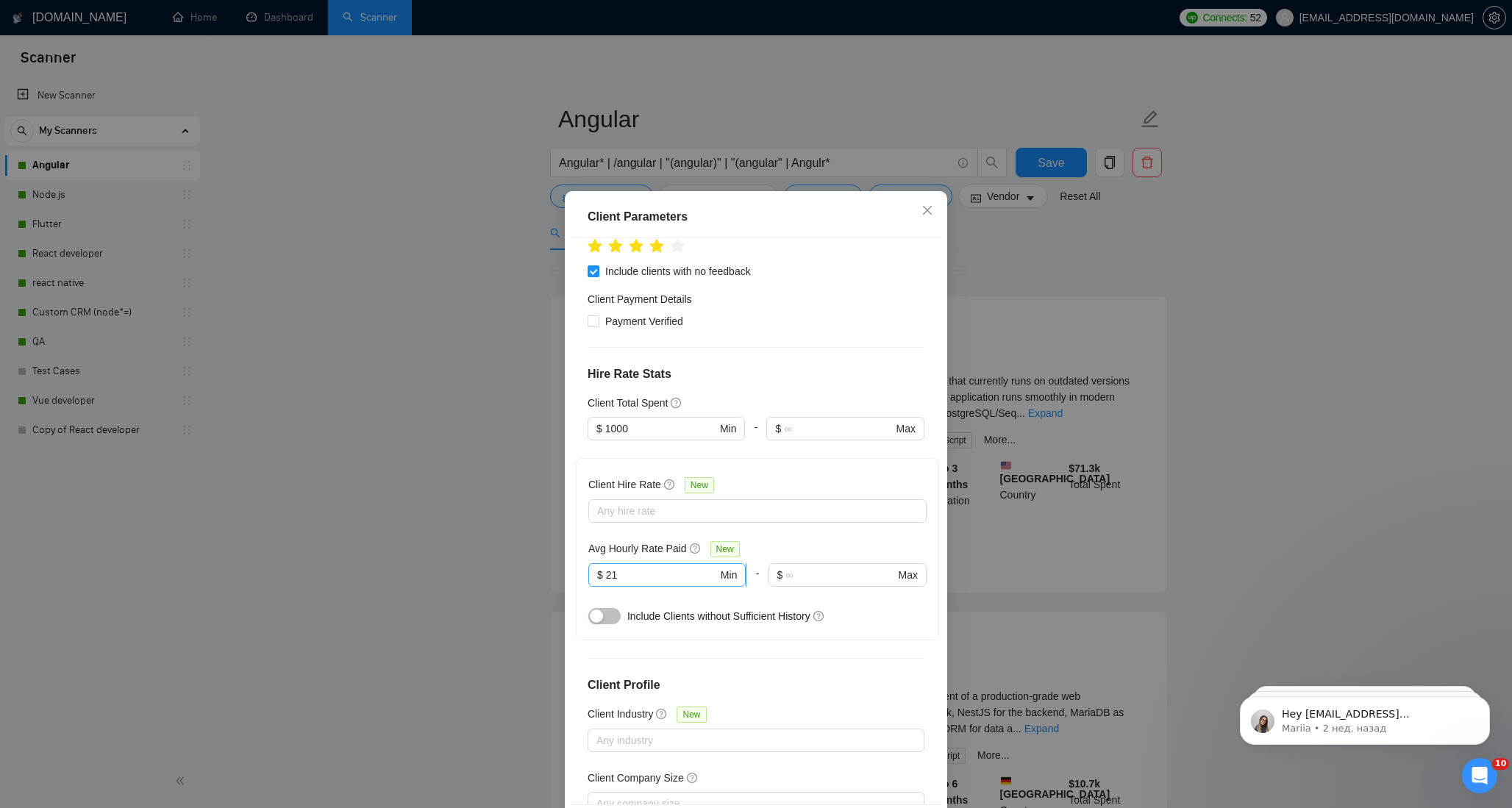
click at [648, 576] on input "21" at bounding box center [662, 575] width 111 height 17
type input "2"
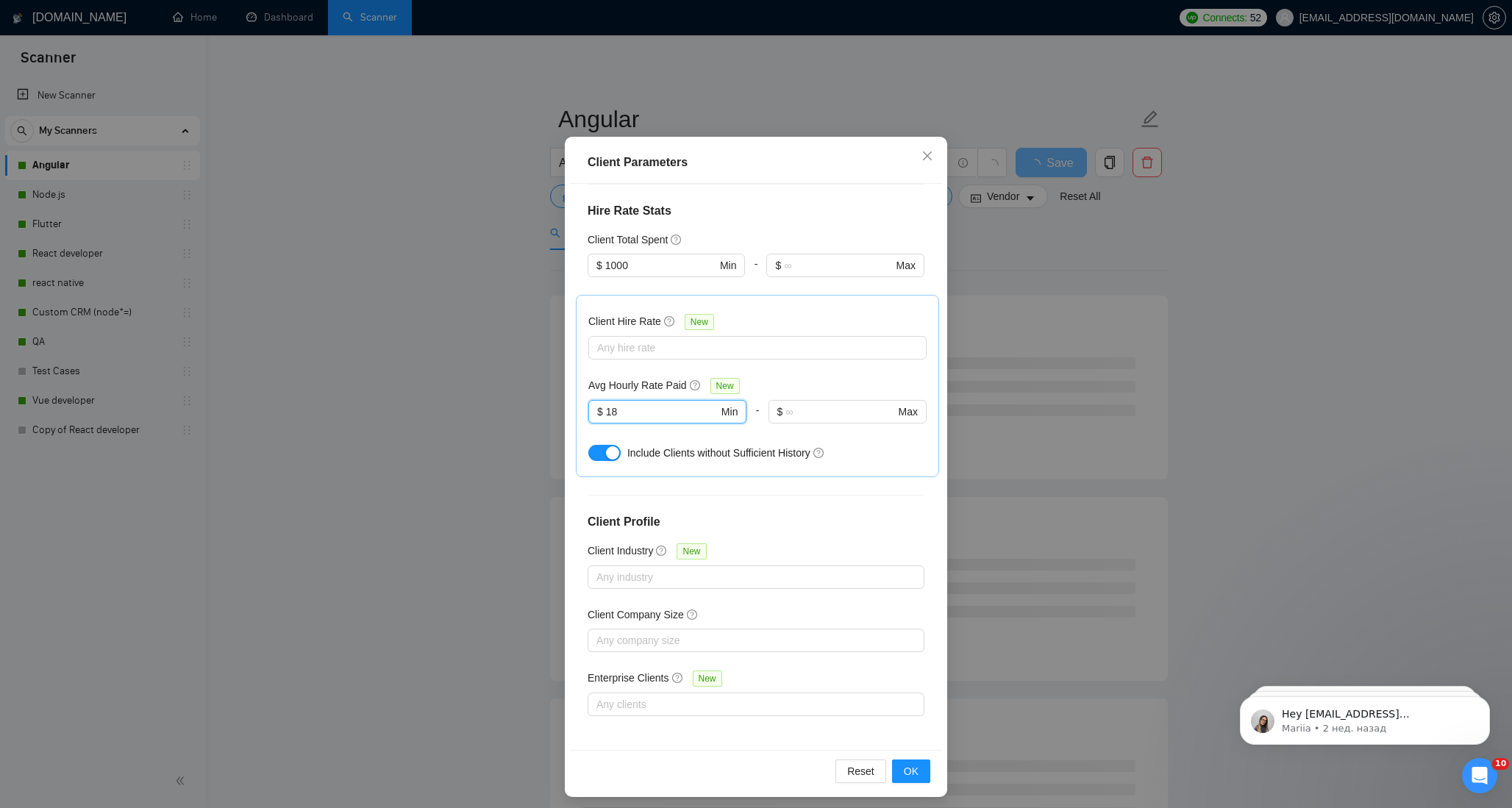
scroll to position [60, 0]
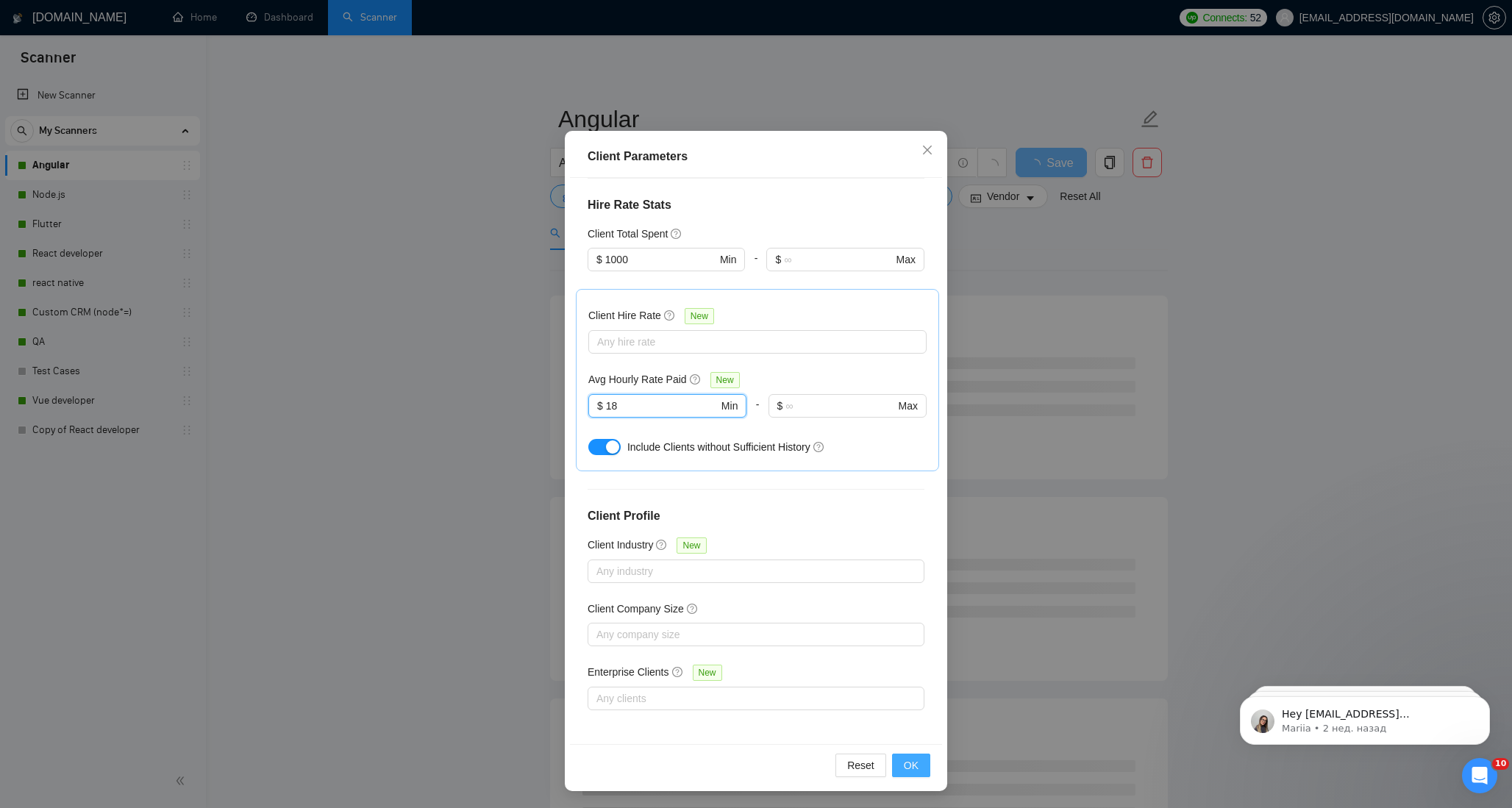
type input "18"
click at [915, 761] on span "OK" at bounding box center [910, 764] width 15 height 17
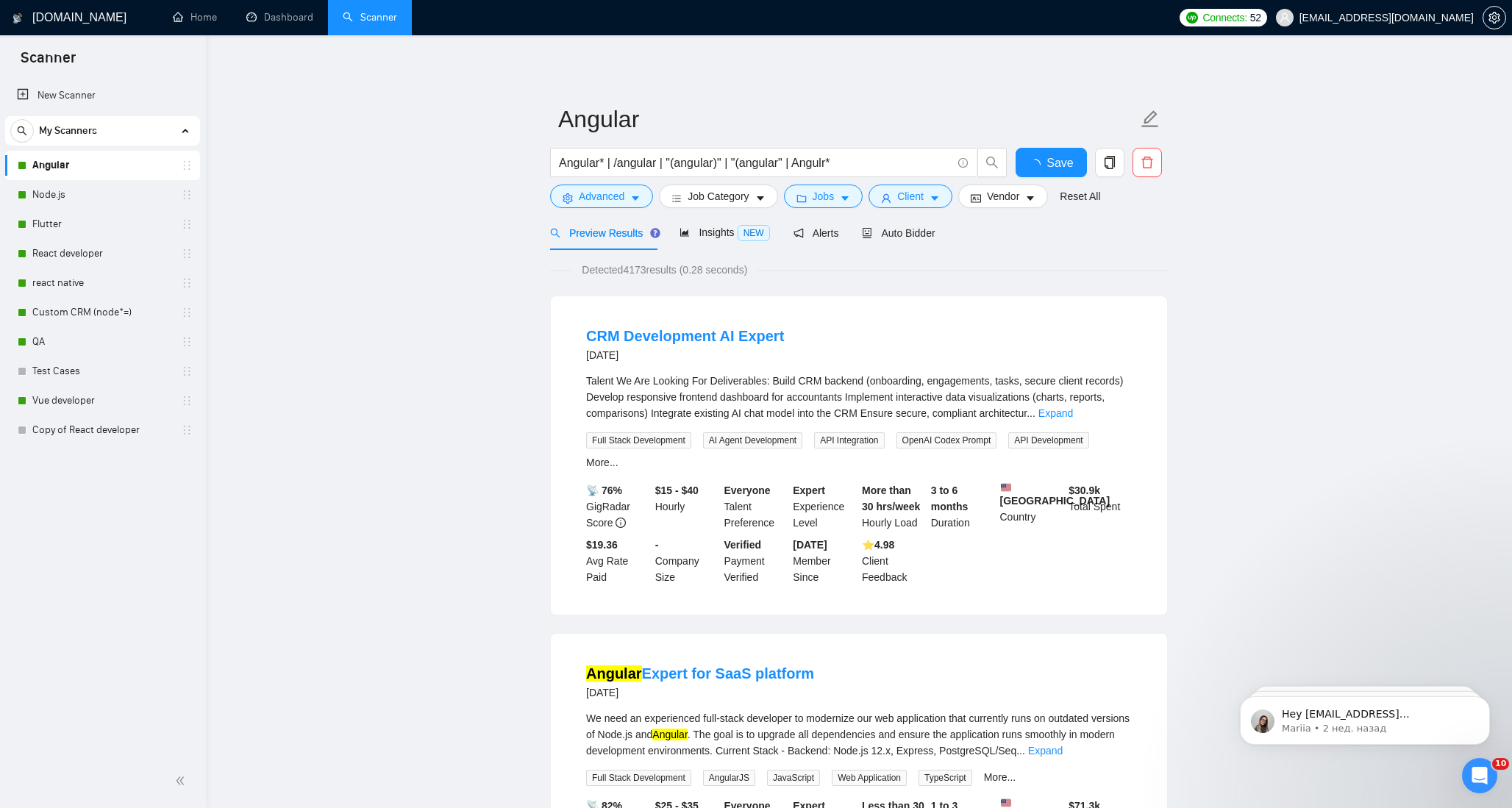
scroll to position [0, 0]
click at [940, 200] on icon "caret-down" at bounding box center [935, 199] width 10 height 10
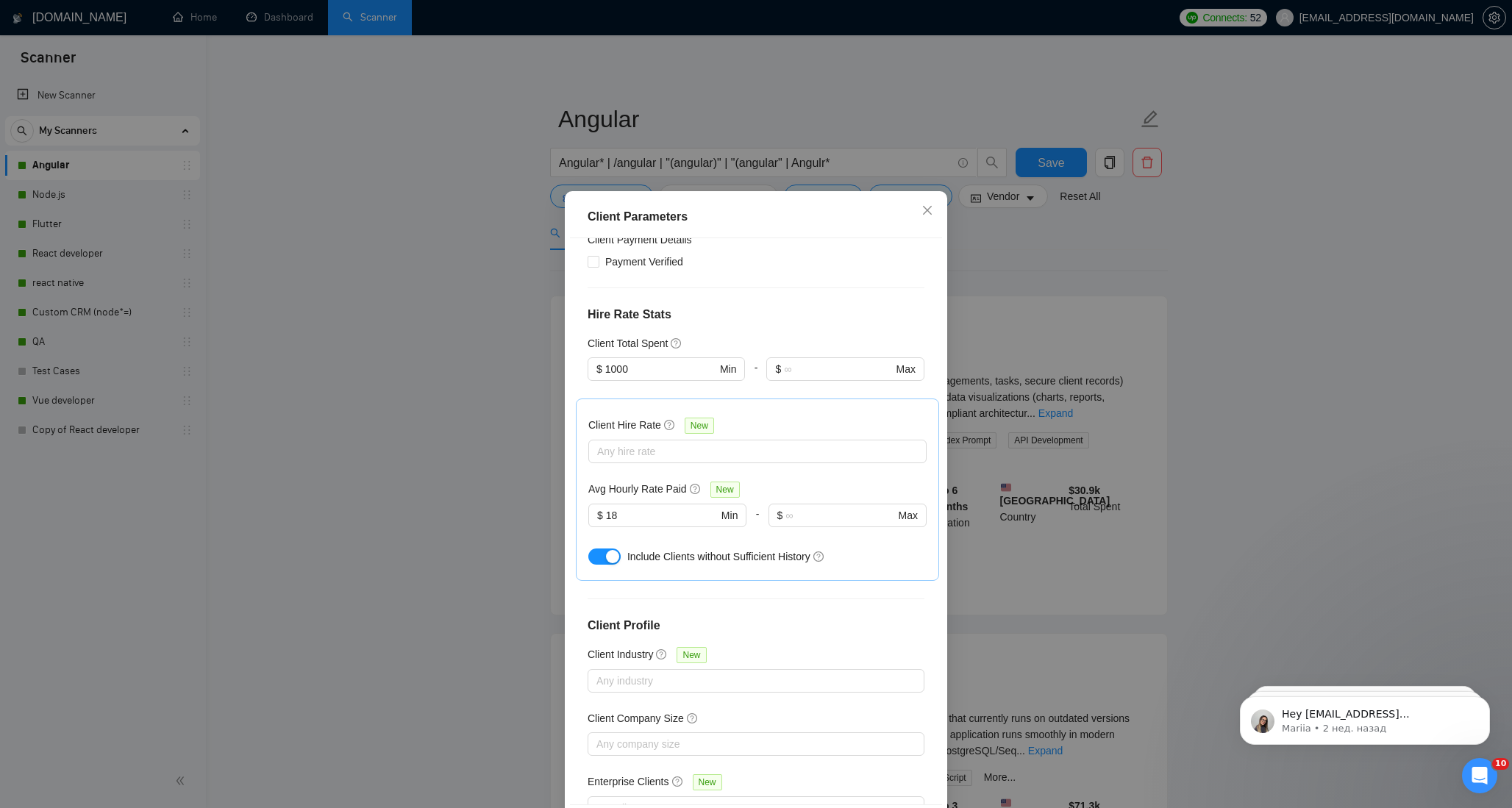
scroll to position [221, 0]
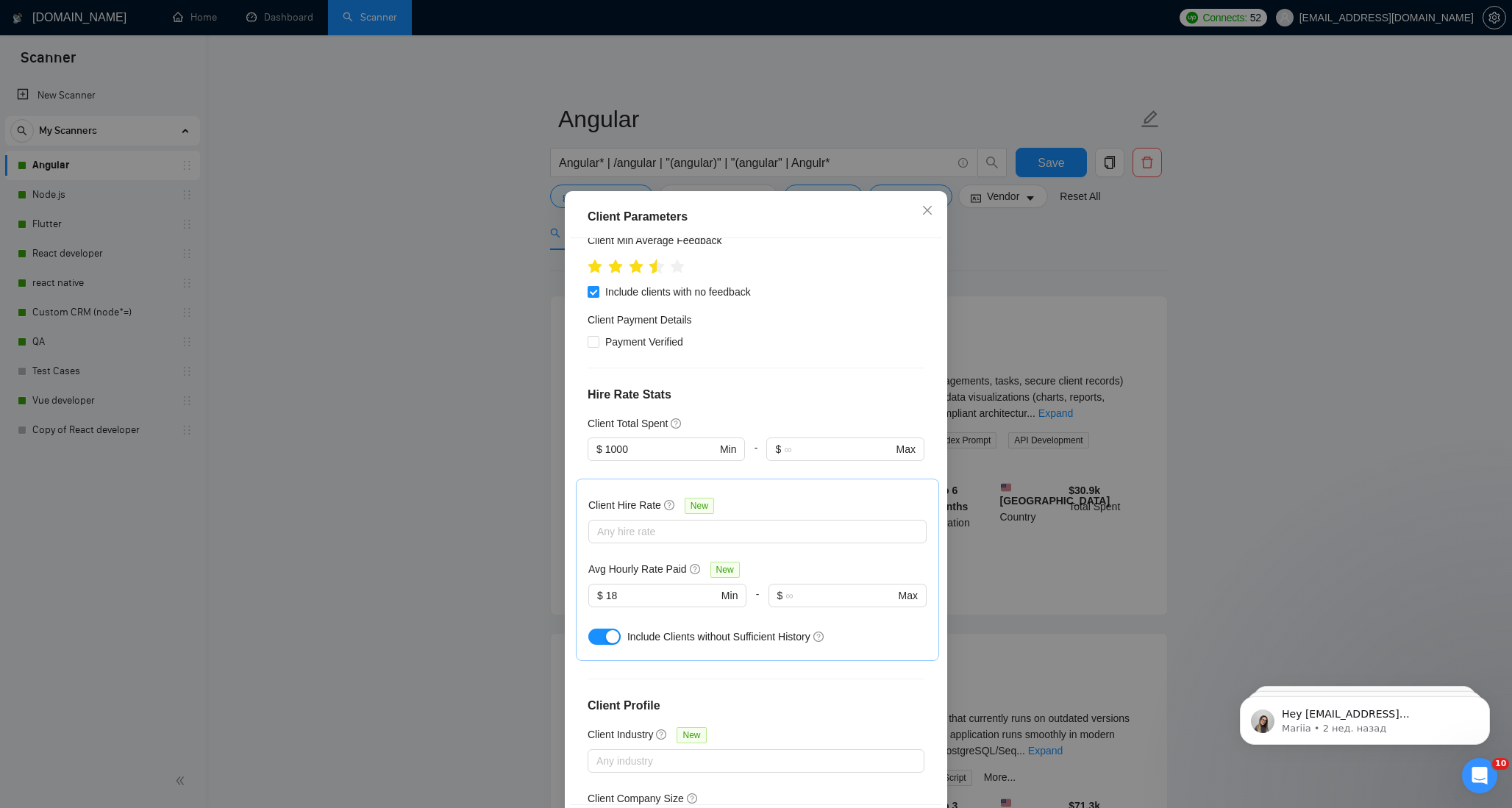
click at [656, 271] on icon "star" at bounding box center [657, 266] width 16 height 15
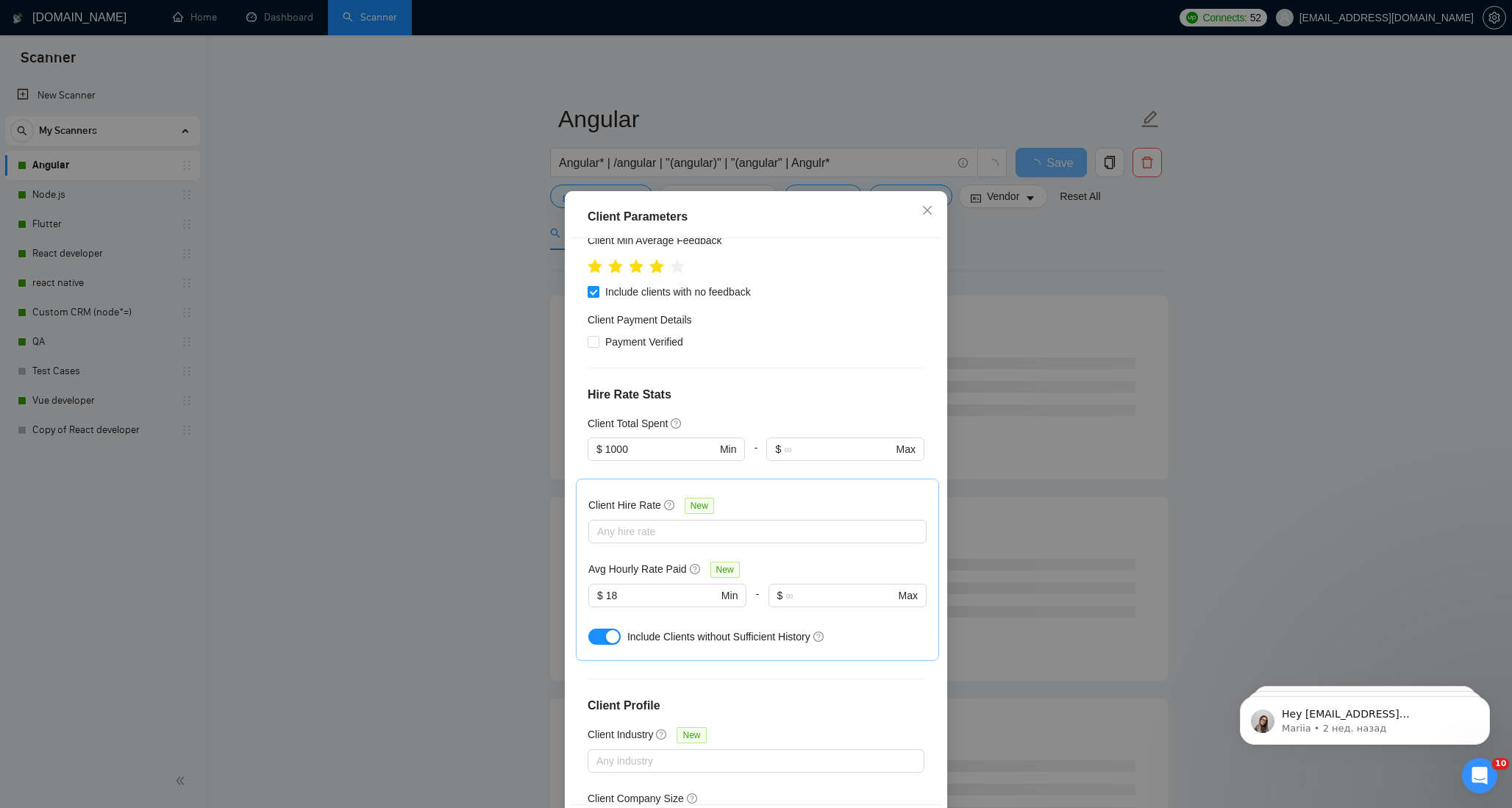
click at [665, 266] on ul at bounding box center [635, 266] width 97 height 23
click at [658, 266] on icon "star" at bounding box center [657, 266] width 16 height 15
click at [590, 287] on input "Include clients with no feedback" at bounding box center [592, 291] width 10 height 10
checkbox input "false"
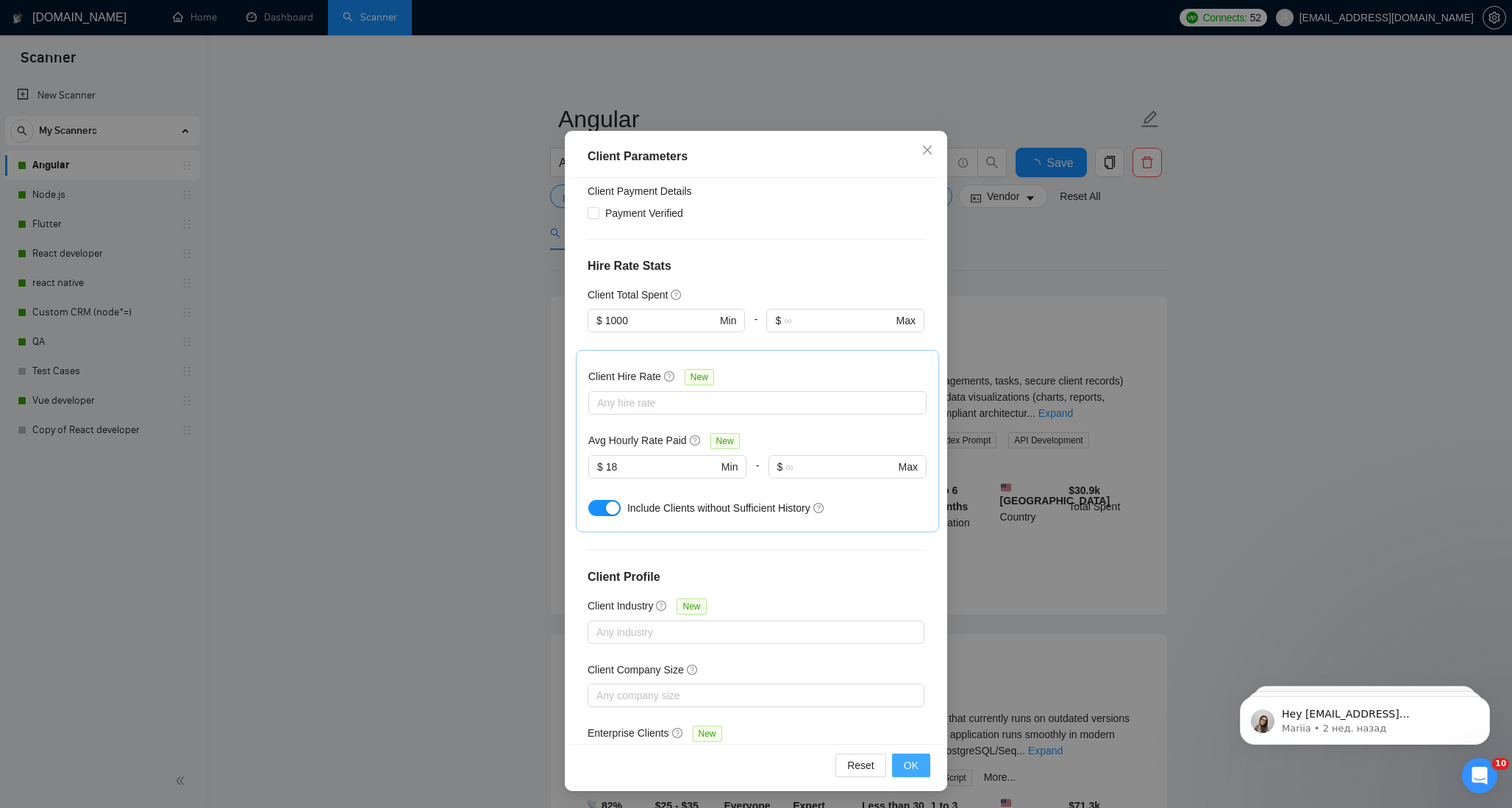
scroll to position [351, 0]
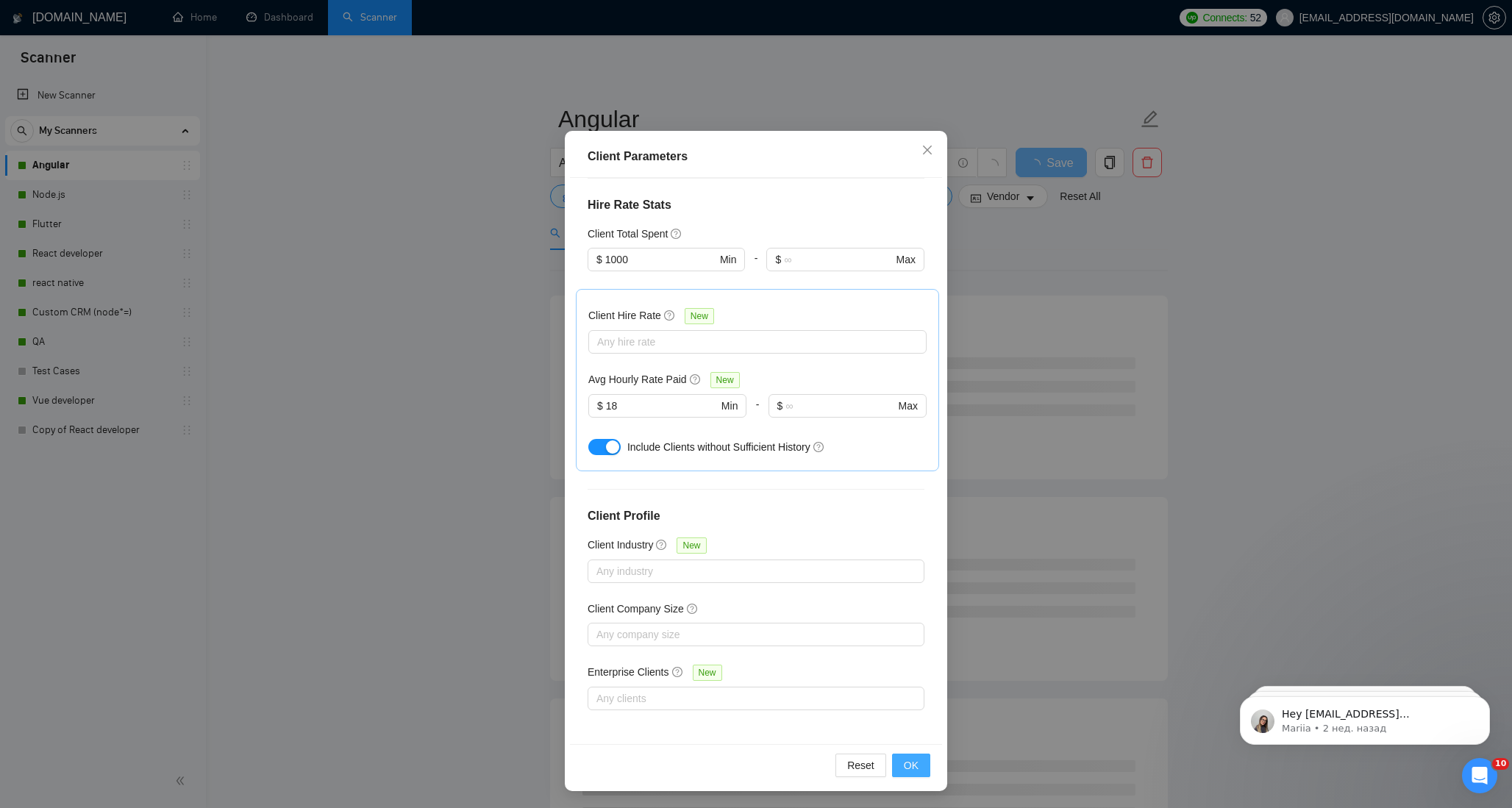
click at [904, 765] on span "OK" at bounding box center [910, 764] width 15 height 17
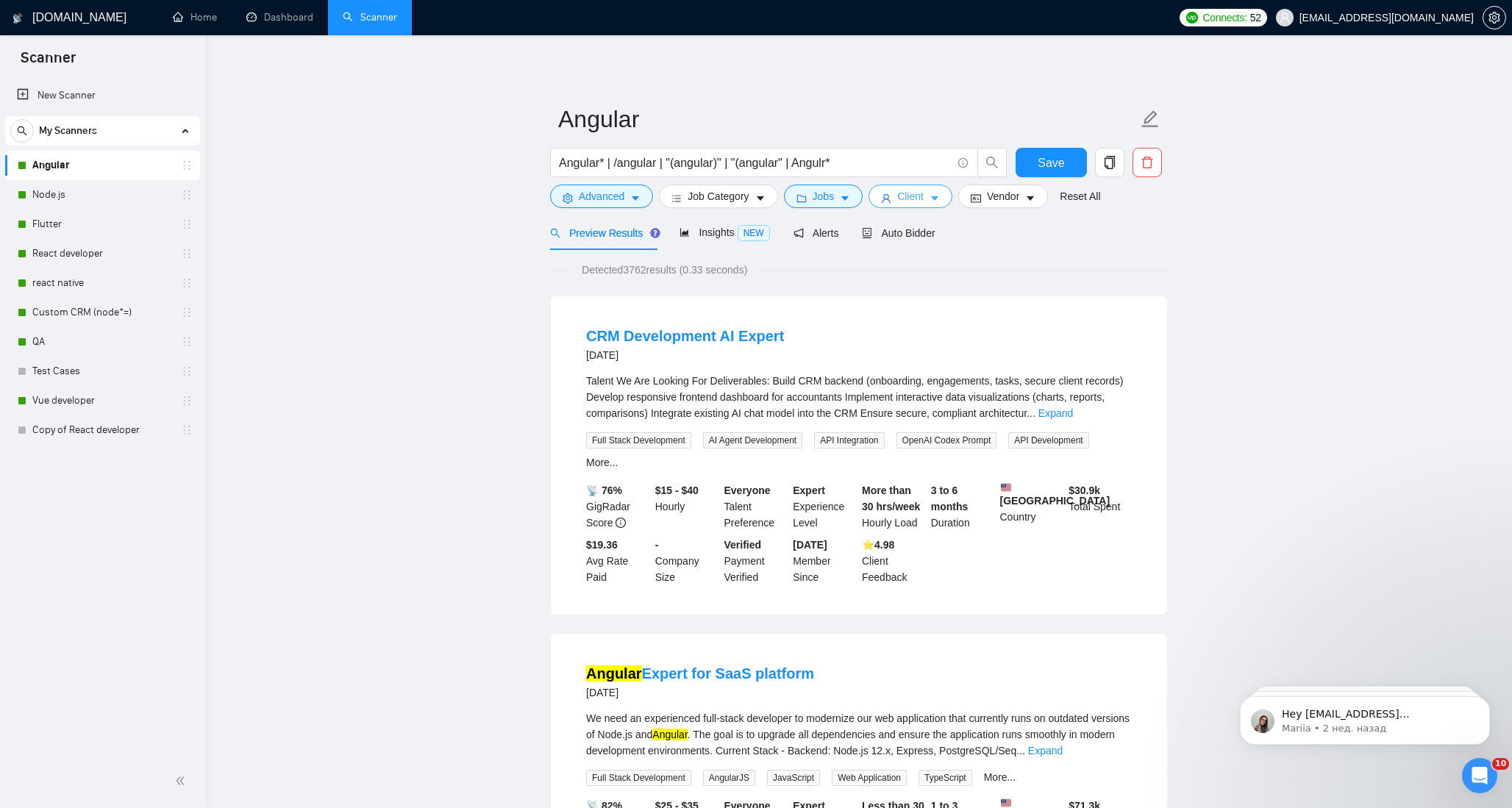
click at [940, 198] on icon "caret-down" at bounding box center [935, 199] width 10 height 10
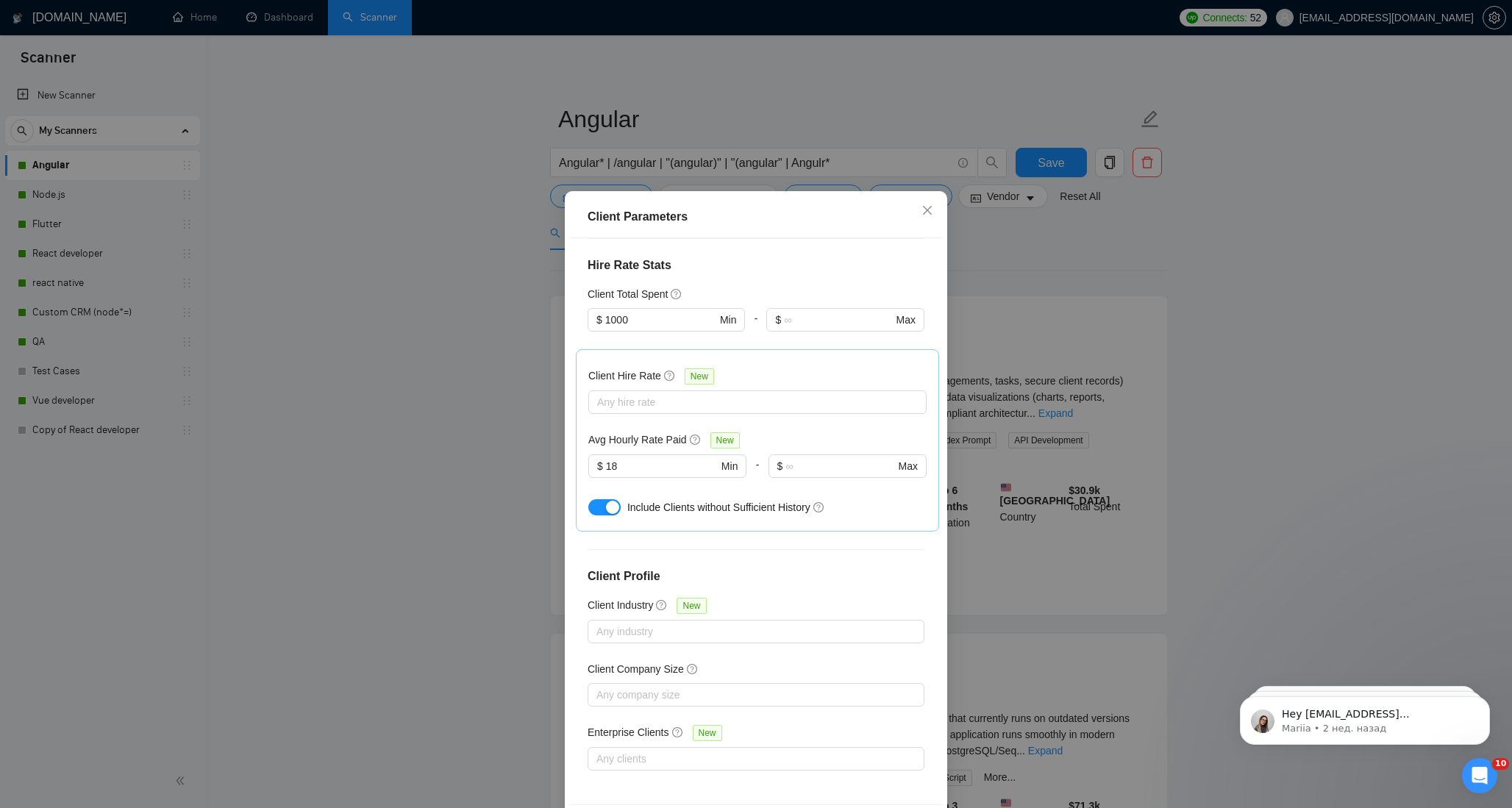
click at [607, 505] on div "button" at bounding box center [612, 507] width 13 height 13
click at [609, 502] on button "button" at bounding box center [604, 507] width 32 height 17
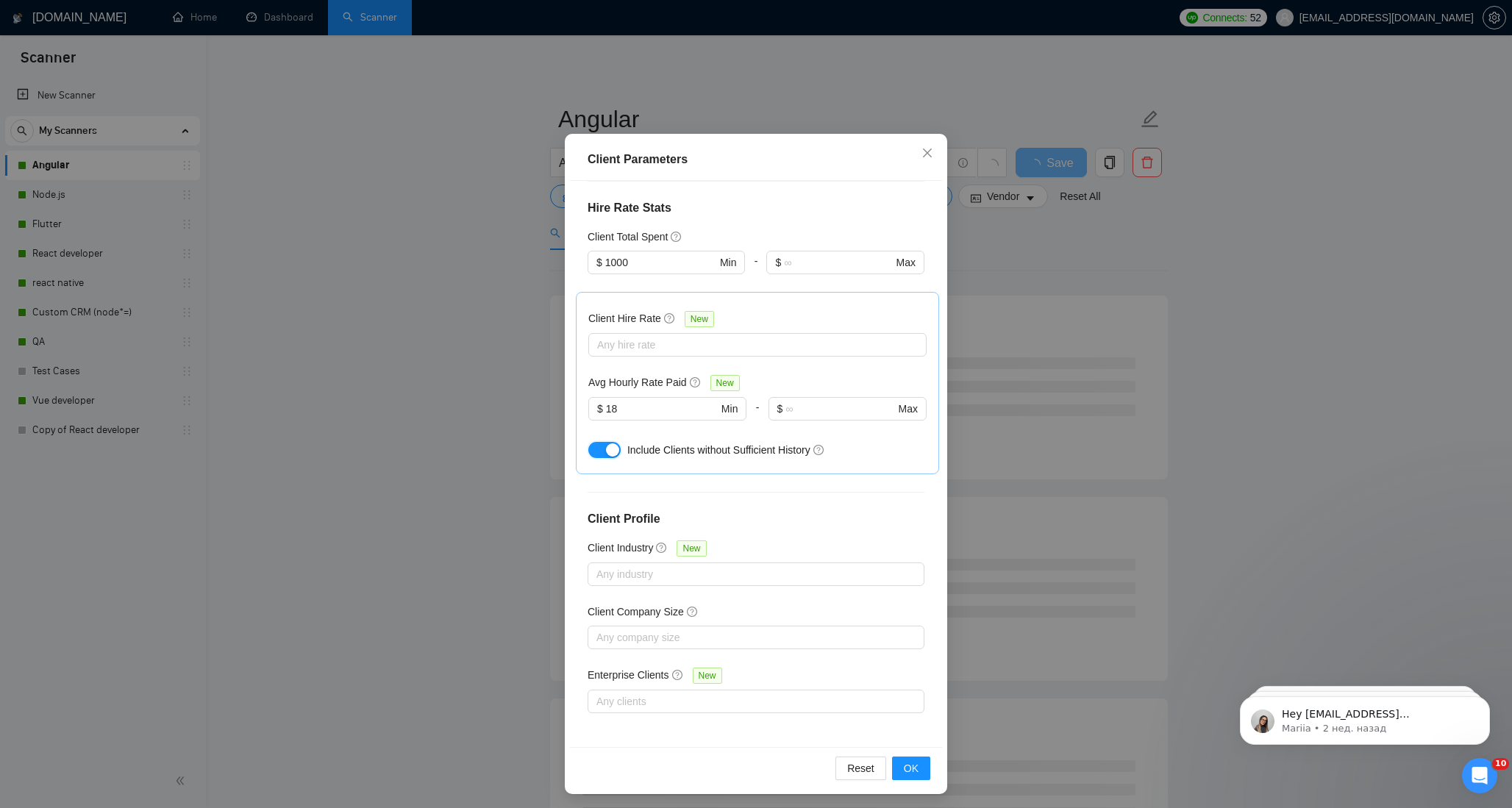
scroll to position [60, 0]
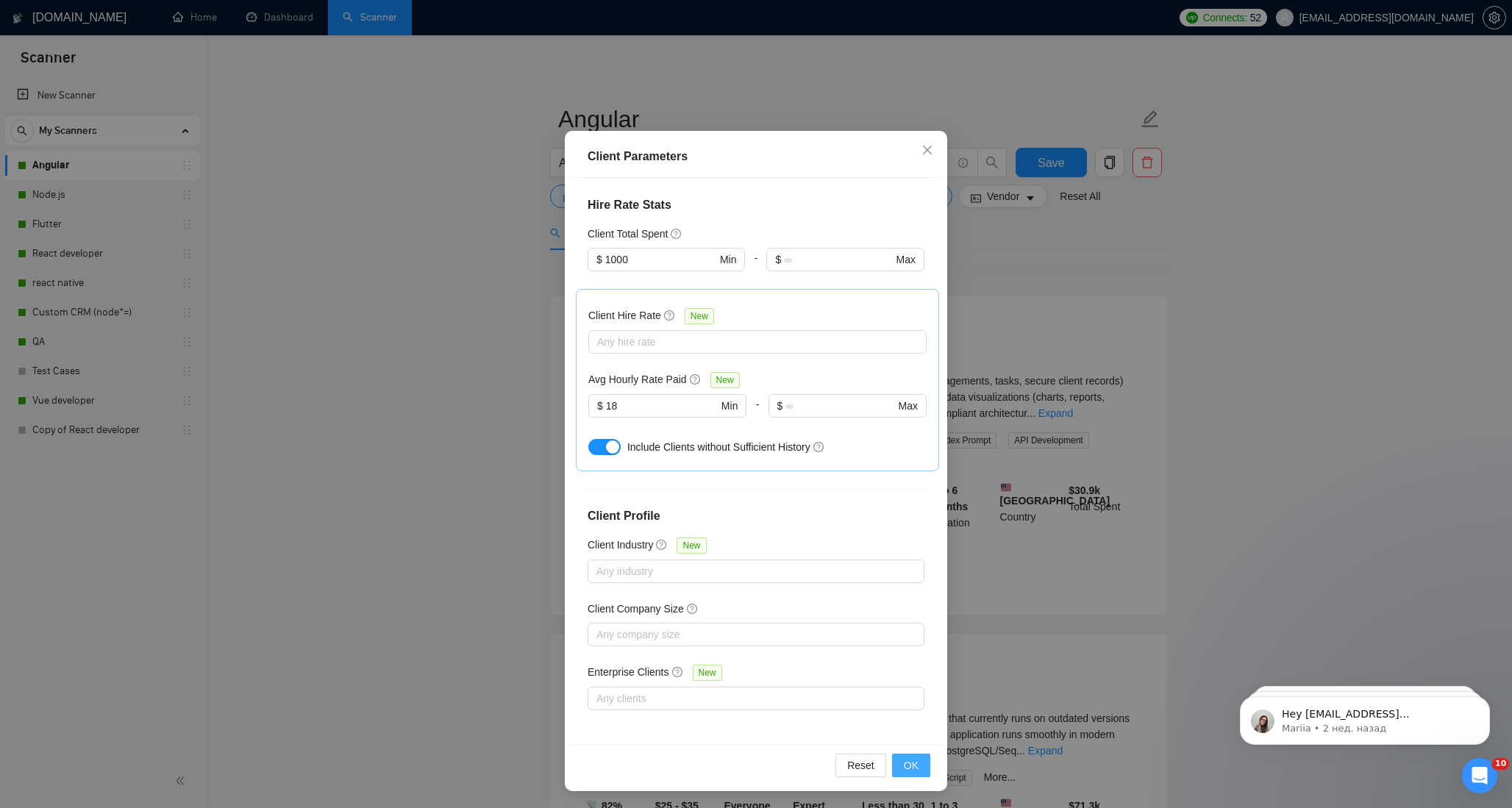
click at [909, 766] on span "OK" at bounding box center [910, 764] width 15 height 17
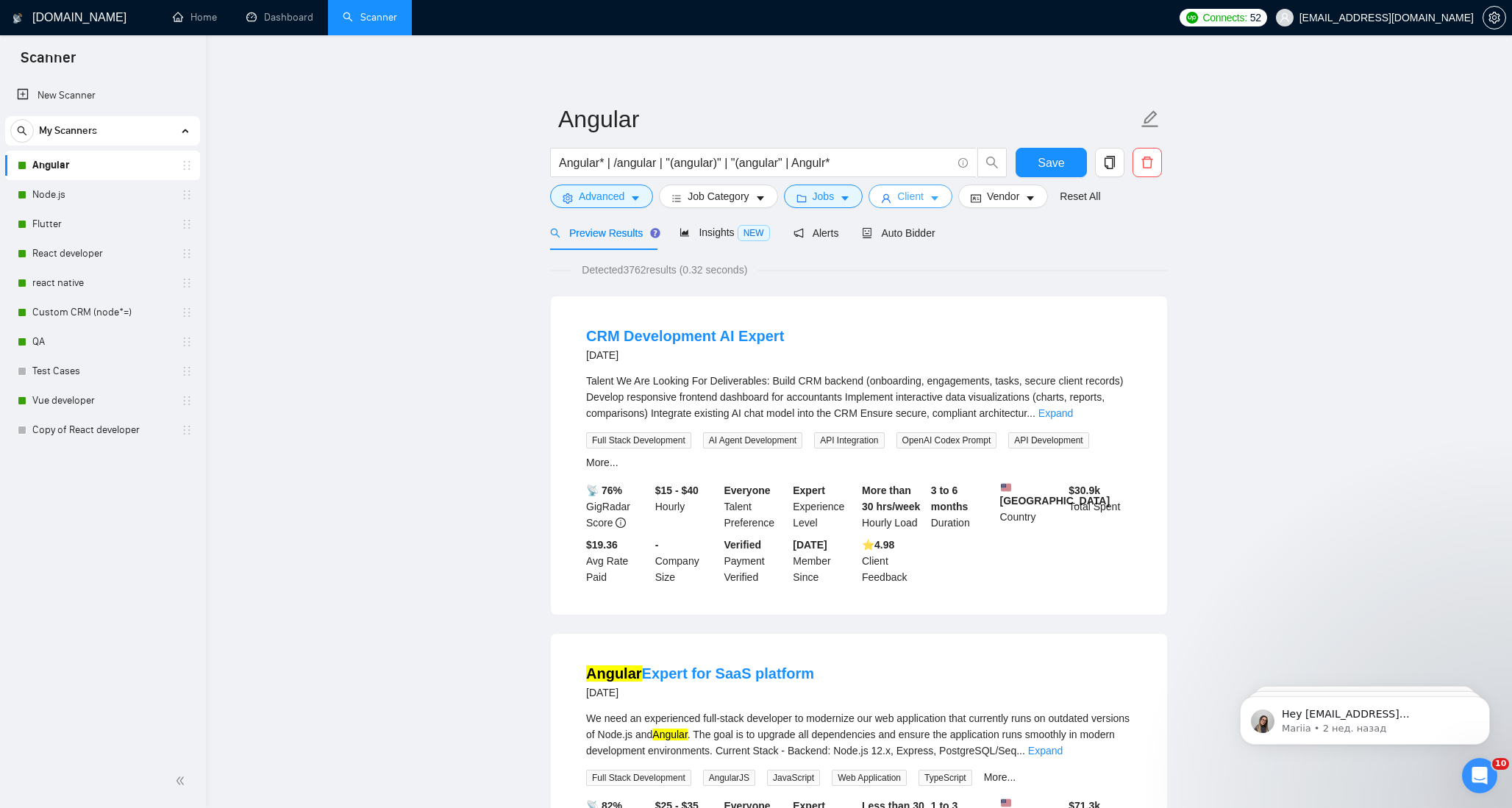
click at [938, 199] on icon "caret-down" at bounding box center [935, 199] width 7 height 4
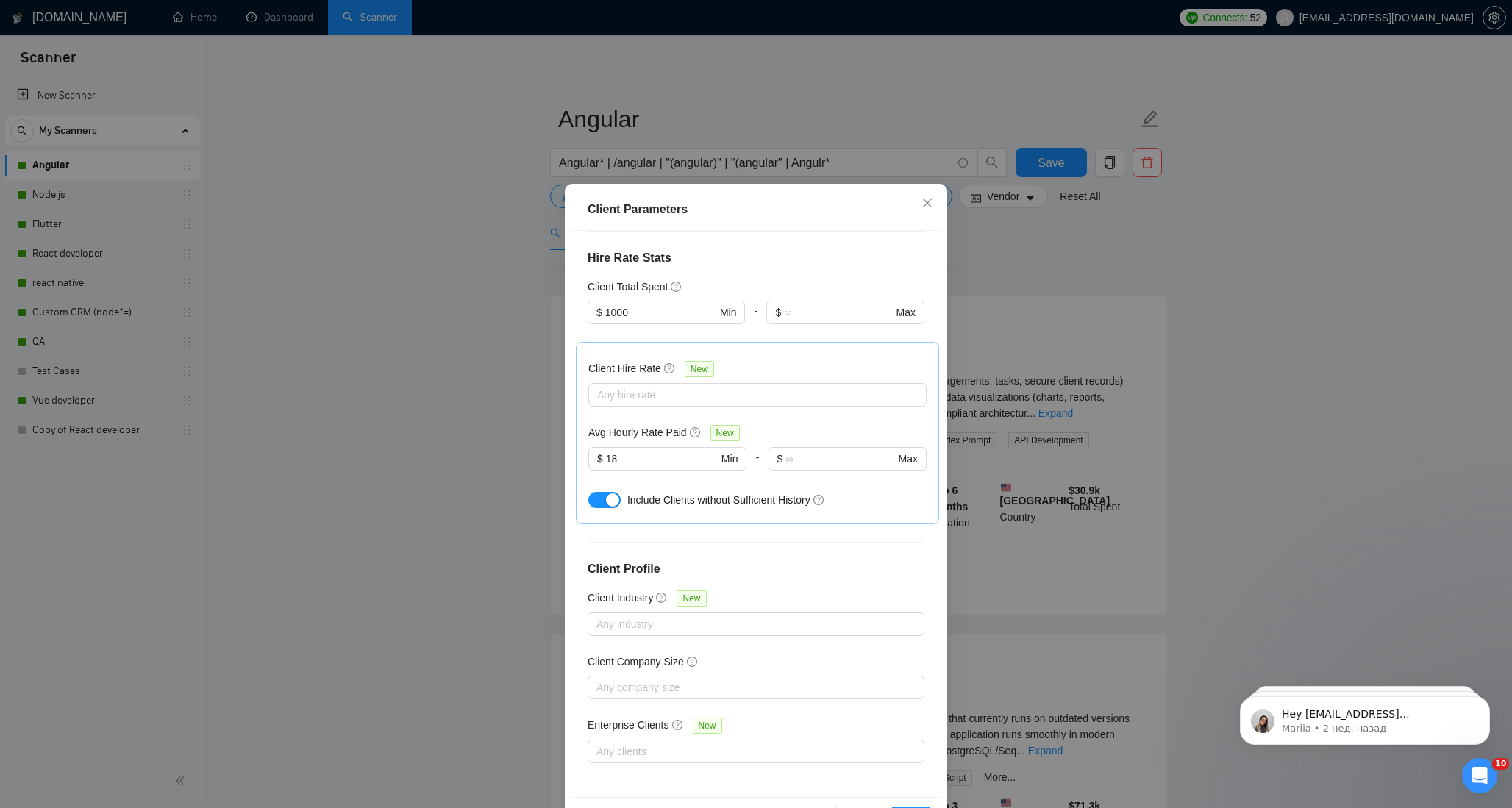
scroll to position [60, 0]
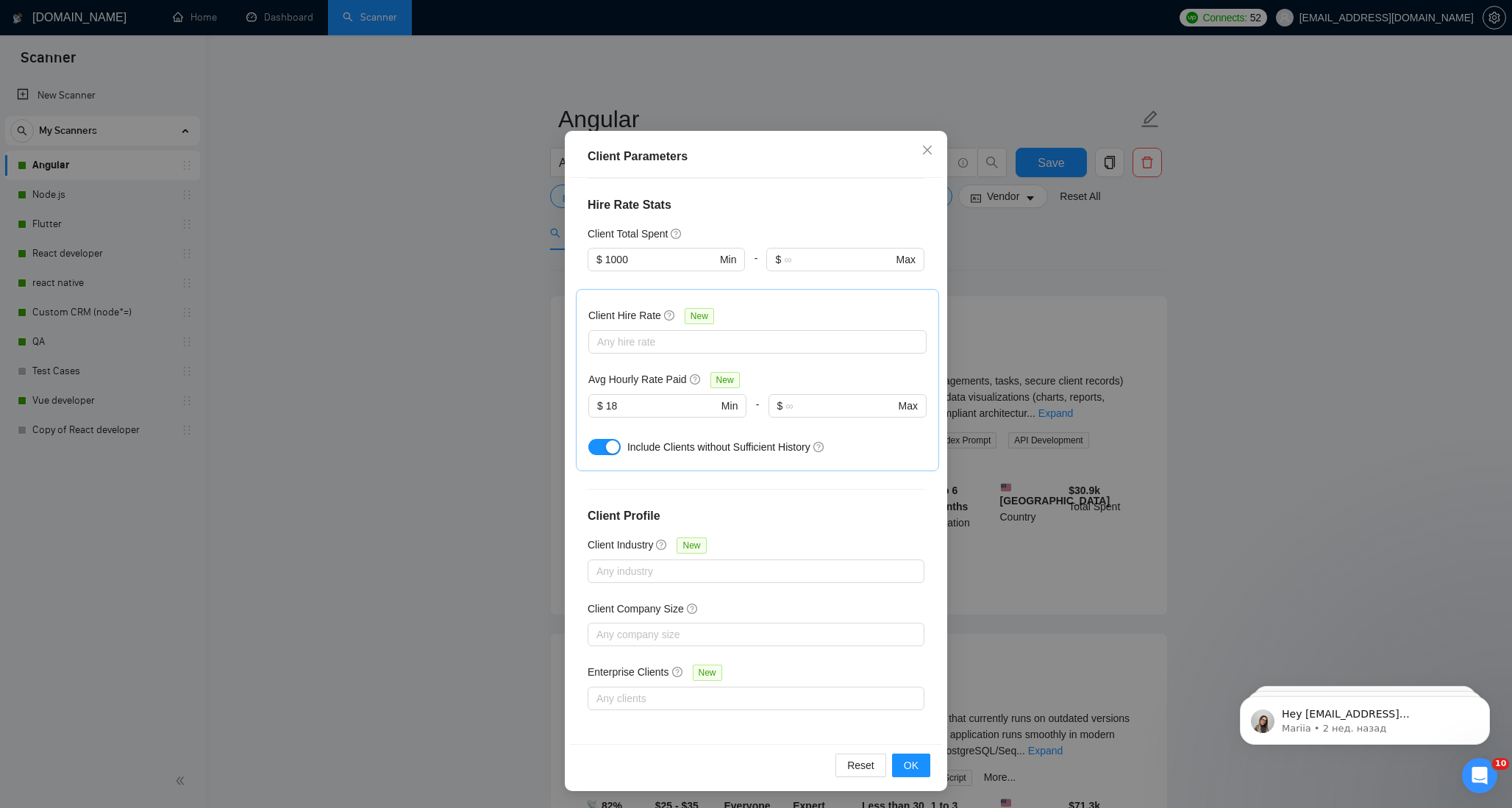
click at [602, 443] on button "button" at bounding box center [604, 447] width 32 height 17
click at [910, 762] on span "OK" at bounding box center [910, 764] width 15 height 17
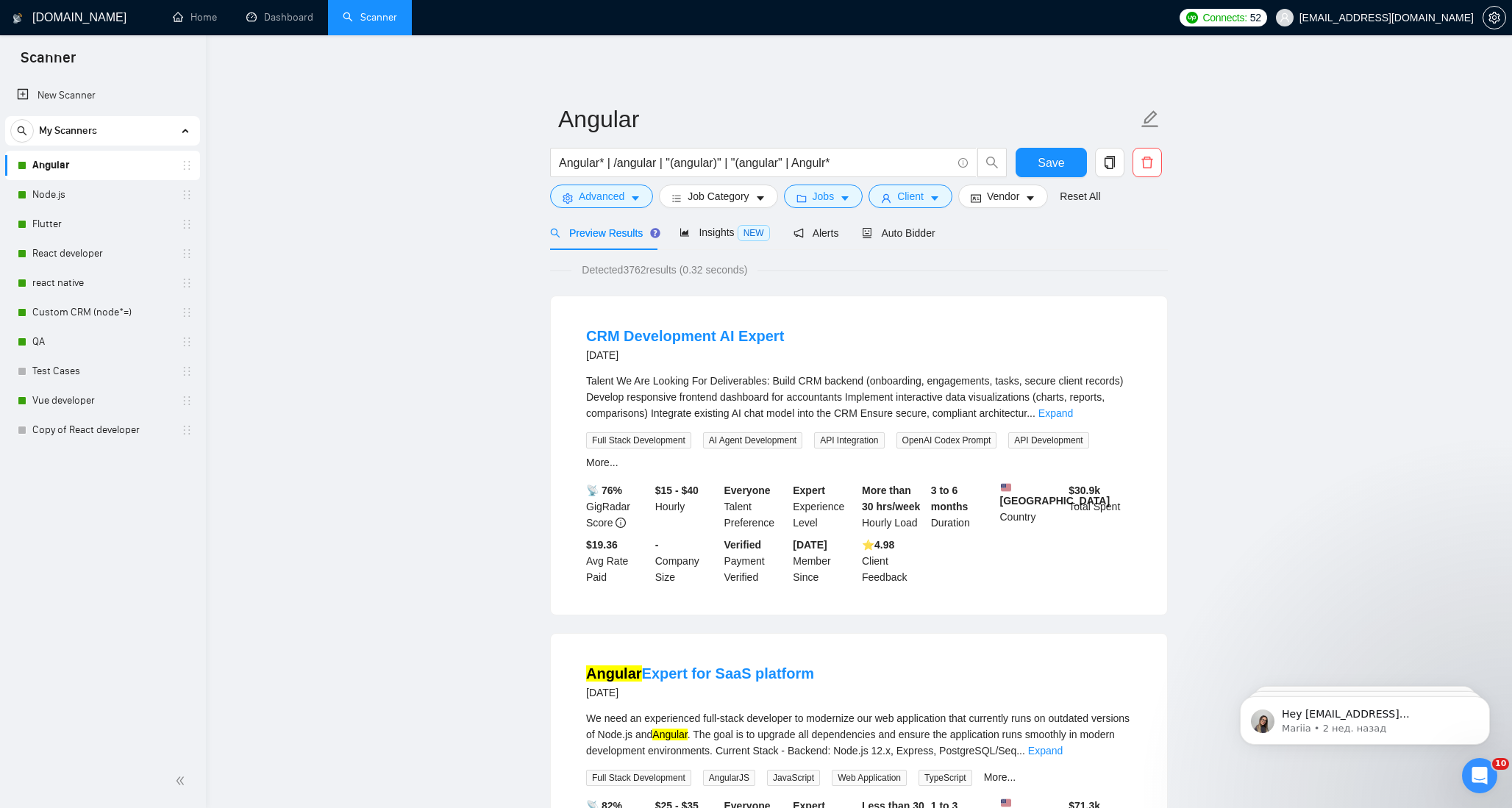
scroll to position [0, 0]
click at [933, 197] on button "Client" at bounding box center [910, 196] width 84 height 24
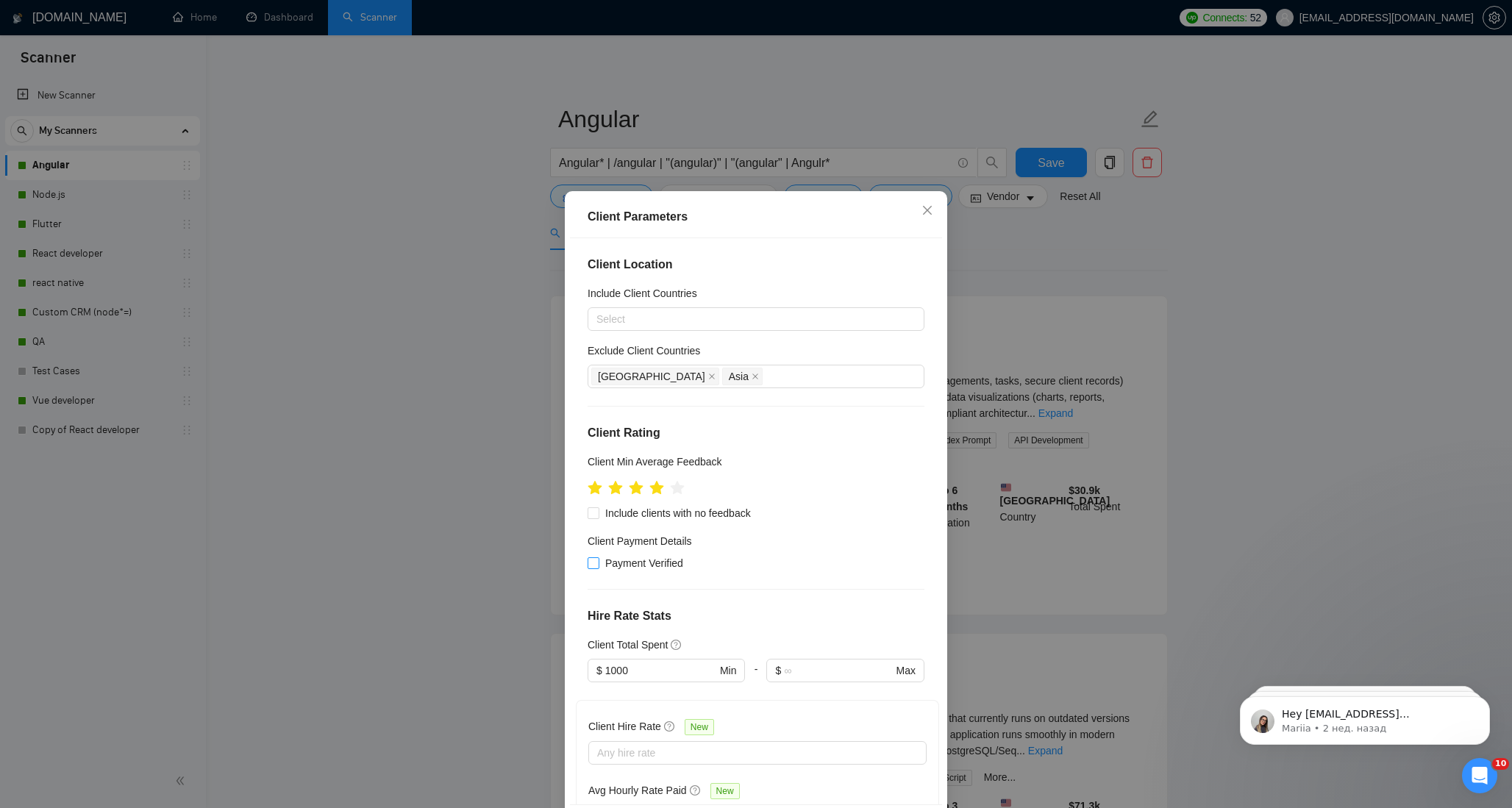
click at [593, 560] on input "Payment Verified" at bounding box center [592, 562] width 10 height 10
click at [753, 374] on icon "close" at bounding box center [755, 376] width 6 height 6
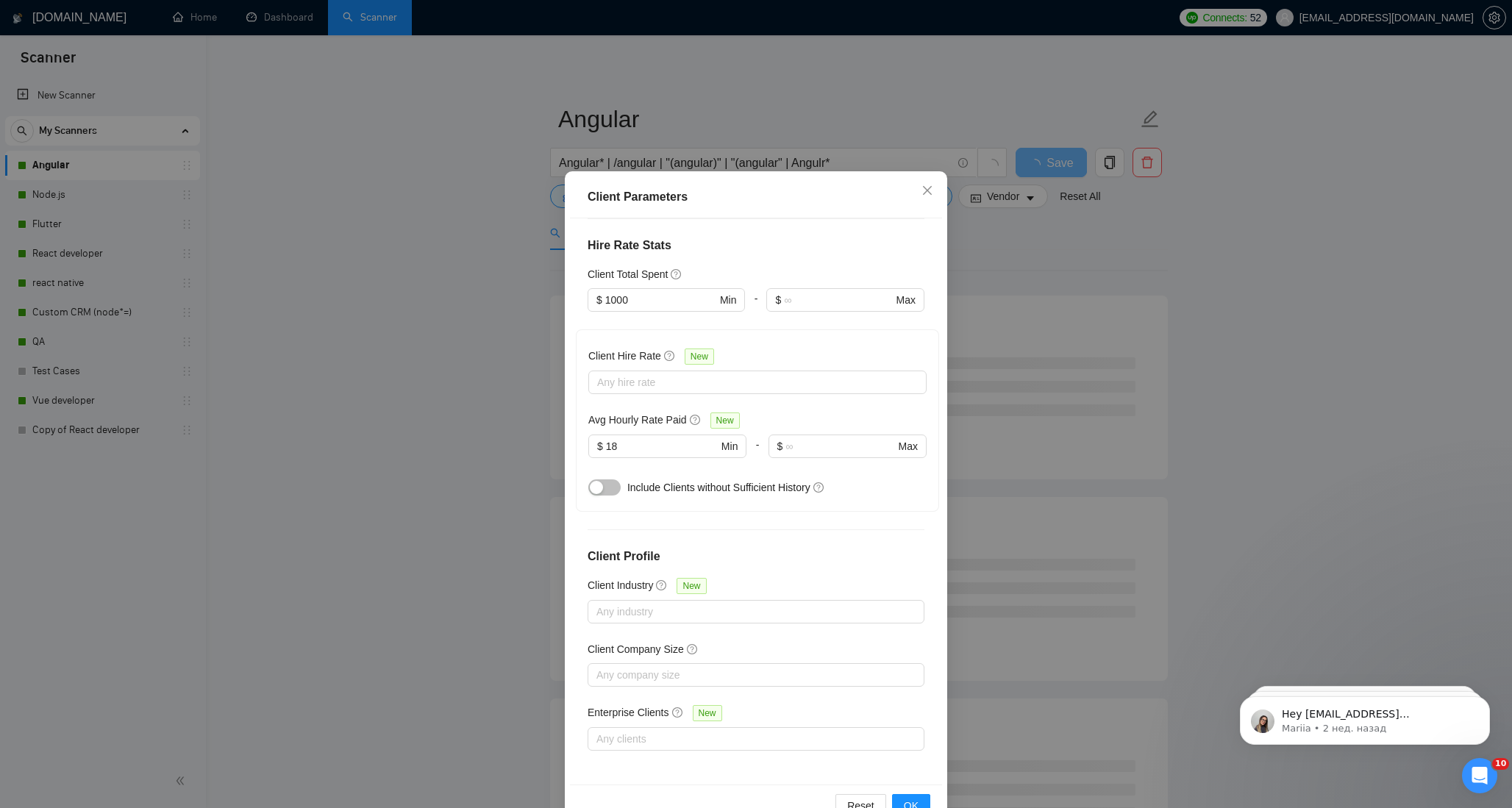
scroll to position [60, 0]
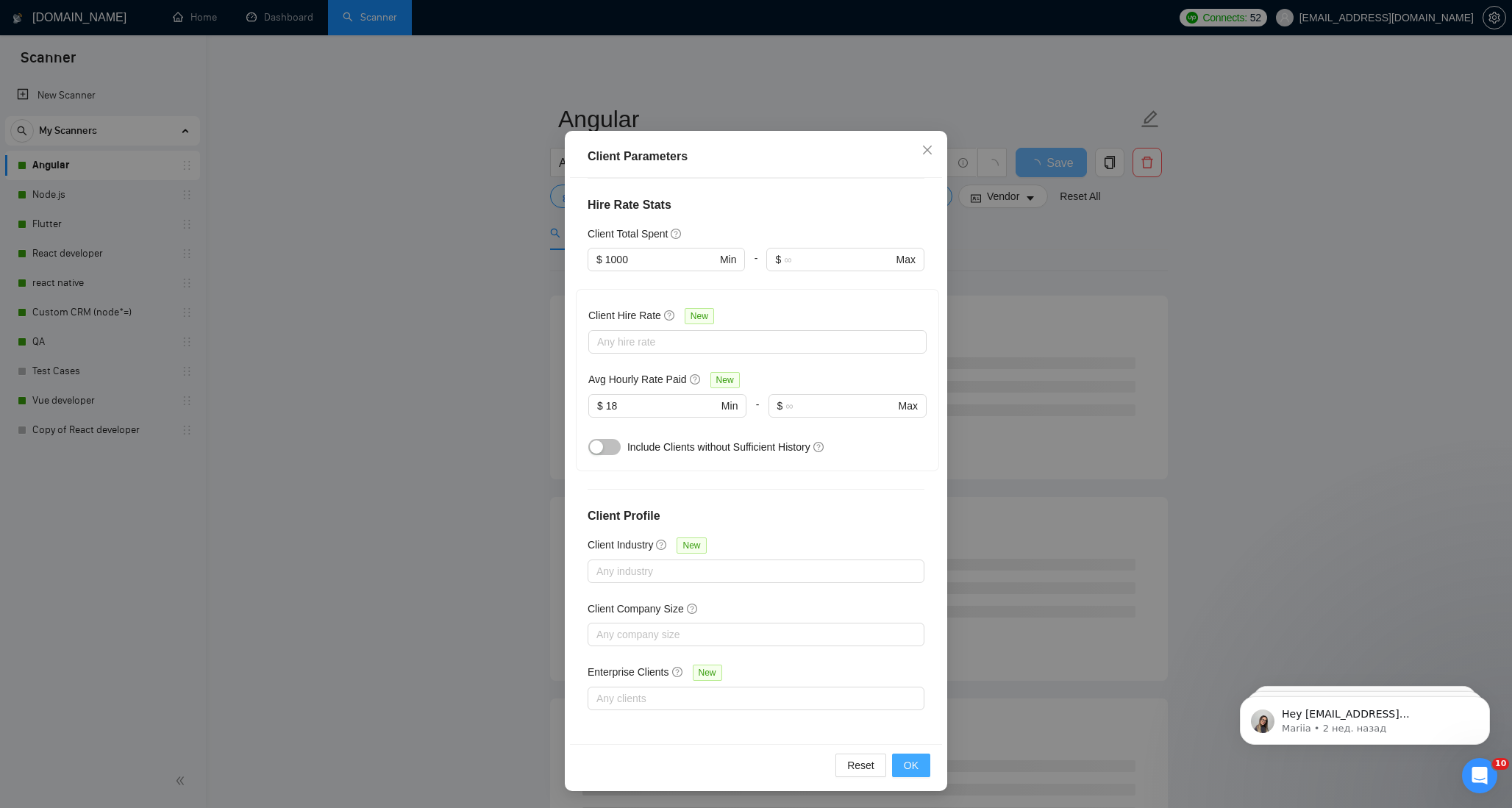
click at [905, 765] on span "OK" at bounding box center [910, 764] width 15 height 17
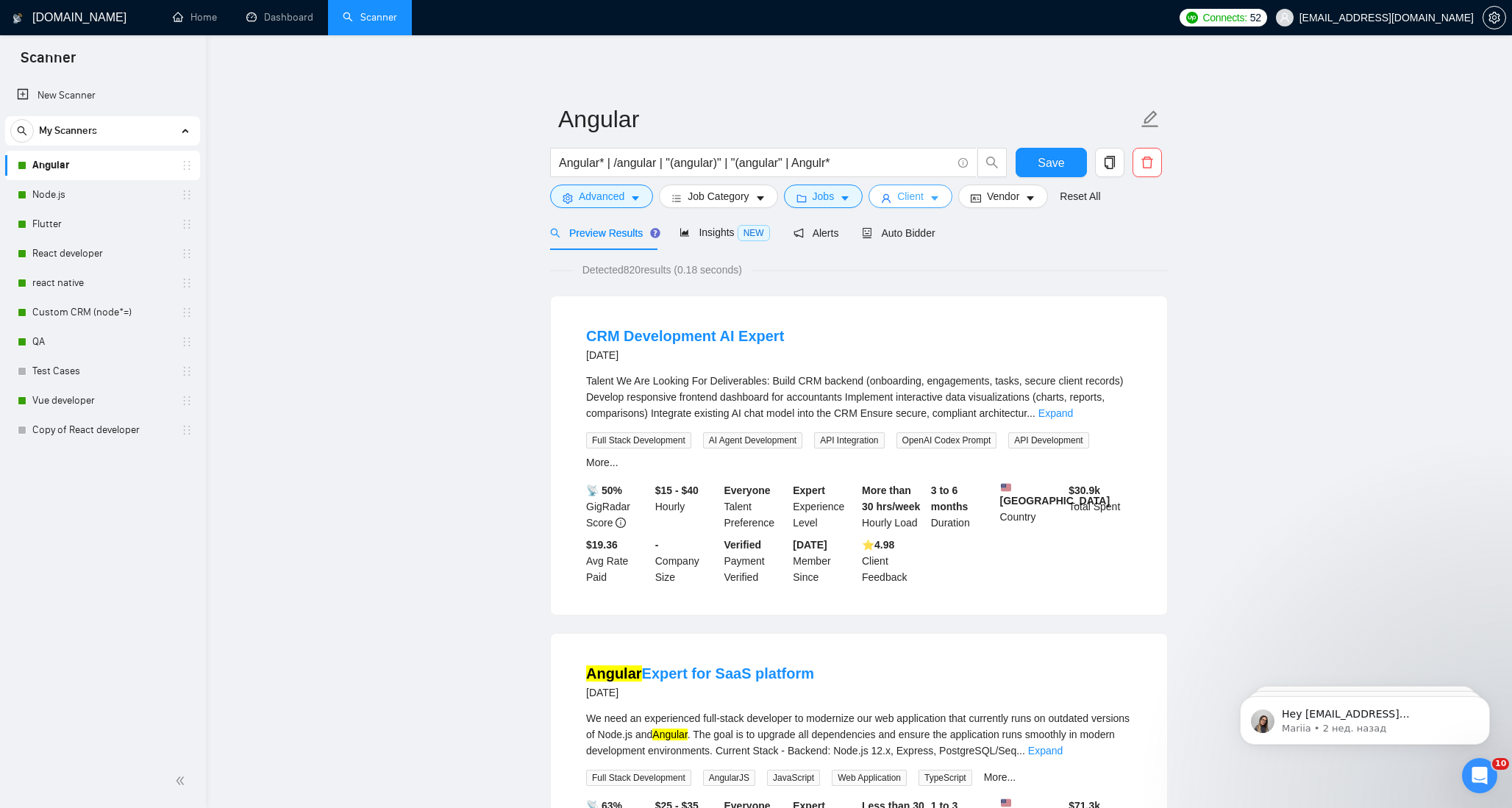
click at [940, 197] on icon "caret-down" at bounding box center [935, 199] width 10 height 10
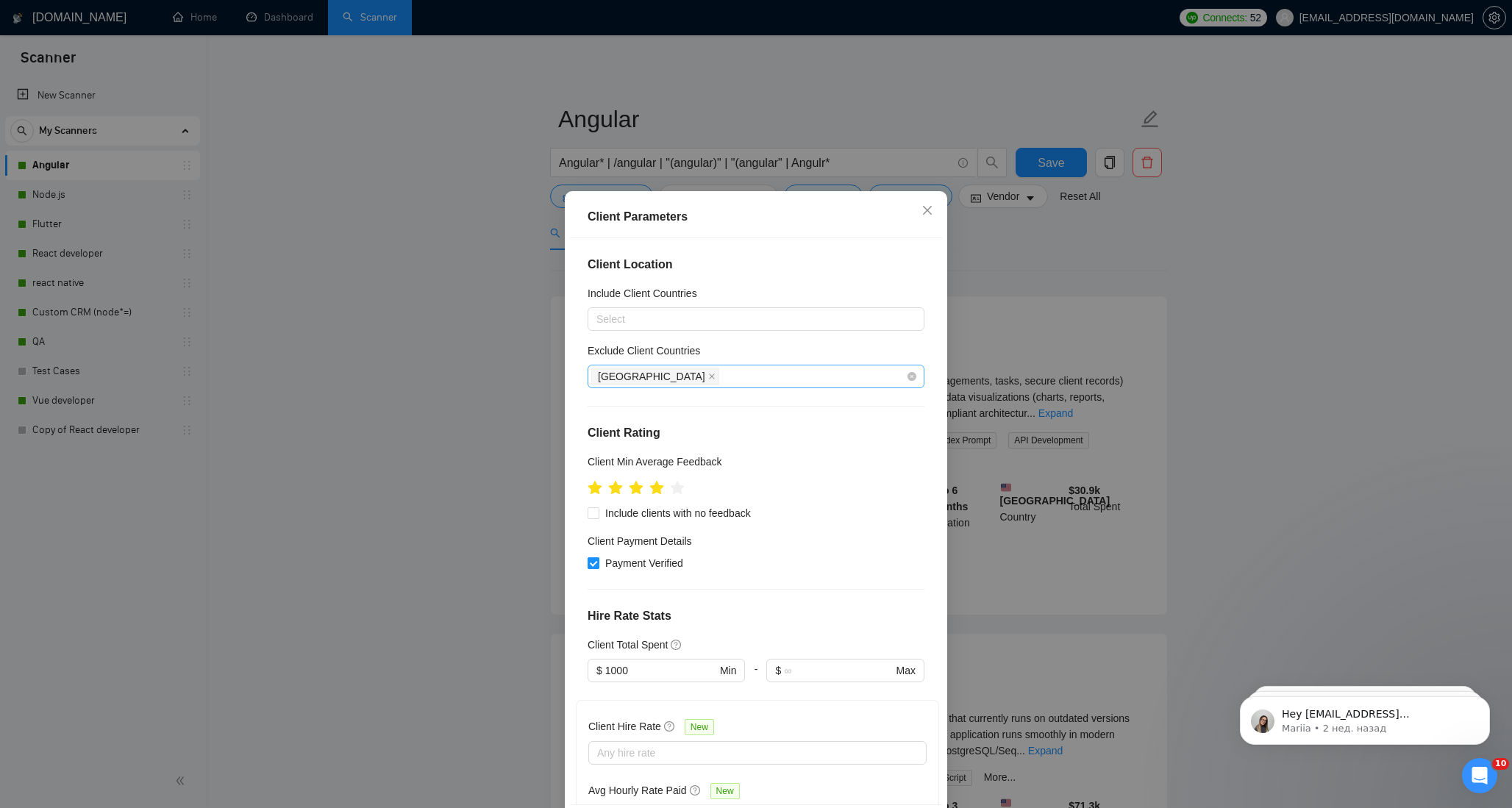
click at [594, 563] on input "Payment Verified" at bounding box center [592, 562] width 10 height 10
checkbox input "false"
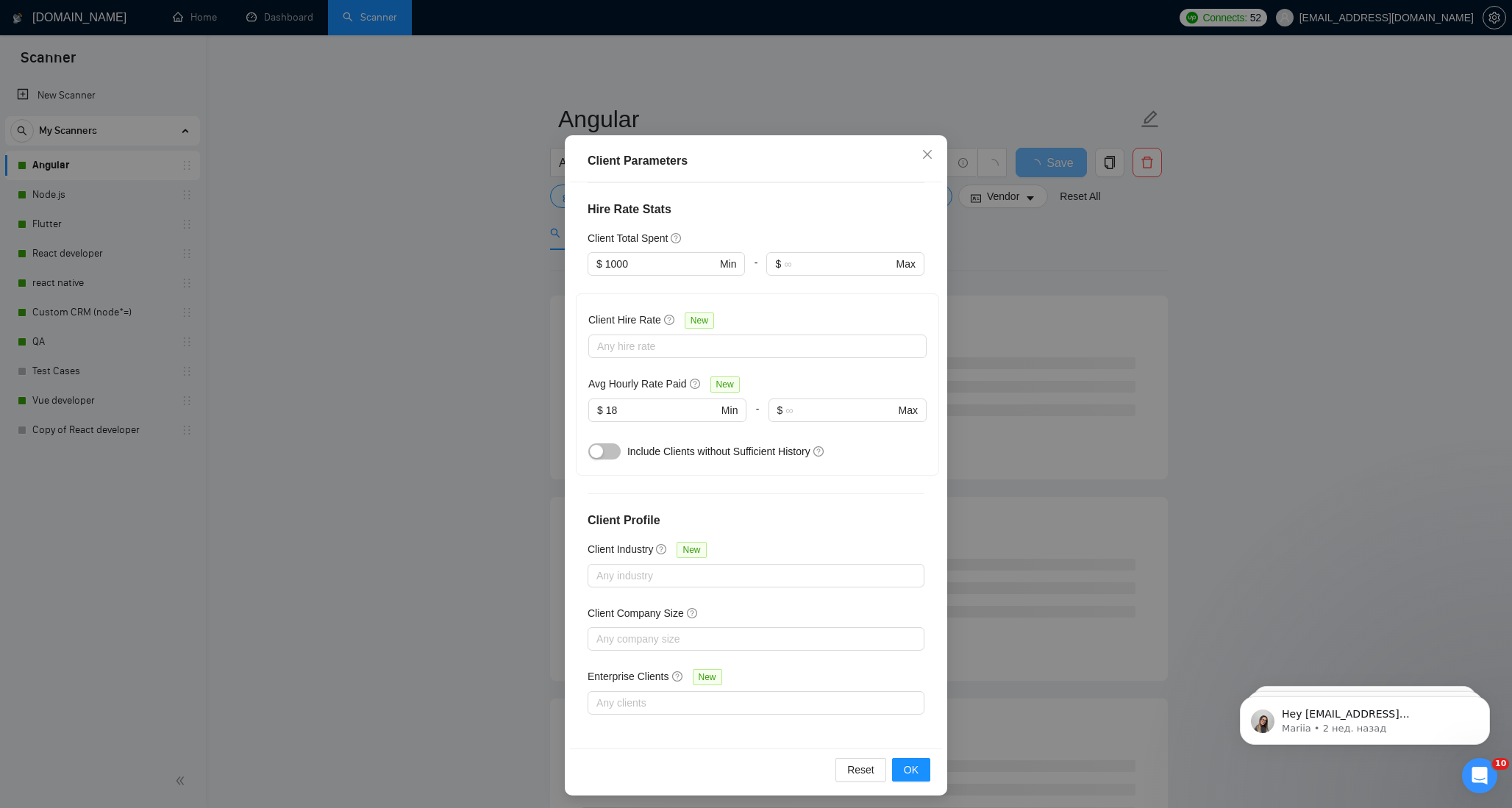
scroll to position [60, 0]
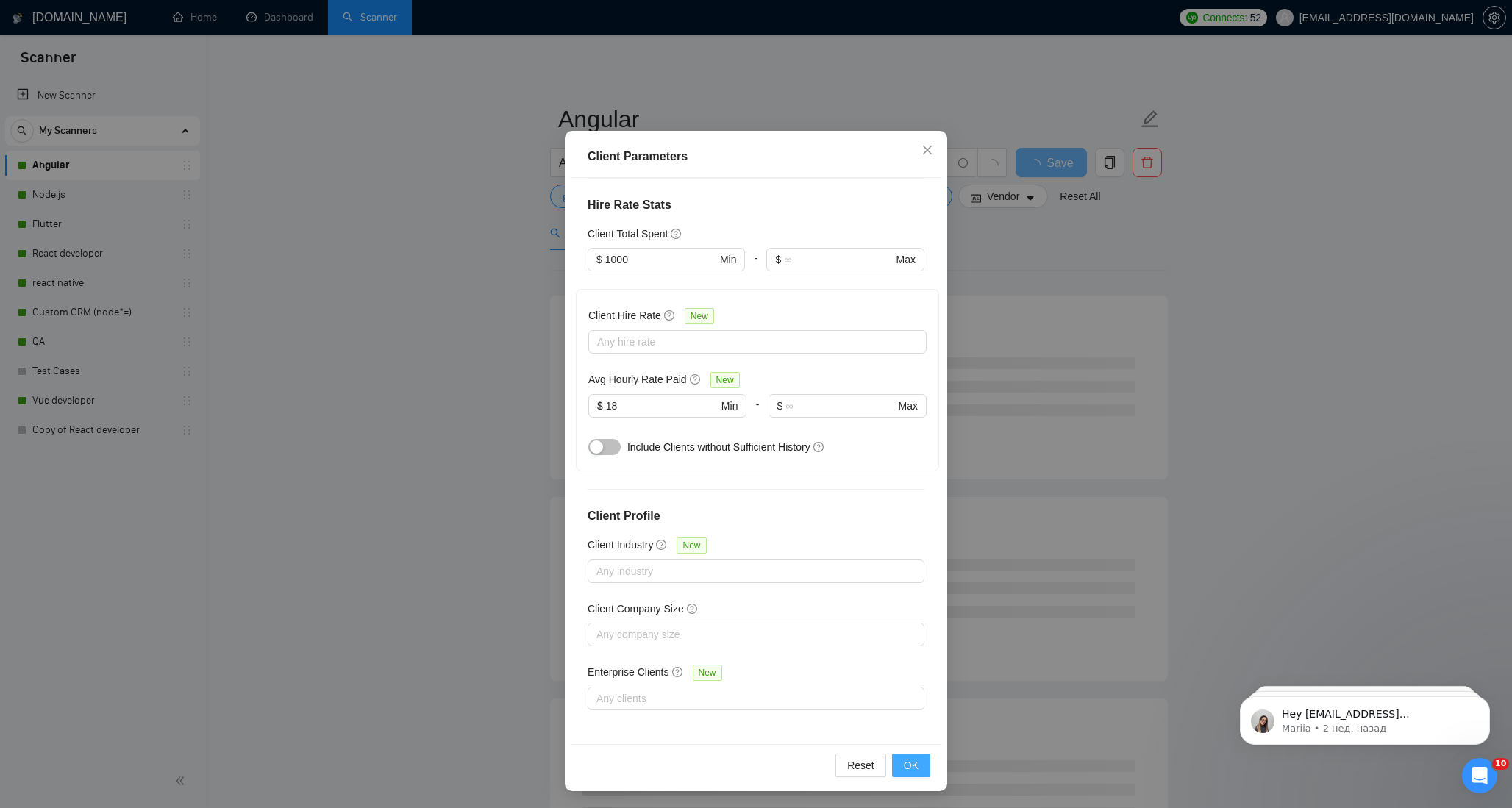
click at [913, 764] on span "OK" at bounding box center [910, 764] width 15 height 17
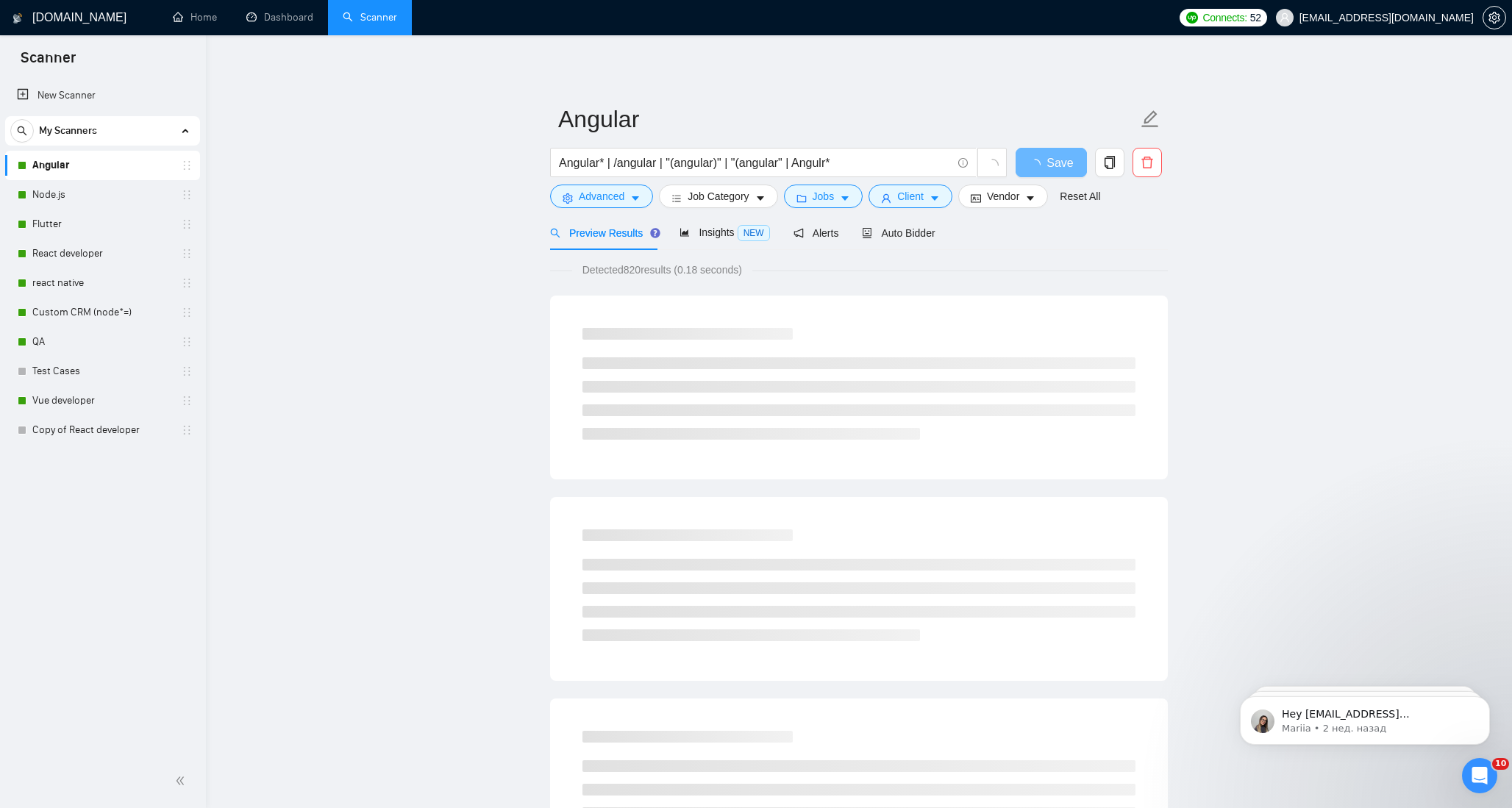
scroll to position [0, 0]
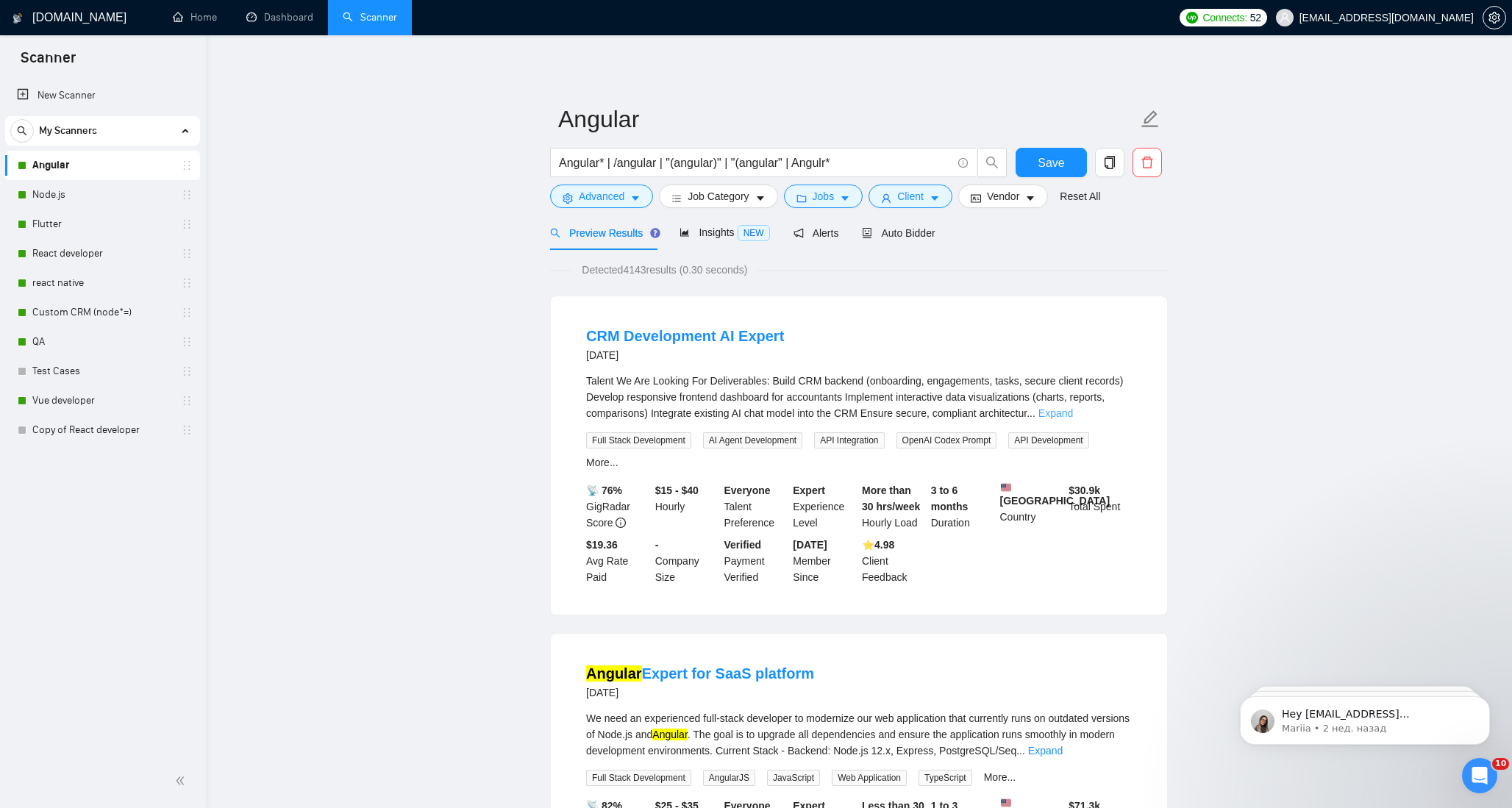
click at [1073, 414] on link "Expand" at bounding box center [1056, 414] width 35 height 12
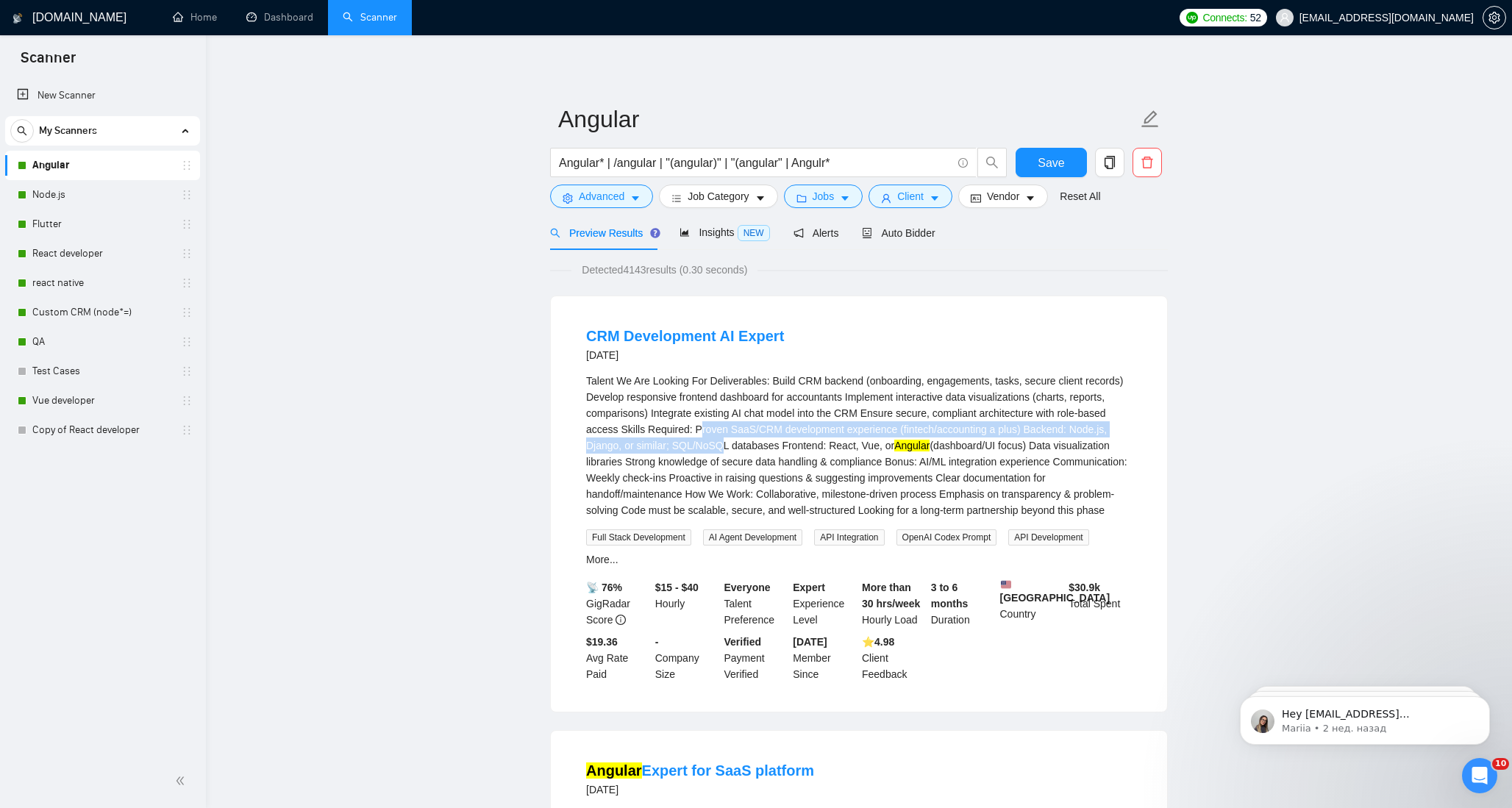
drag, startPoint x: 757, startPoint y: 421, endPoint x: 813, endPoint y: 439, distance: 58.8
click at [813, 439] on div "Talent We Are Looking For Deliverables: Build CRM backend (onboarding, engageme…" at bounding box center [859, 445] width 545 height 145
click at [825, 440] on div "Talent We Are Looking For Deliverables: Build CRM backend (onboarding, engageme…" at bounding box center [859, 445] width 545 height 145
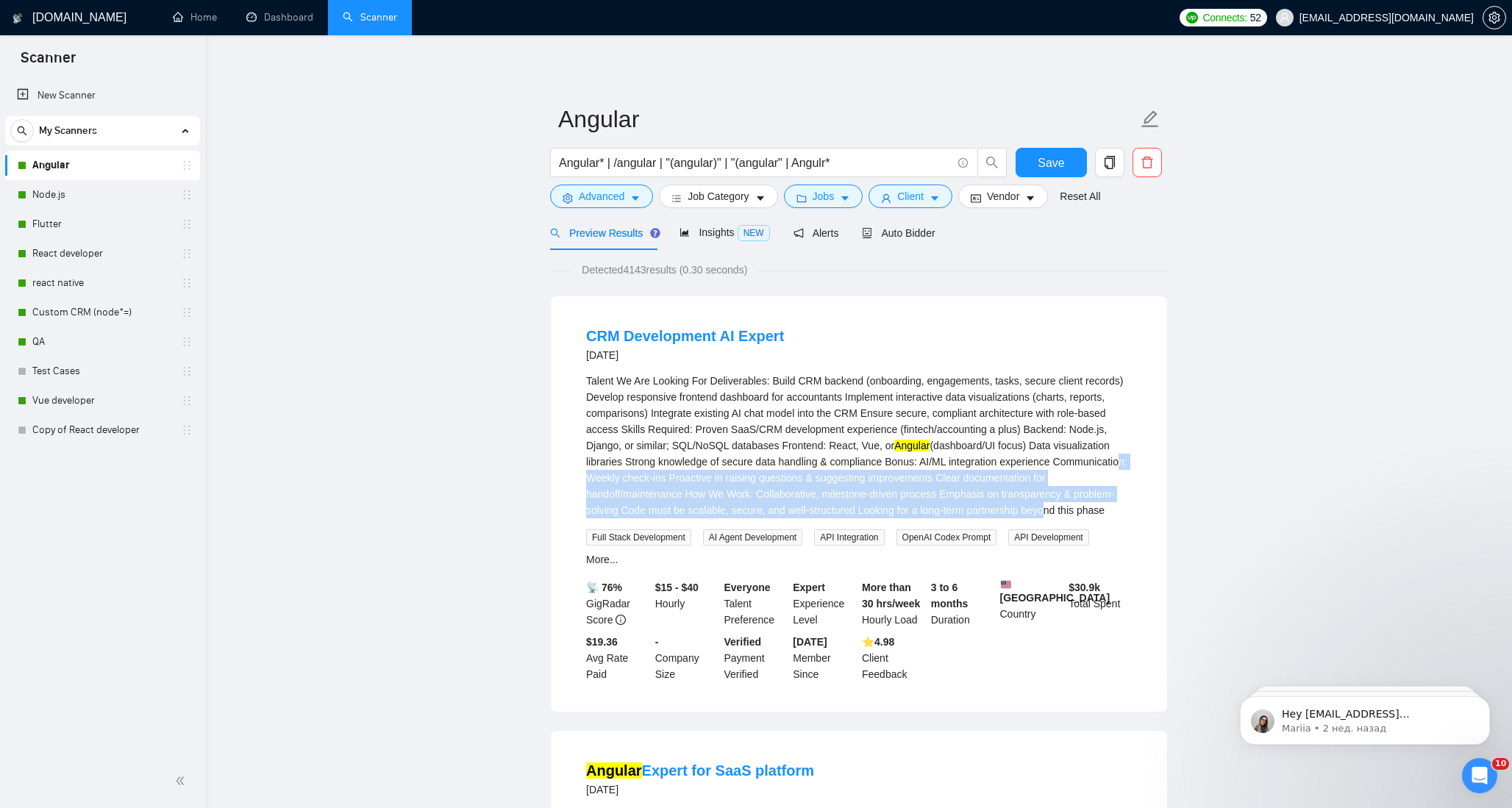
drag, startPoint x: 756, startPoint y: 481, endPoint x: 733, endPoint y: 521, distance: 46.1
click at [733, 518] on div "Talent We Are Looking For Deliverables: Build CRM backend (onboarding, engageme…" at bounding box center [859, 445] width 545 height 145
click at [940, 199] on icon "caret-down" at bounding box center [935, 199] width 10 height 10
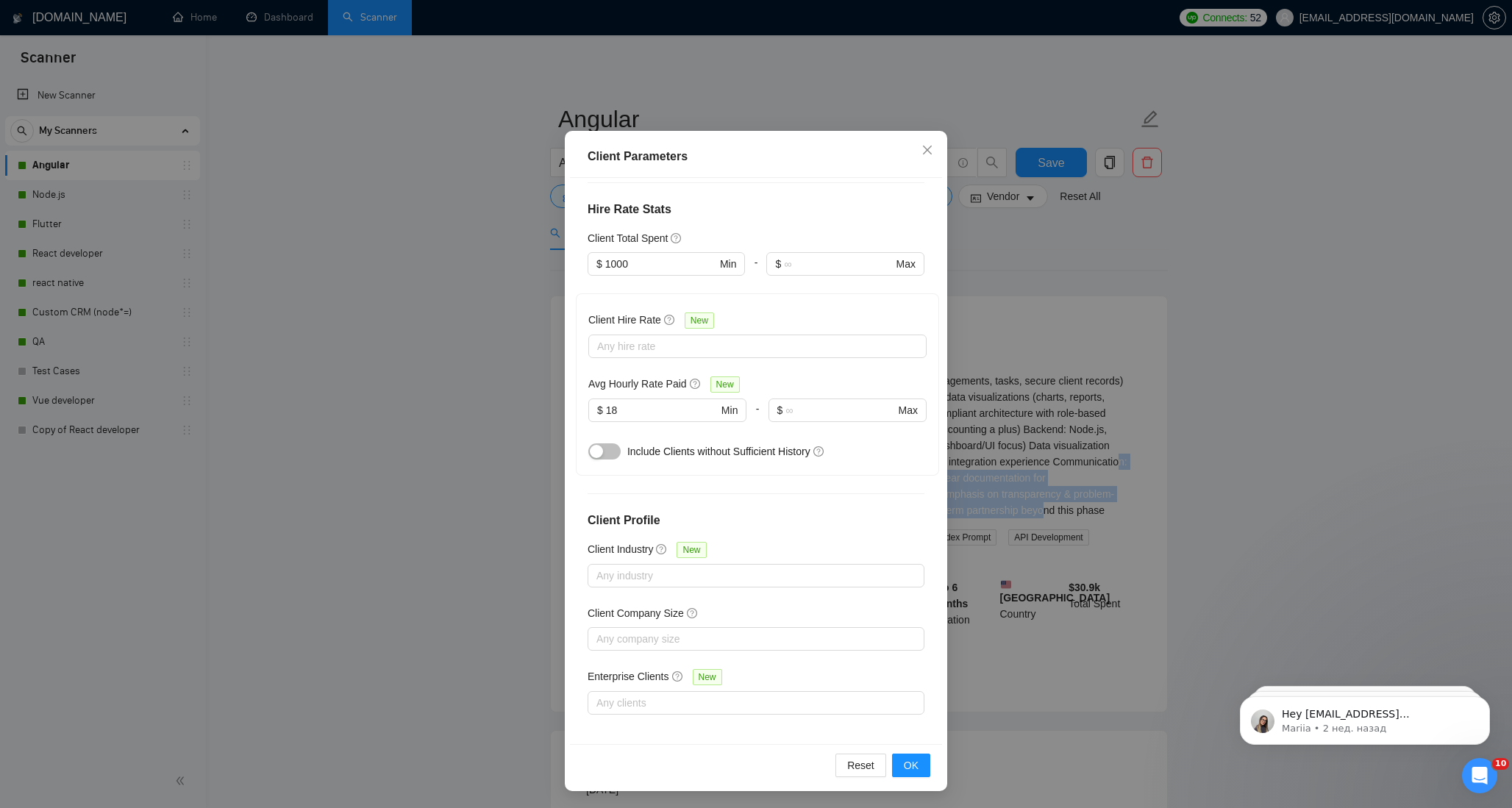
scroll to position [351, 0]
click at [866, 764] on span "Reset" at bounding box center [860, 764] width 27 height 17
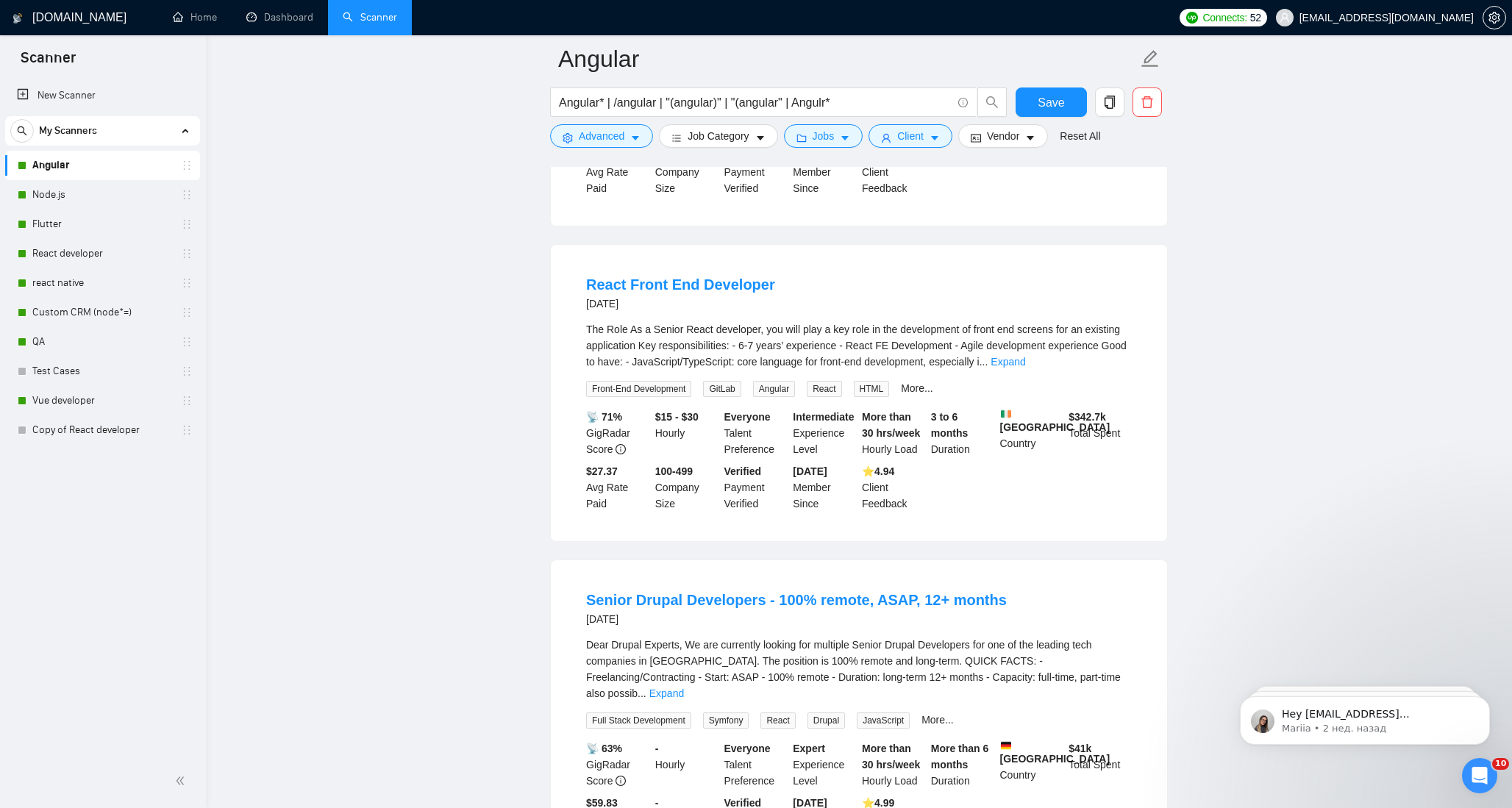
scroll to position [1110, 0]
